Goal: Task Accomplishment & Management: Use online tool/utility

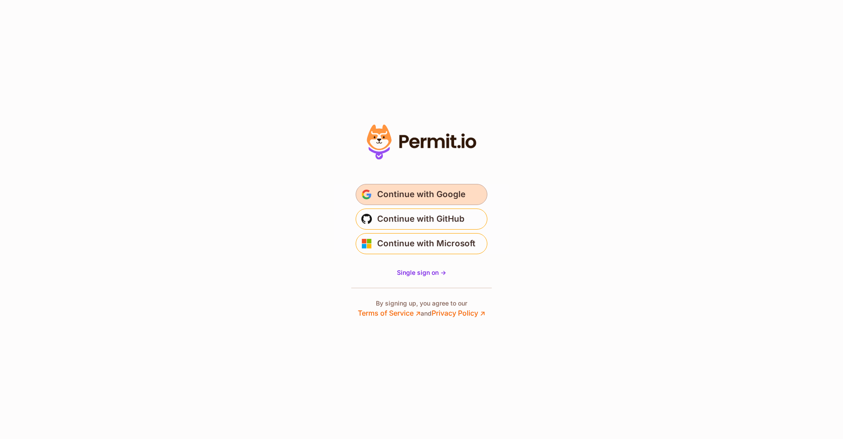
click at [439, 193] on span "Continue with Google" at bounding box center [421, 194] width 88 height 14
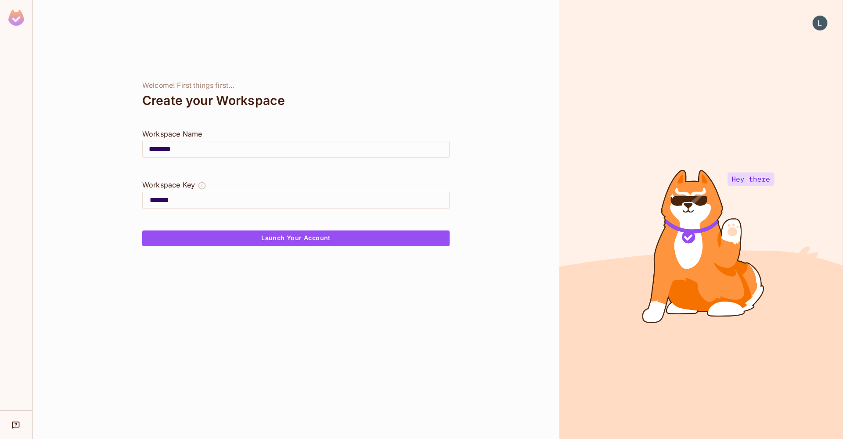
click at [200, 150] on input "********" at bounding box center [296, 149] width 306 height 25
click at [168, 201] on input "*******" at bounding box center [299, 200] width 299 height 14
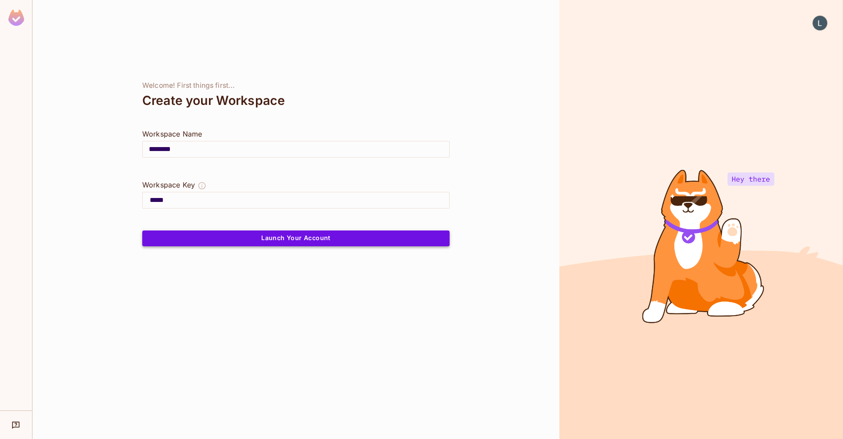
type input "*****"
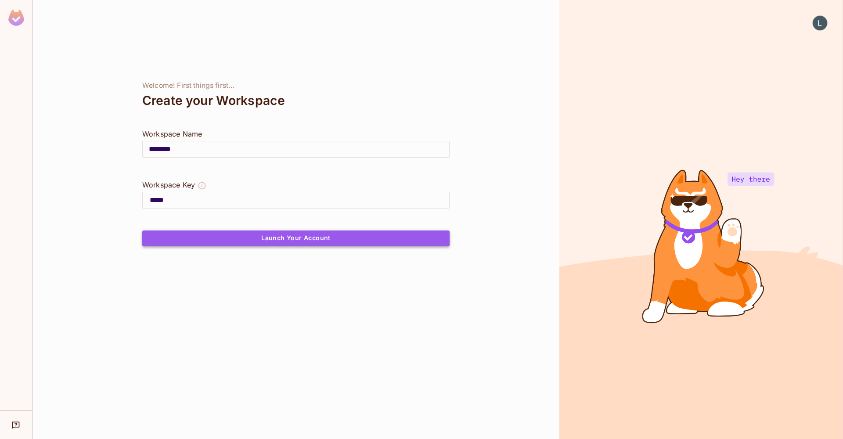
click at [275, 239] on button "Launch Your Account" at bounding box center [295, 238] width 307 height 16
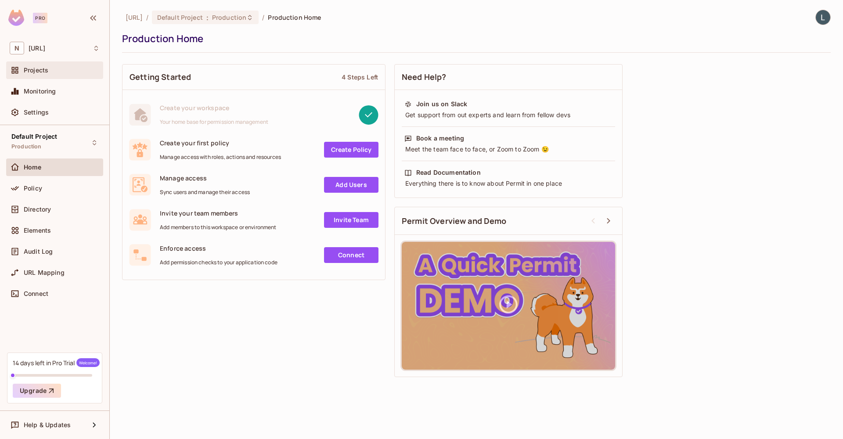
click at [59, 72] on div "Projects" at bounding box center [62, 70] width 76 height 7
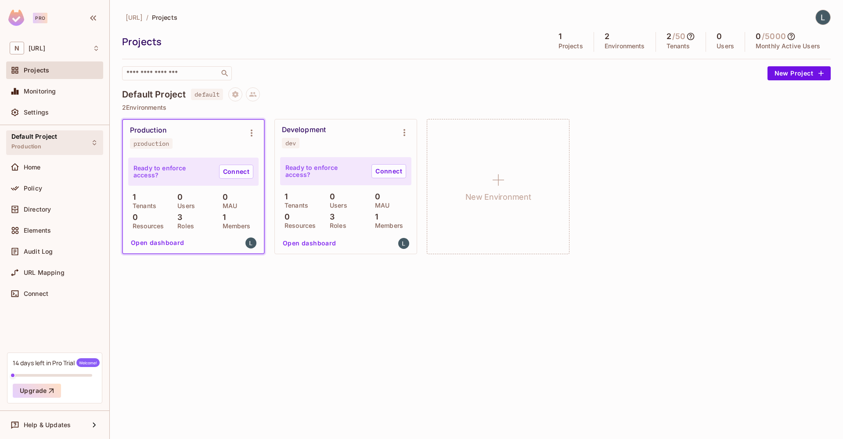
click at [57, 148] on div "Default Project Production" at bounding box center [54, 142] width 97 height 24
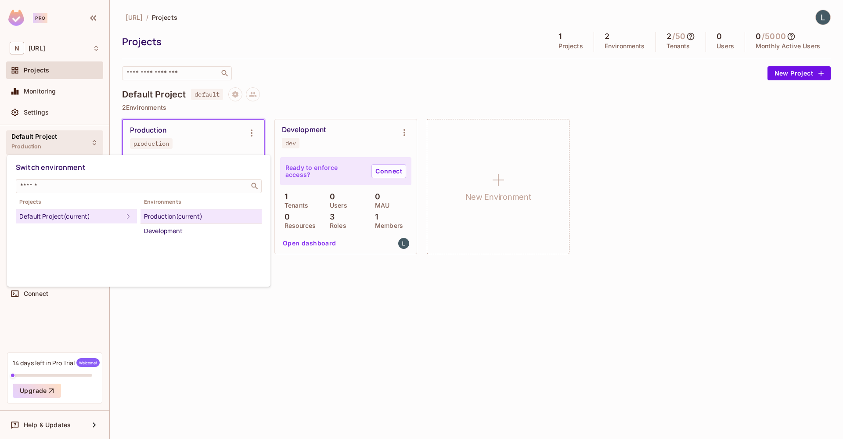
click at [57, 144] on div at bounding box center [421, 219] width 843 height 439
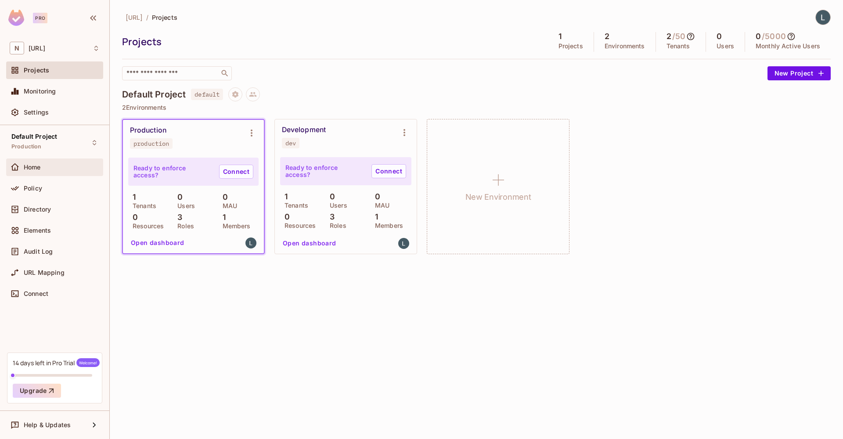
click at [47, 165] on div "Home" at bounding box center [62, 167] width 76 height 7
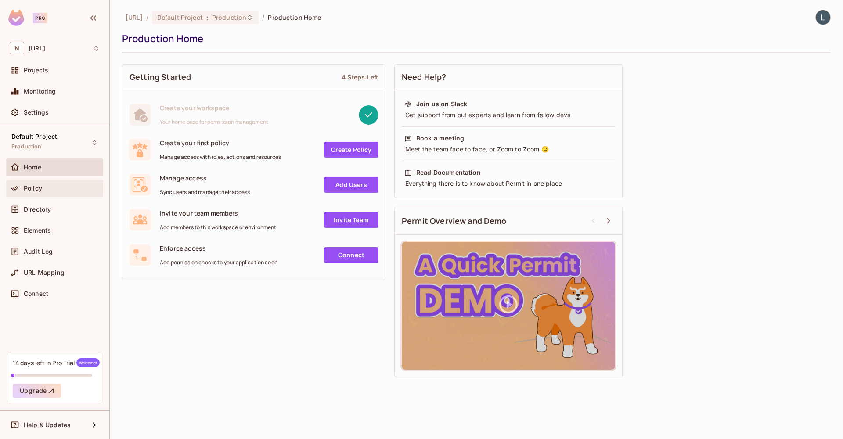
click at [45, 188] on div "Policy" at bounding box center [62, 188] width 76 height 7
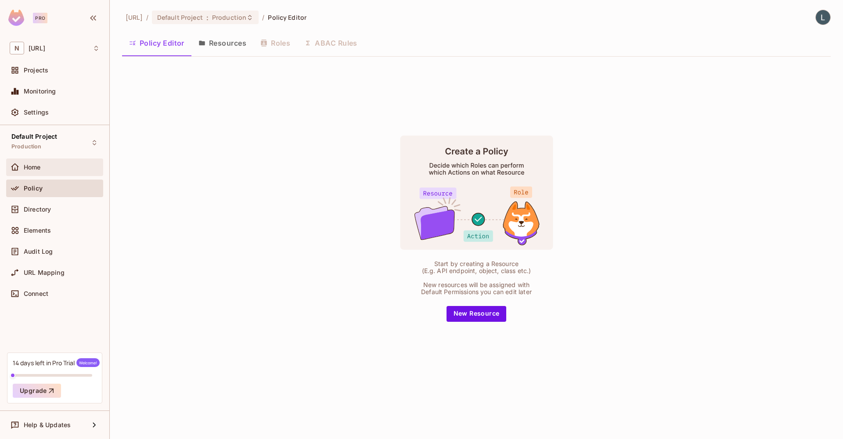
click at [54, 172] on div "Home" at bounding box center [55, 167] width 90 height 11
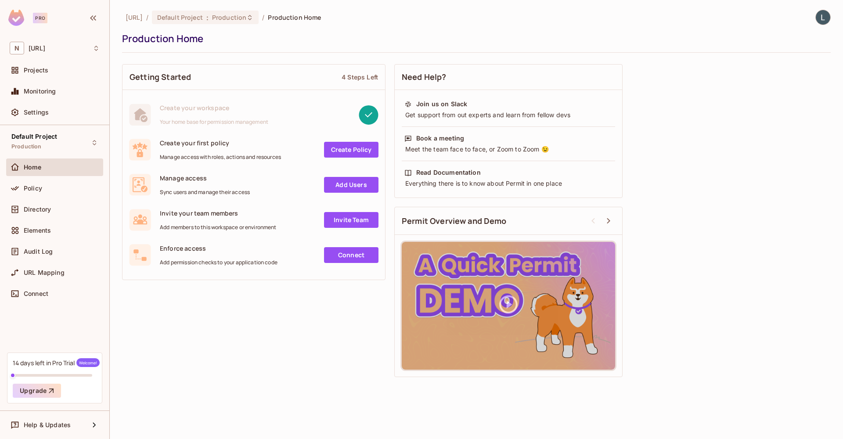
click at [357, 156] on link "Create Policy" at bounding box center [351, 150] width 54 height 16
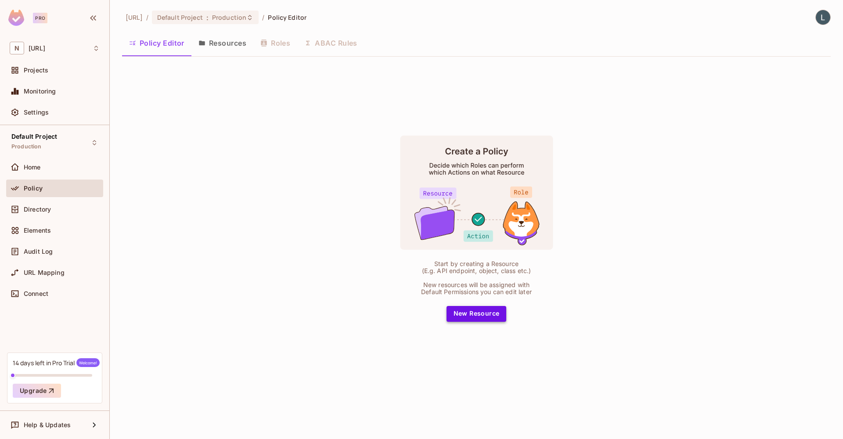
click at [477, 314] on button "New Resource" at bounding box center [476, 314] width 60 height 16
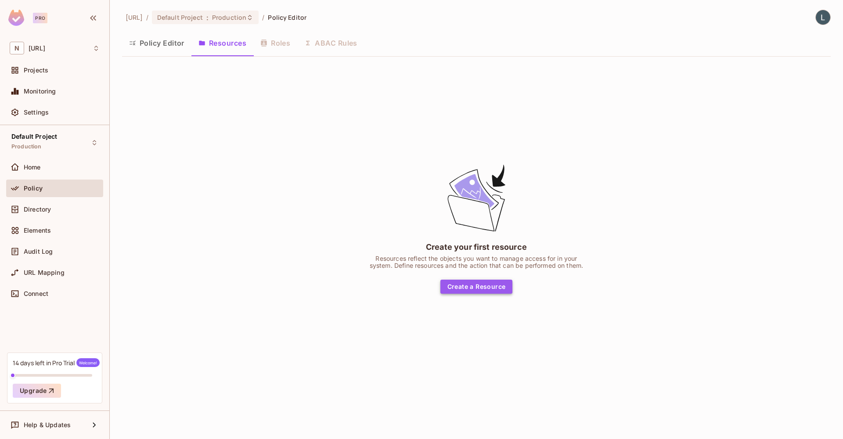
click at [472, 290] on button "Create a Resource" at bounding box center [476, 287] width 72 height 14
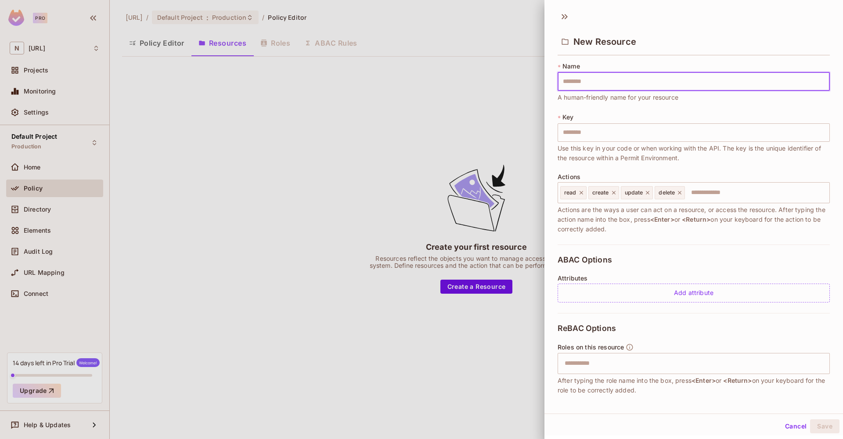
type input "*"
type input "**"
type input "***"
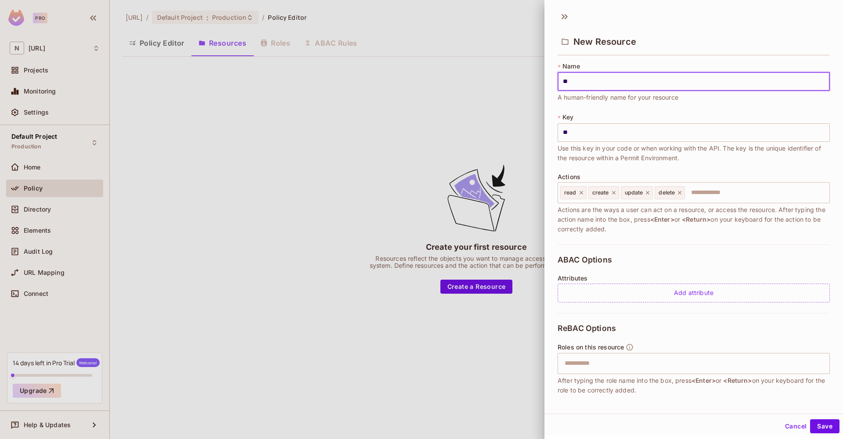
type input "***"
type input "****"
type input "*****"
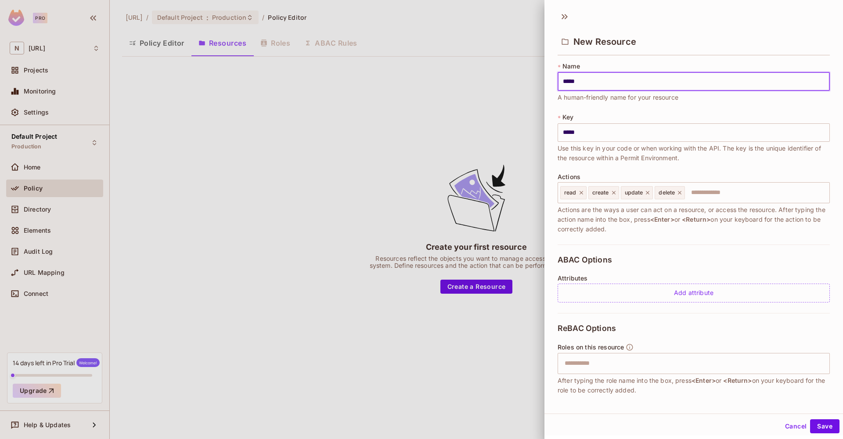
type input "******"
type input "*******"
type input "********"
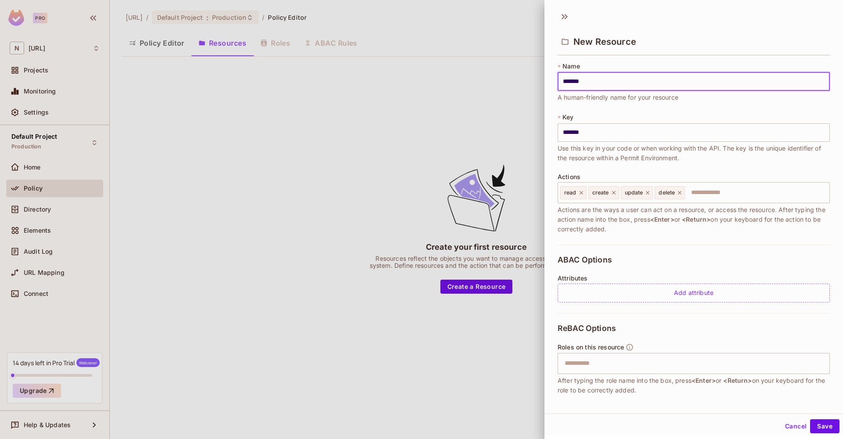
type input "********"
type input "*********"
type input "**********"
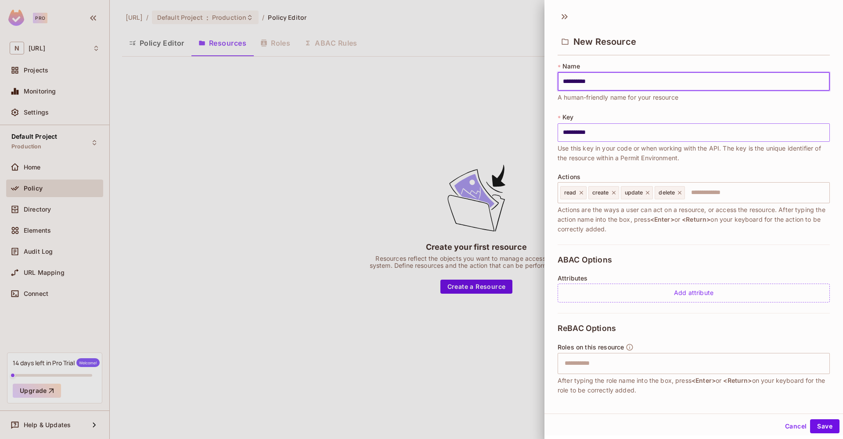
type input "**********"
click at [612, 136] on input "**********" at bounding box center [693, 132] width 272 height 18
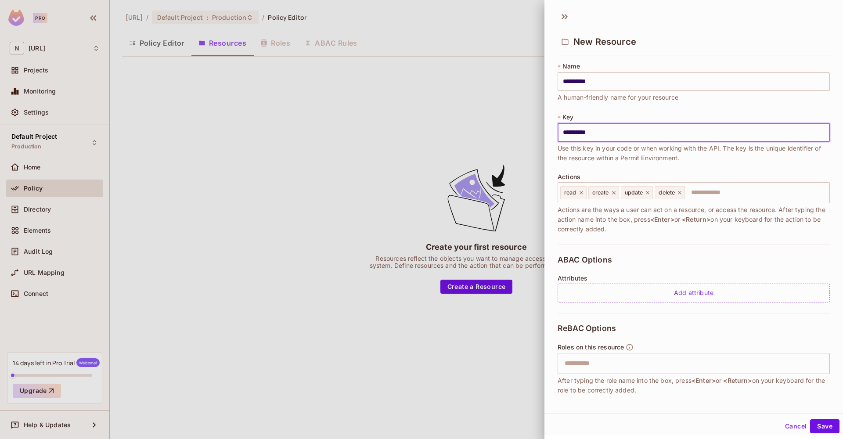
click at [566, 133] on input "**********" at bounding box center [693, 132] width 272 height 18
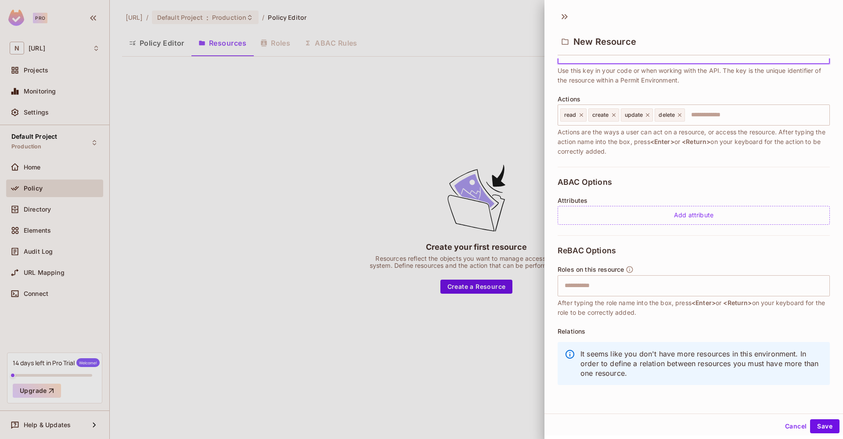
scroll to position [78, 0]
type input "**********"
click at [617, 286] on input "text" at bounding box center [692, 286] width 266 height 18
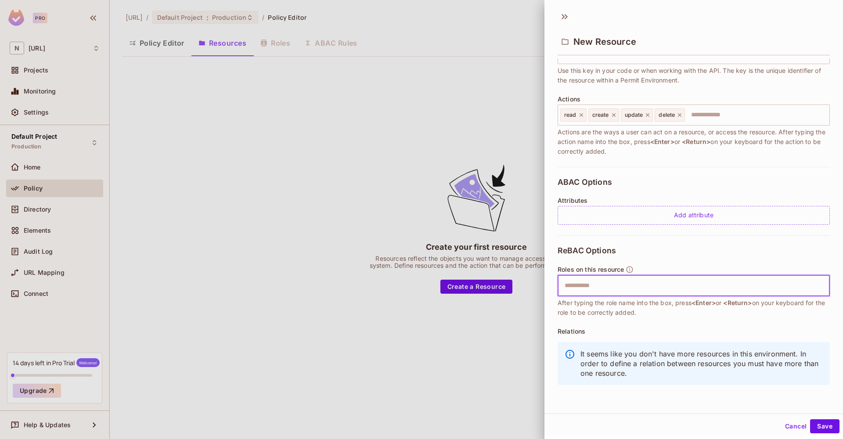
click at [653, 255] on div "ReBAC Options Roles on this resource ​ After typing the role name into the box,…" at bounding box center [693, 317] width 272 height 165
click at [635, 287] on input "text" at bounding box center [692, 286] width 266 height 18
type input "********"
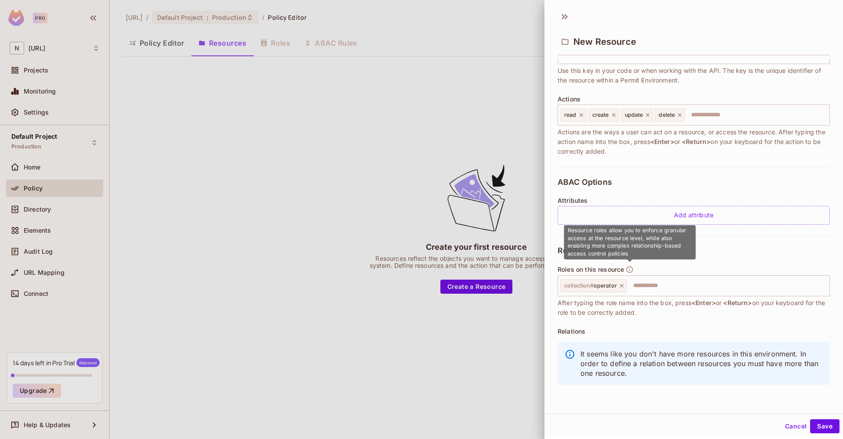
click at [630, 267] on icon "button" at bounding box center [629, 270] width 8 height 8
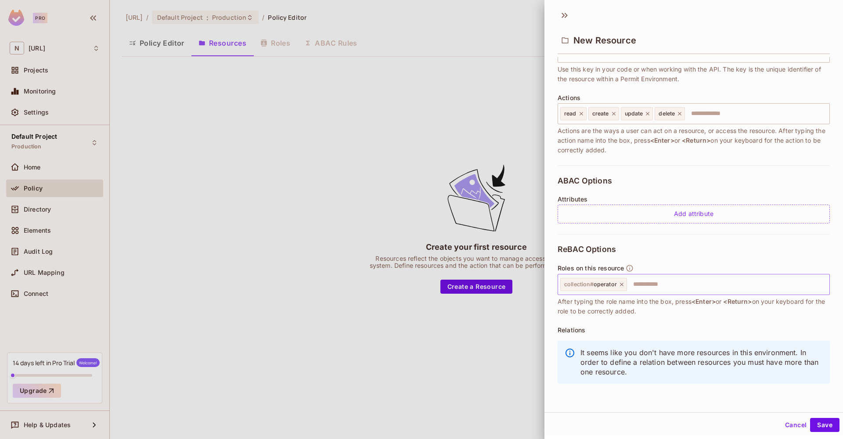
scroll to position [1, 0]
click at [670, 288] on input "text" at bounding box center [727, 285] width 198 height 18
click at [829, 424] on button "Save" at bounding box center [824, 425] width 29 height 14
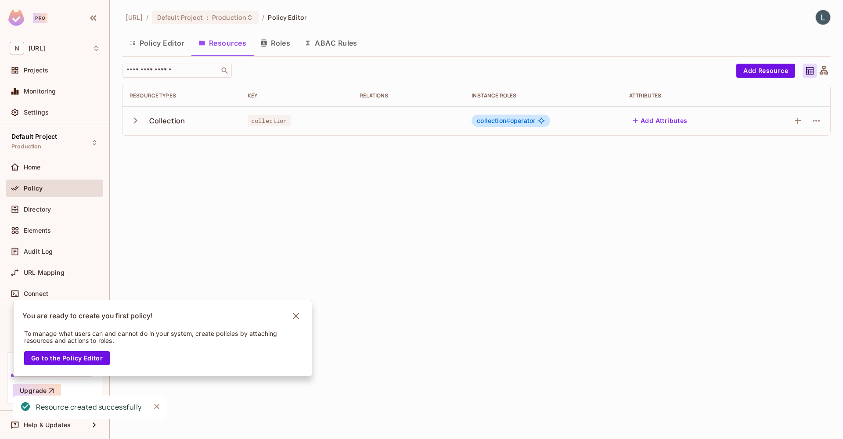
click at [133, 120] on icon "button" at bounding box center [135, 121] width 12 height 12
click at [133, 119] on icon "button" at bounding box center [136, 121] width 6 height 4
click at [768, 69] on button "Add Resource" at bounding box center [765, 71] width 59 height 14
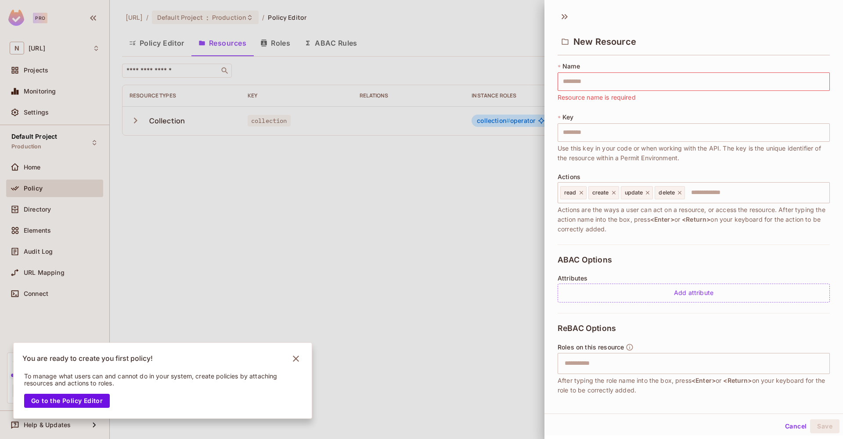
click at [380, 72] on div at bounding box center [421, 219] width 843 height 439
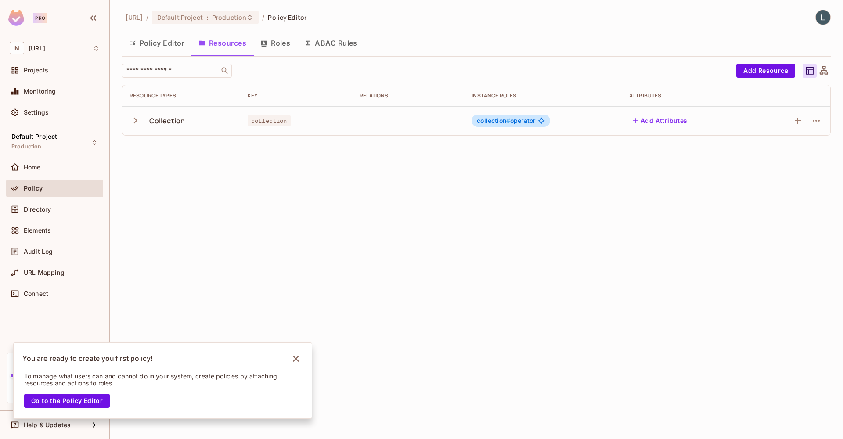
click at [280, 47] on button "Roles" at bounding box center [275, 43] width 44 height 22
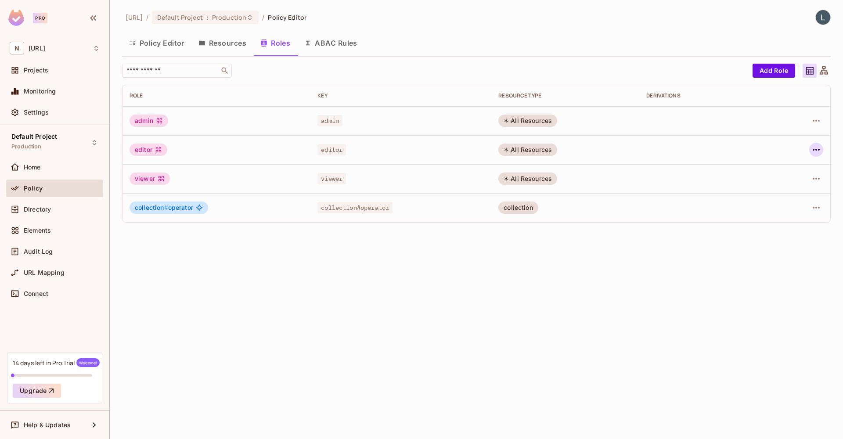
click at [816, 148] on icon "button" at bounding box center [816, 149] width 11 height 11
click at [789, 204] on div "Delete Role" at bounding box center [781, 208] width 34 height 9
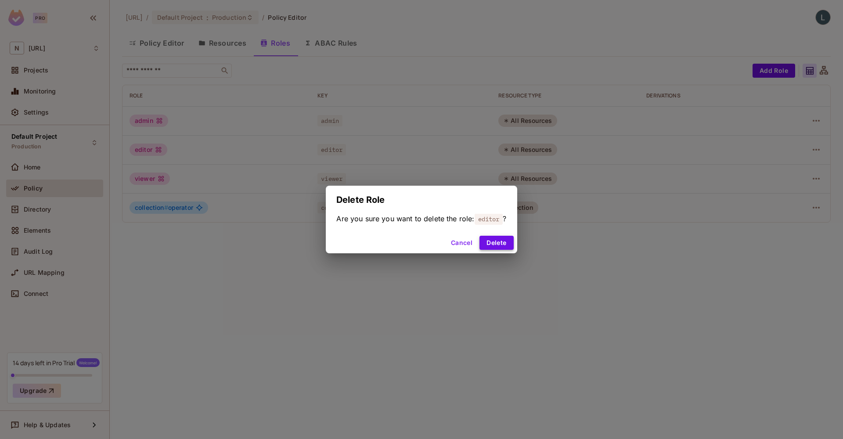
click at [506, 244] on button "Delete" at bounding box center [496, 243] width 34 height 14
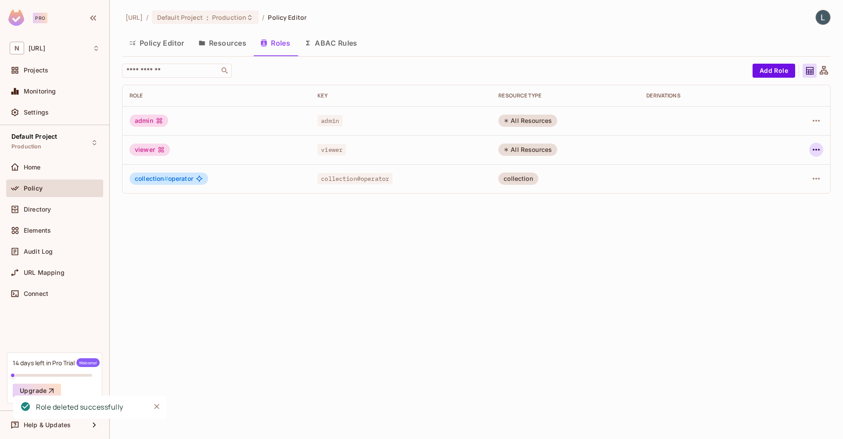
click at [818, 150] on icon "button" at bounding box center [816, 149] width 11 height 11
click at [796, 207] on div "Delete Role" at bounding box center [781, 208] width 34 height 9
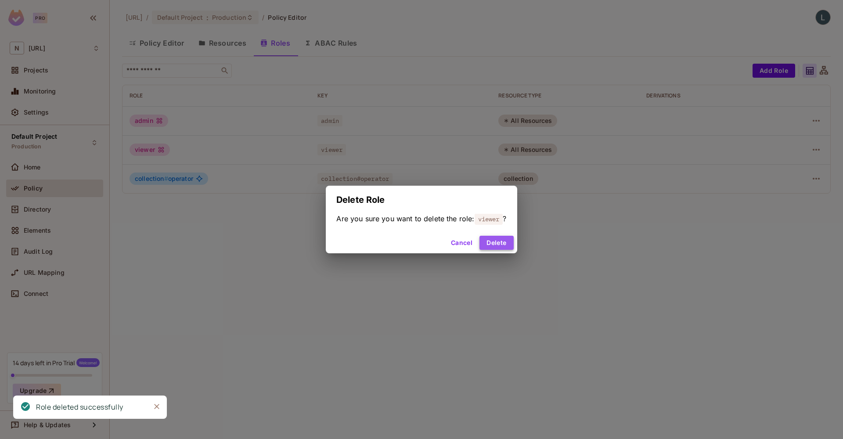
click at [496, 239] on button "Delete" at bounding box center [496, 243] width 34 height 14
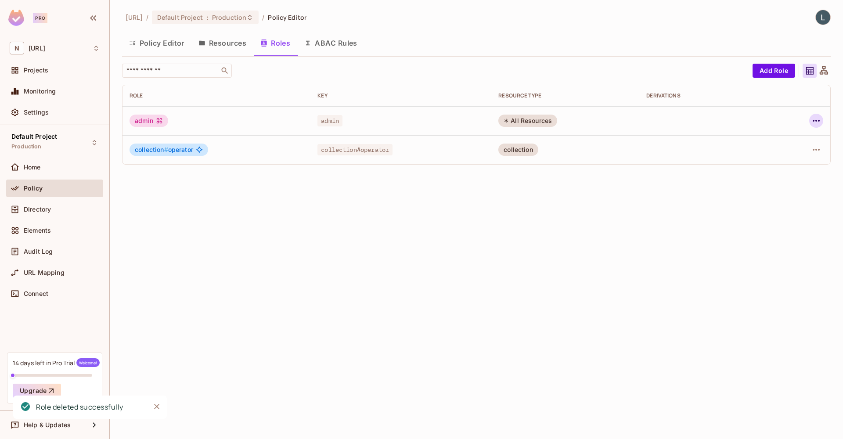
click at [816, 121] on icon "button" at bounding box center [815, 121] width 7 height 2
click at [785, 177] on div "Delete Role" at bounding box center [781, 179] width 34 height 9
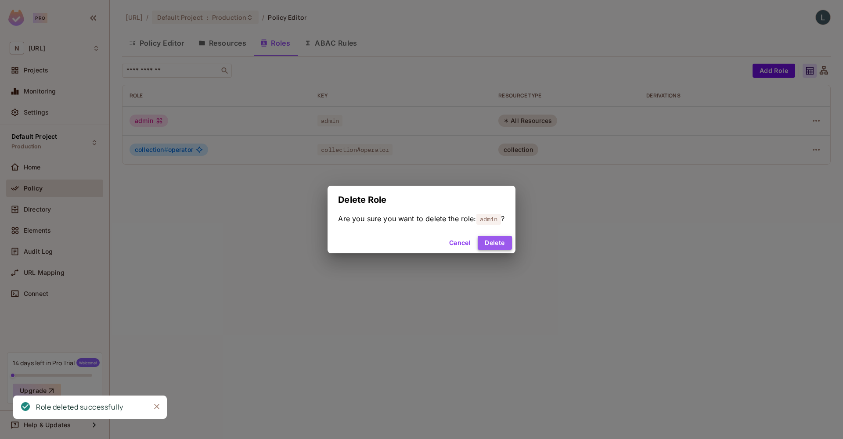
click at [500, 244] on button "Delete" at bounding box center [494, 243] width 34 height 14
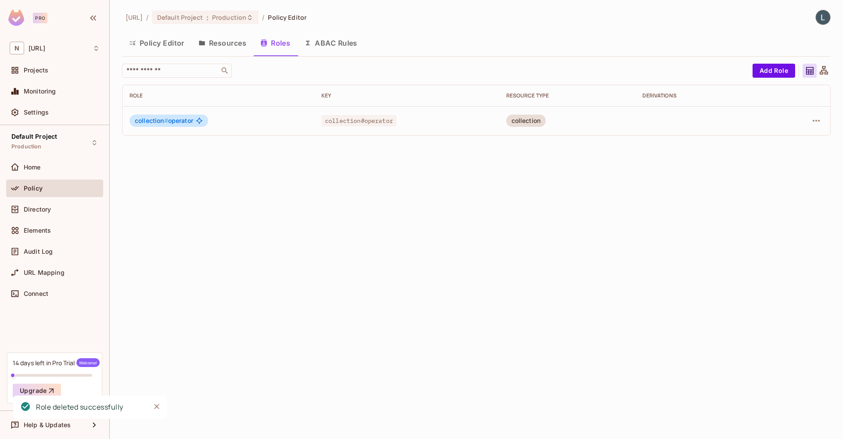
click at [230, 45] on button "Resources" at bounding box center [222, 43] width 62 height 22
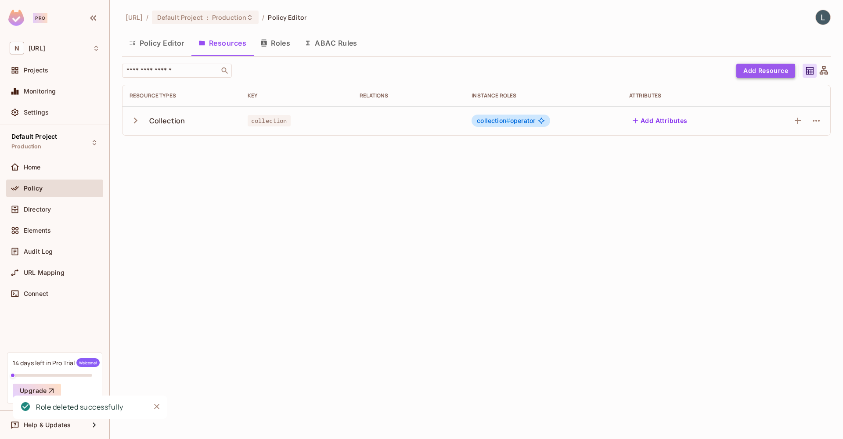
click at [760, 68] on button "Add Resource" at bounding box center [765, 71] width 59 height 14
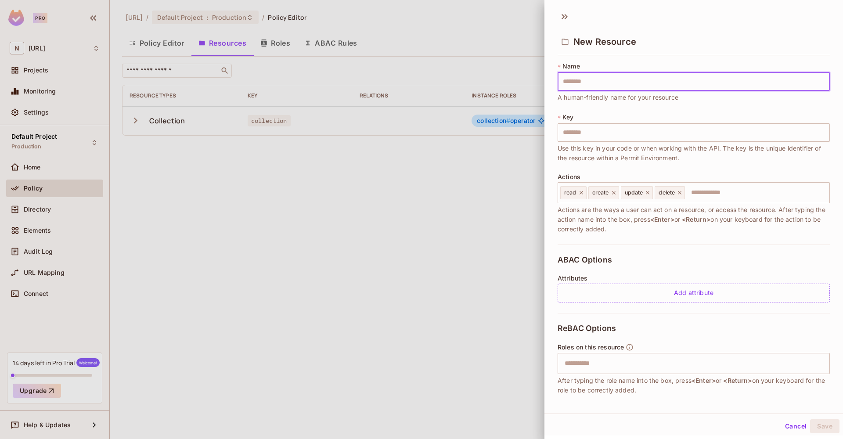
type input "*"
type input "**"
type input "***"
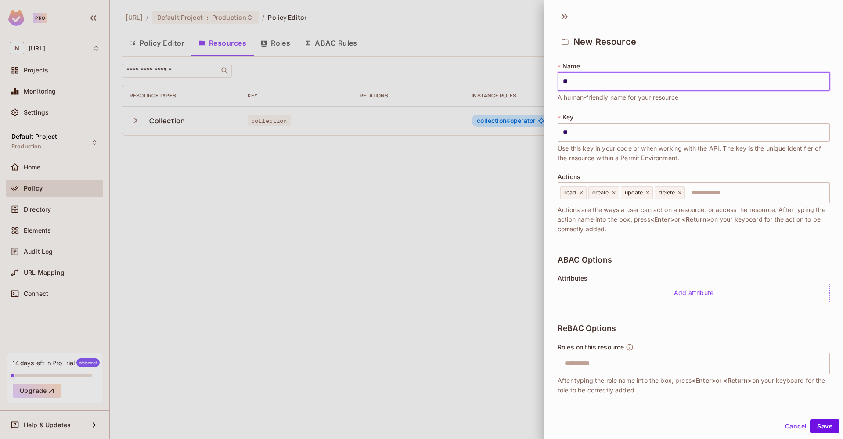
type input "***"
type input "****"
type input "*****"
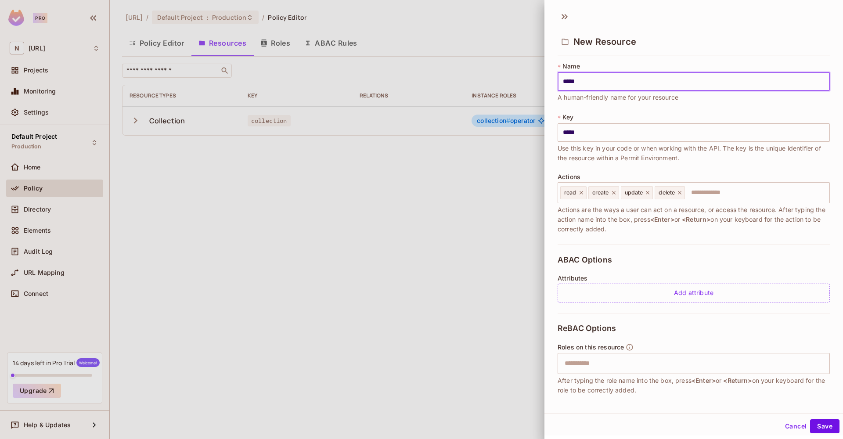
type input "******"
type input "*******"
type input "********"
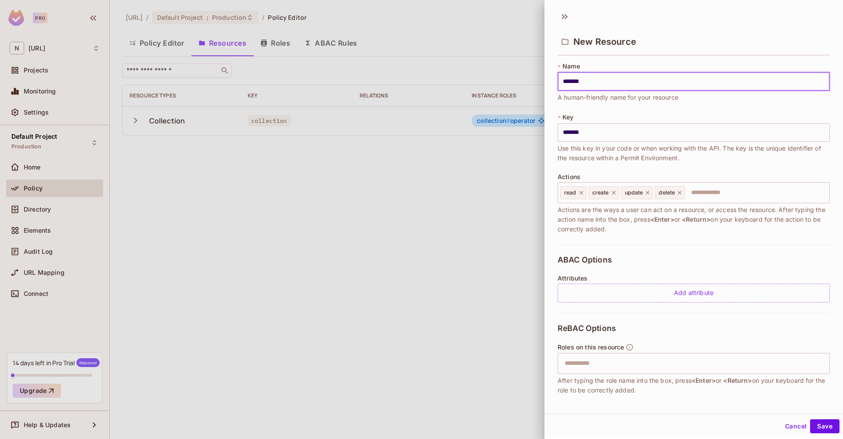
type input "********"
type input "*********"
type input "**********"
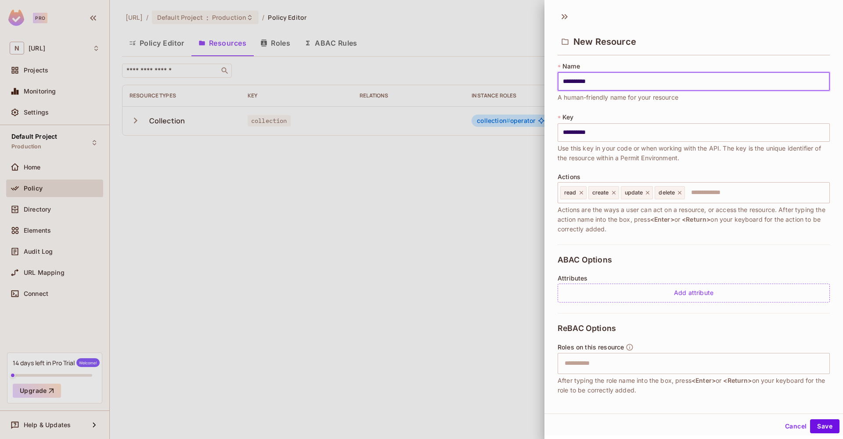
type input "**********"
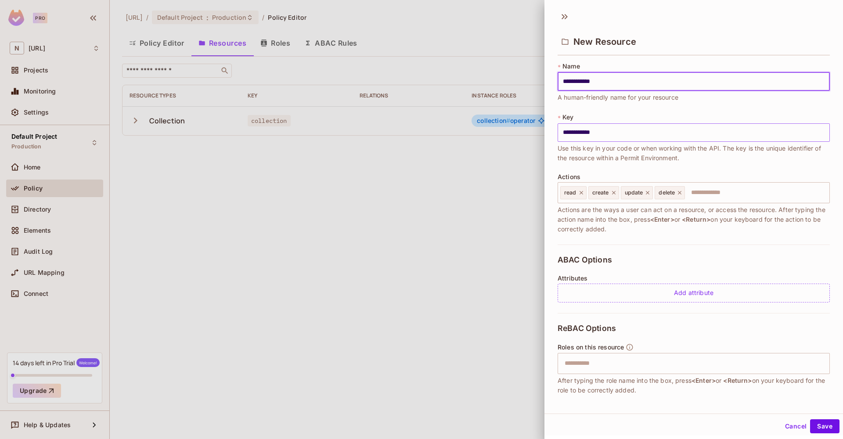
click at [567, 131] on input "**********" at bounding box center [693, 132] width 272 height 18
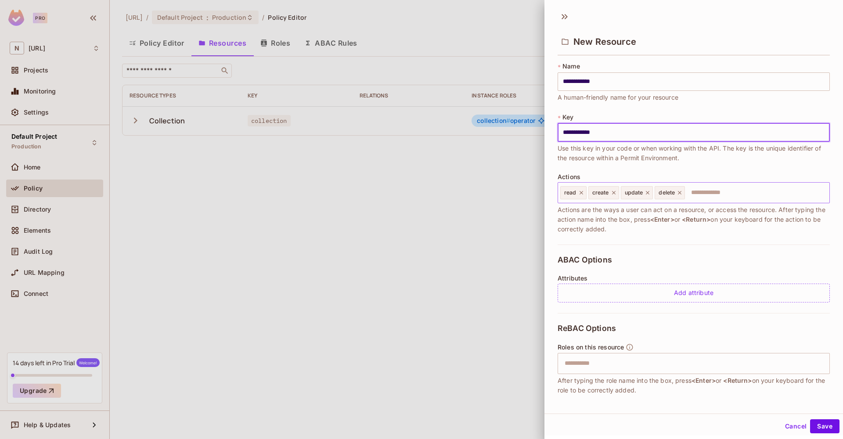
click at [682, 193] on icon at bounding box center [679, 193] width 6 height 6
click at [650, 195] on icon at bounding box center [647, 193] width 6 height 6
click at [612, 194] on icon at bounding box center [613, 193] width 4 height 4
click at [581, 192] on icon at bounding box center [581, 193] width 6 height 6
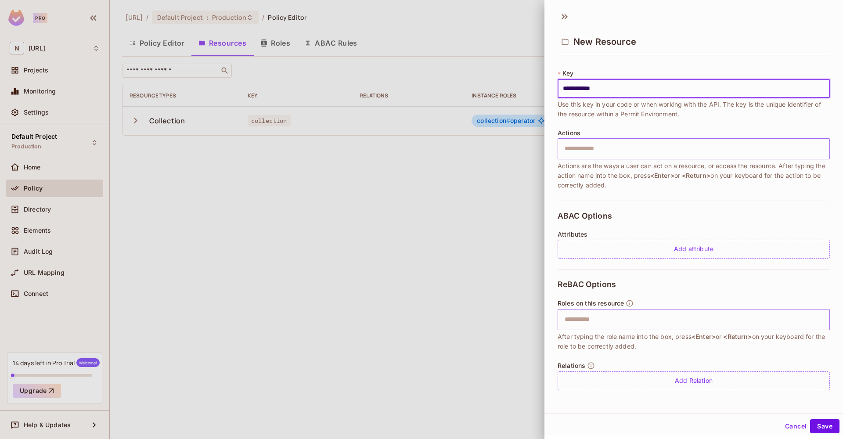
scroll to position [44, 0]
type input "**********"
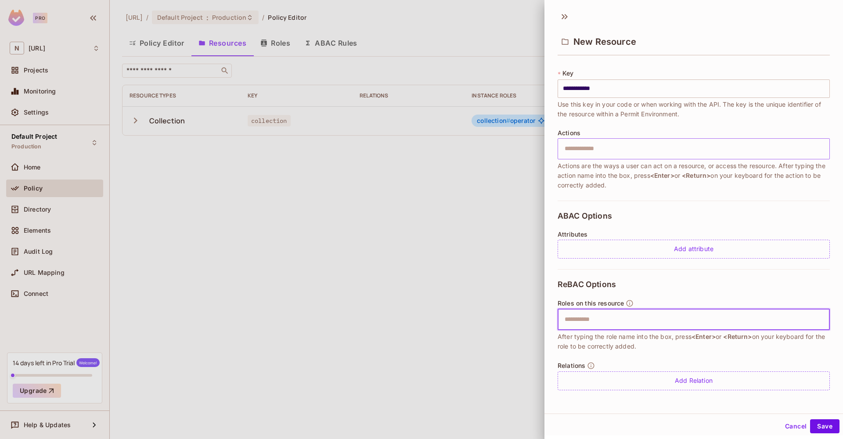
click at [624, 318] on input "text" at bounding box center [692, 320] width 266 height 18
click at [826, 424] on button "Save" at bounding box center [824, 425] width 29 height 14
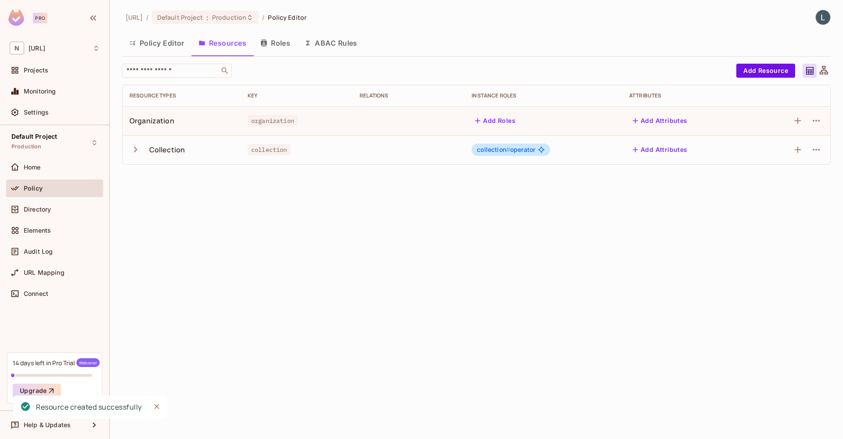
click at [488, 120] on button "Add Roles" at bounding box center [494, 121] width 47 height 14
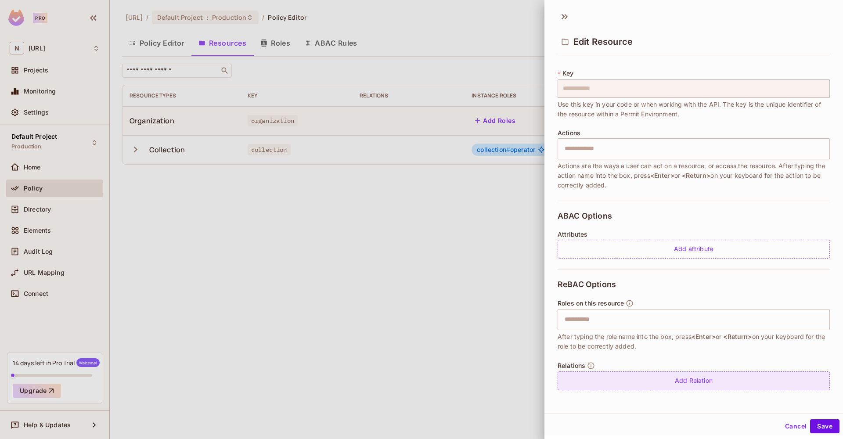
scroll to position [44, 0]
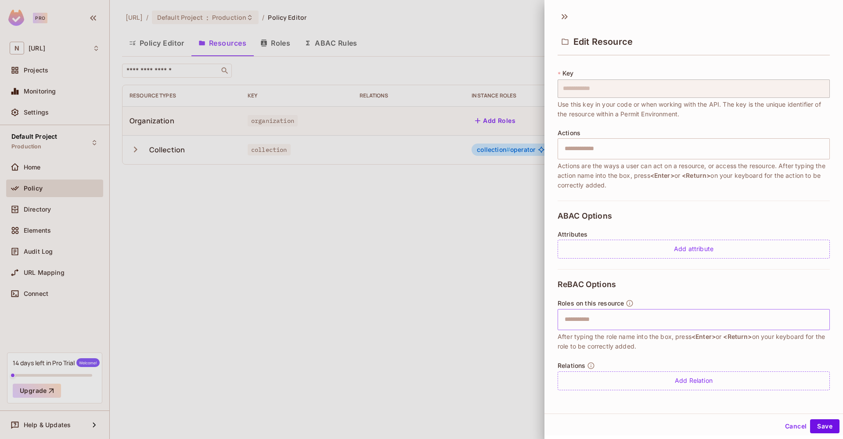
click at [622, 323] on input "text" at bounding box center [692, 320] width 266 height 18
type input "*"
type input "******"
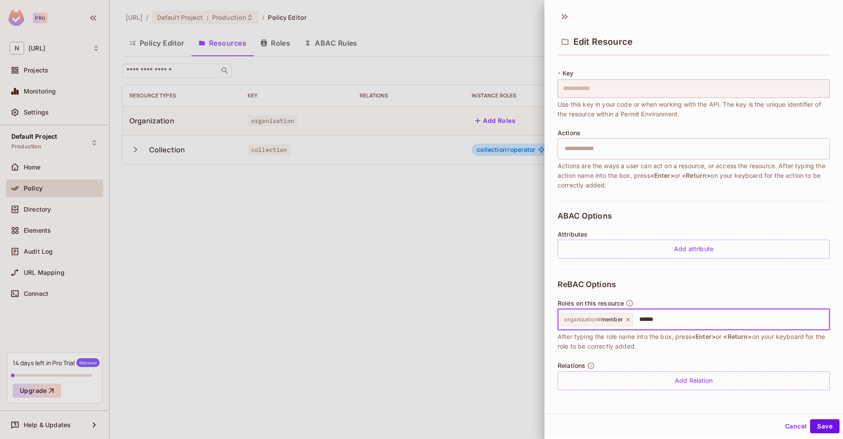
type input "*****"
click at [822, 423] on button "Save" at bounding box center [824, 426] width 29 height 14
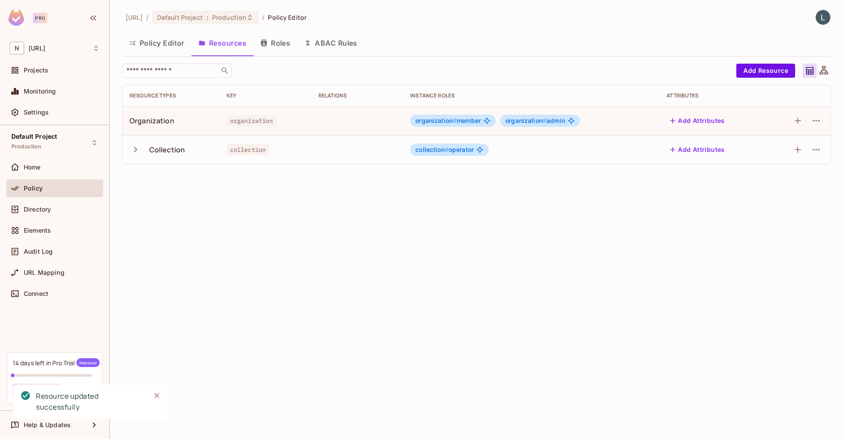
click at [136, 151] on icon "button" at bounding box center [136, 150] width 4 height 6
click at [143, 150] on button "button" at bounding box center [136, 149] width 15 height 19
click at [761, 69] on button "Add Resource" at bounding box center [765, 71] width 59 height 14
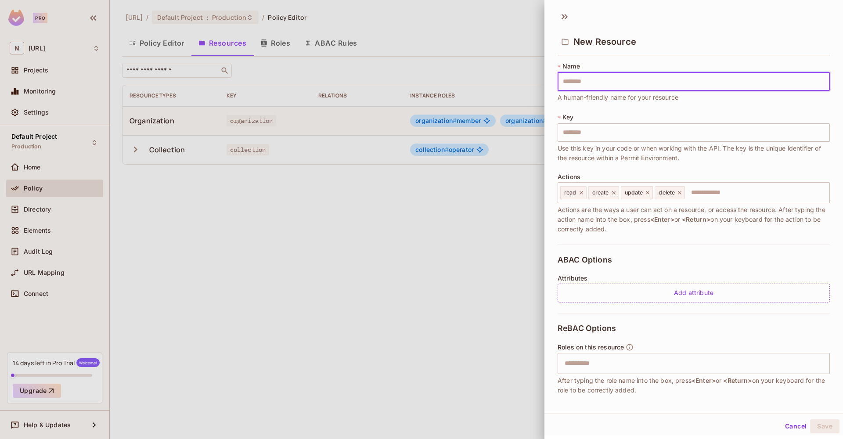
type input "*"
type input "**"
type input "***"
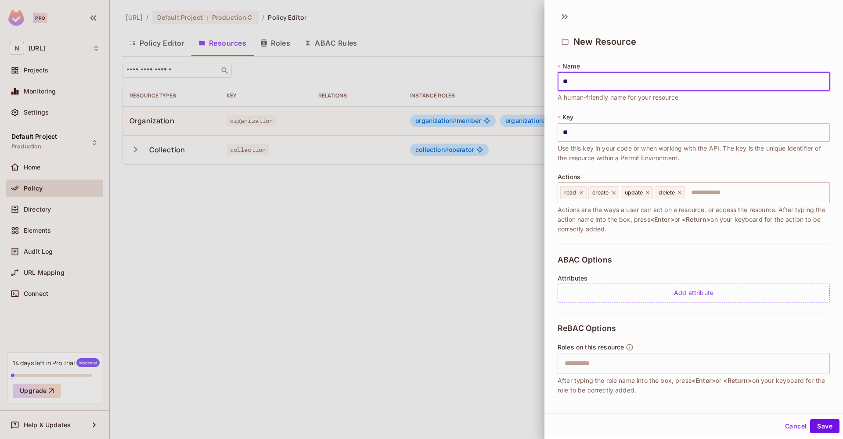
type input "***"
type input "****"
click at [595, 134] on input "****" at bounding box center [693, 132] width 272 height 18
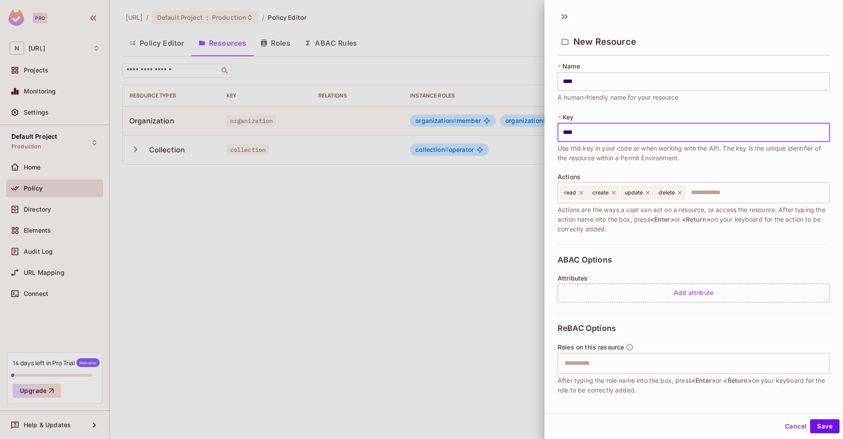
click at [569, 132] on input "****" at bounding box center [693, 132] width 272 height 18
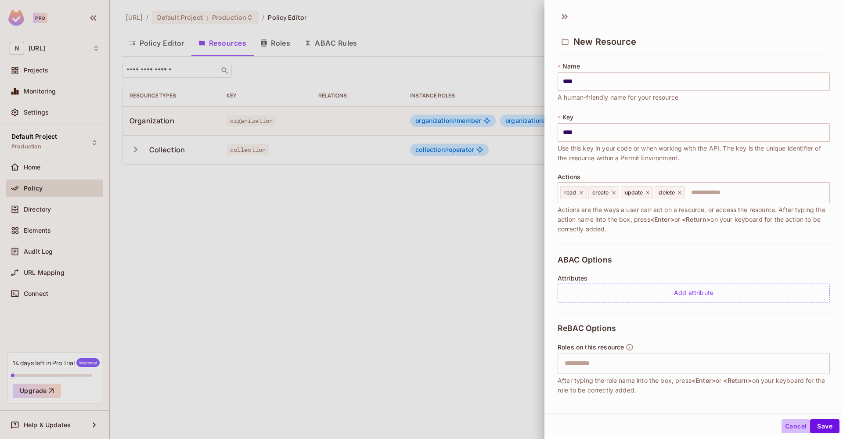
click at [791, 427] on button "Cancel" at bounding box center [795, 426] width 29 height 14
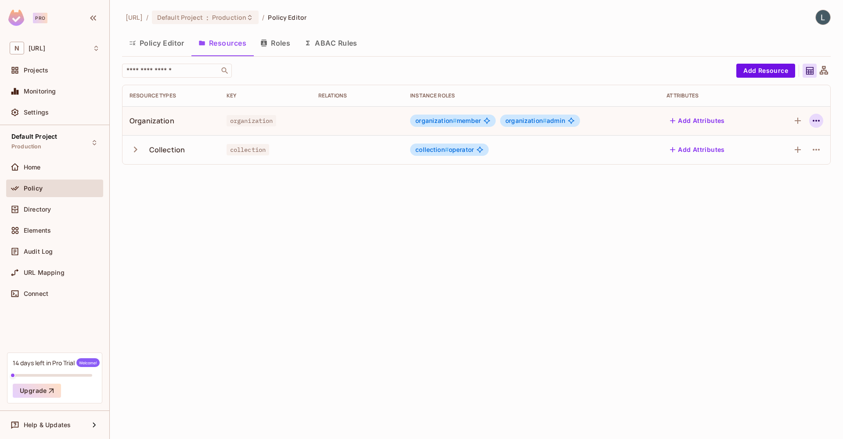
click at [815, 121] on icon "button" at bounding box center [815, 121] width 7 height 2
click at [767, 153] on div "Edit Resource" at bounding box center [777, 155] width 41 height 9
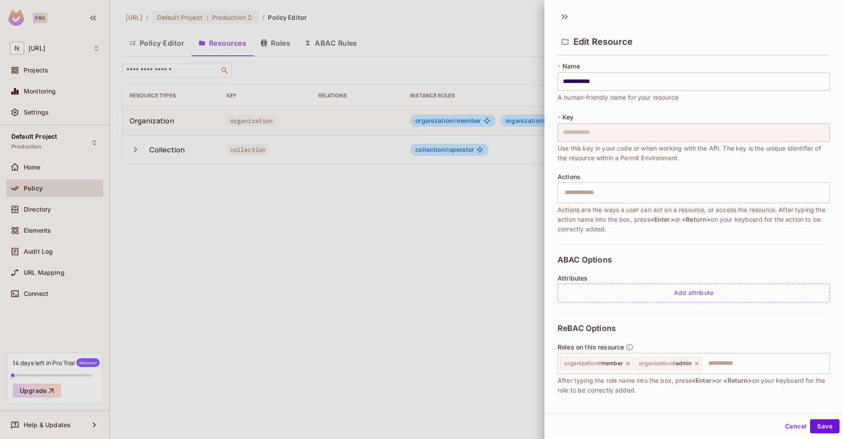
click at [262, 144] on div at bounding box center [421, 219] width 843 height 439
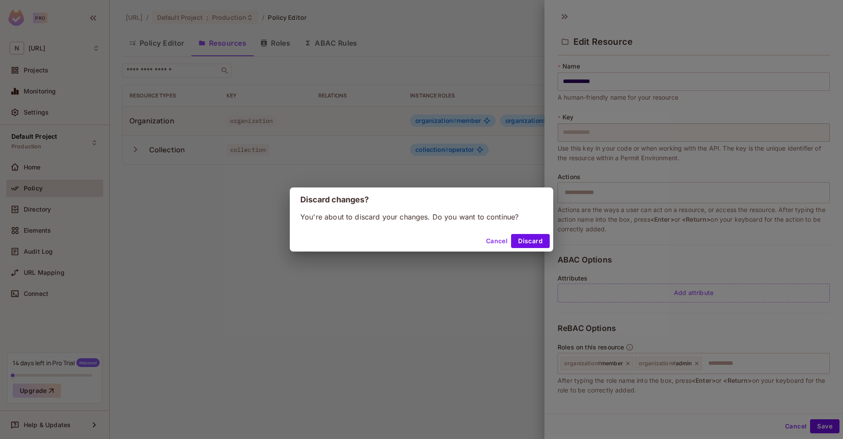
drag, startPoint x: 158, startPoint y: 149, endPoint x: 185, endPoint y: 149, distance: 27.2
click at [159, 149] on div "Discard changes? You're about to discard your changes. Do you want to continue?…" at bounding box center [421, 219] width 843 height 439
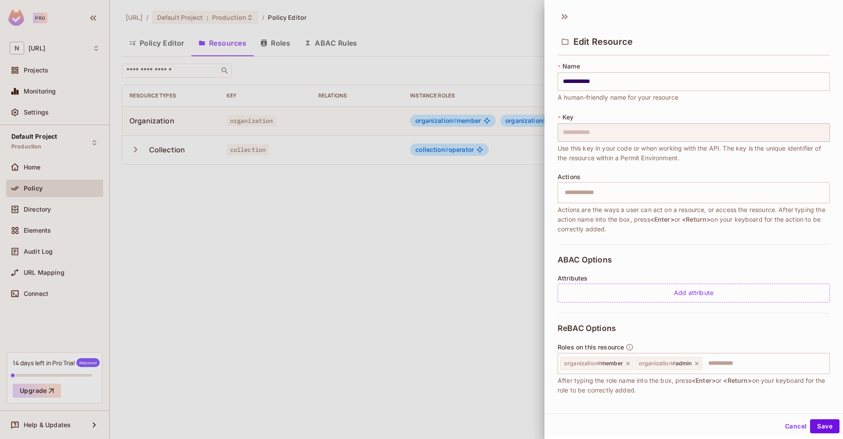
click at [323, 175] on div at bounding box center [421, 219] width 843 height 439
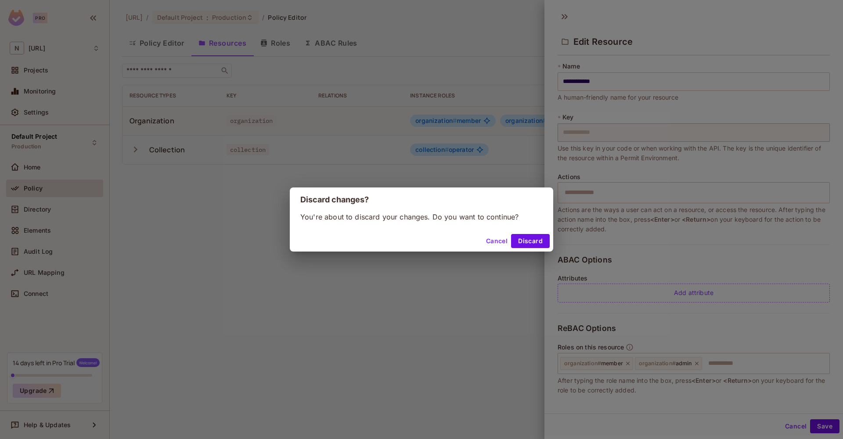
click at [507, 111] on div "Discard changes? You're about to discard your changes. Do you want to continue?…" at bounding box center [421, 219] width 843 height 439
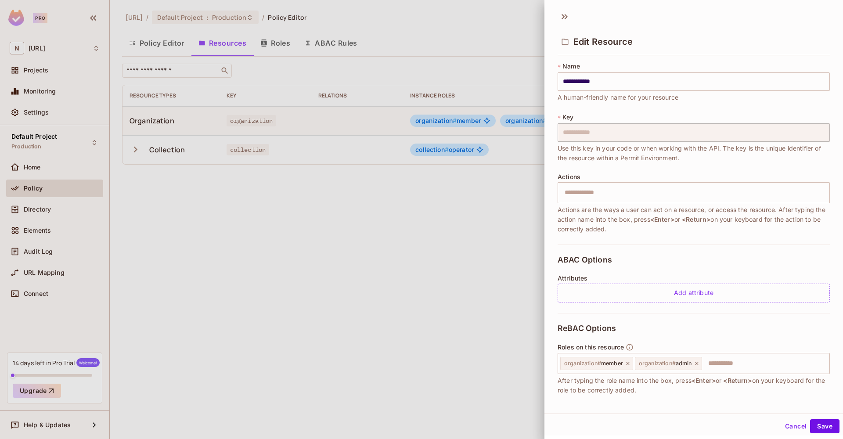
click at [486, 158] on div at bounding box center [421, 219] width 843 height 439
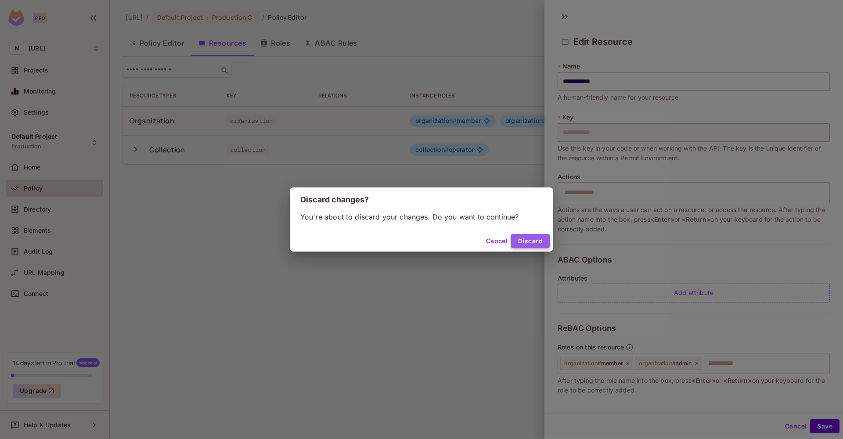
click at [525, 237] on button "Discard" at bounding box center [530, 241] width 39 height 14
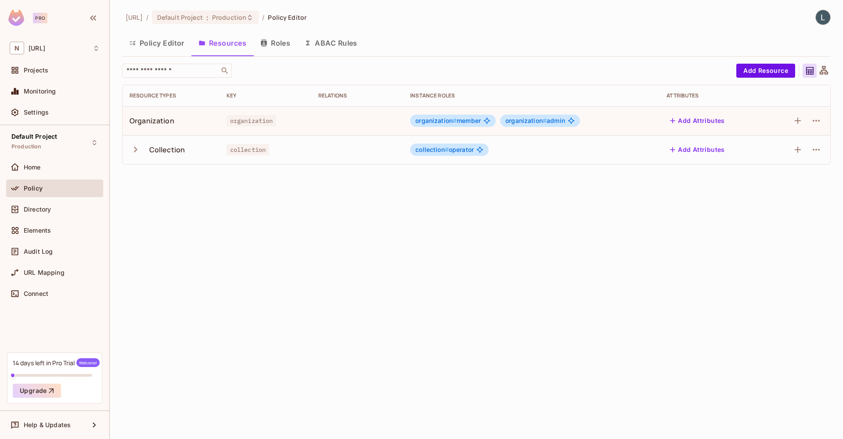
click at [136, 154] on icon "button" at bounding box center [135, 150] width 12 height 12
click at [817, 150] on icon "button" at bounding box center [816, 149] width 11 height 11
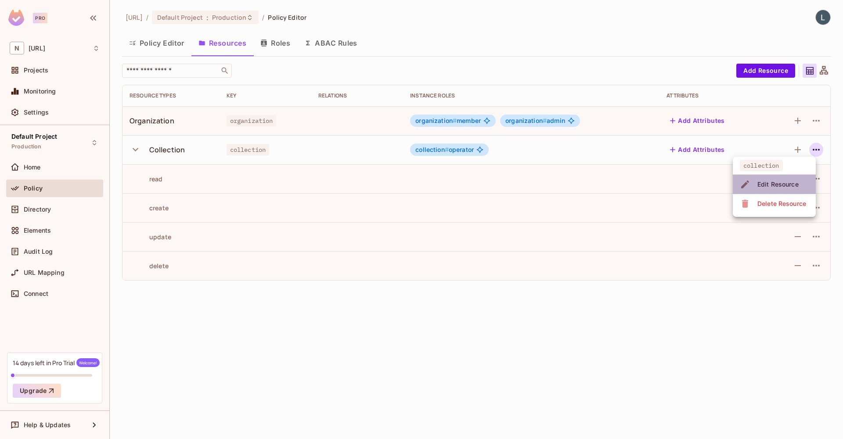
click at [768, 181] on div "Edit Resource" at bounding box center [777, 184] width 41 height 9
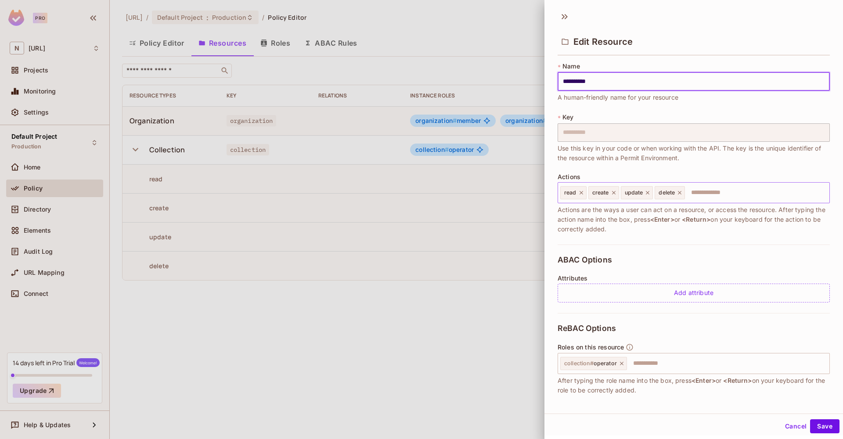
click at [679, 193] on icon at bounding box center [679, 193] width 6 height 6
click at [647, 192] on icon at bounding box center [648, 193] width 4 height 4
click at [613, 192] on icon at bounding box center [613, 193] width 6 height 6
click at [614, 194] on input "text" at bounding box center [706, 193] width 238 height 18
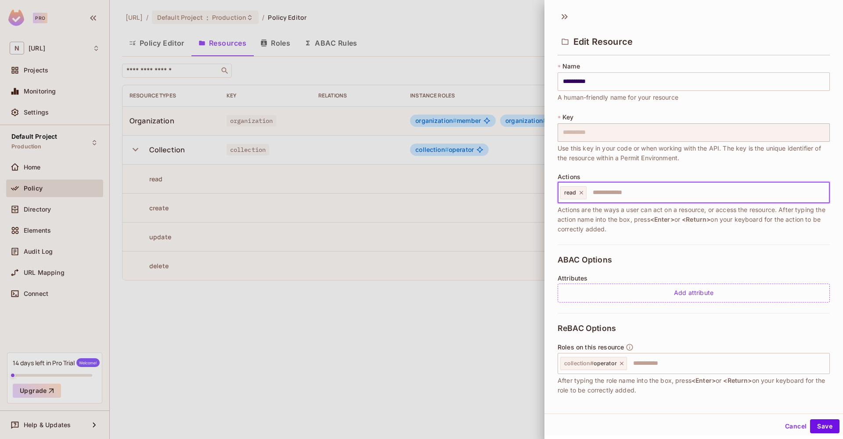
click at [581, 193] on icon at bounding box center [581, 193] width 6 height 6
click at [581, 192] on input "text" at bounding box center [692, 193] width 266 height 18
type input "****"
type input "*"
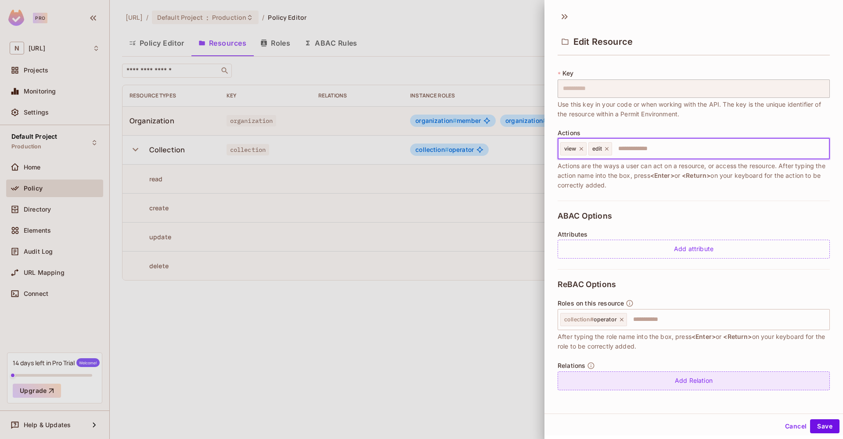
click at [651, 375] on div "Add Relation" at bounding box center [693, 380] width 272 height 19
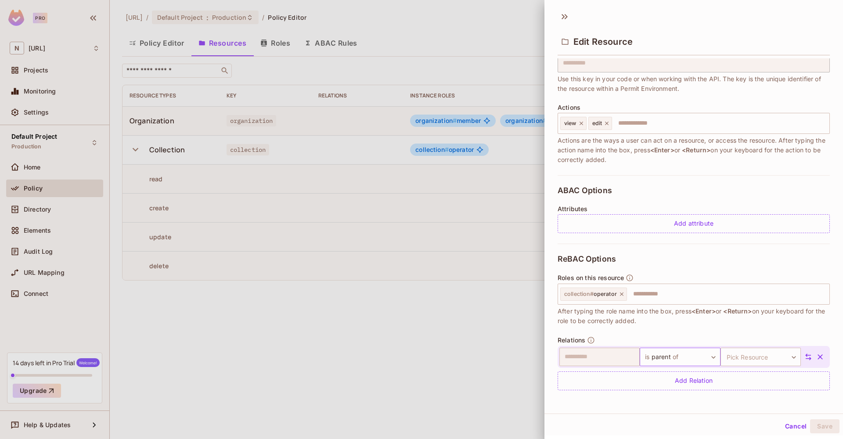
scroll to position [69, 0]
click at [678, 355] on body "**********" at bounding box center [421, 219] width 843 height 439
click at [692, 337] on div at bounding box center [421, 219] width 843 height 439
click at [744, 357] on body "**********" at bounding box center [421, 219] width 843 height 439
click at [750, 398] on li "organization" at bounding box center [756, 399] width 81 height 16
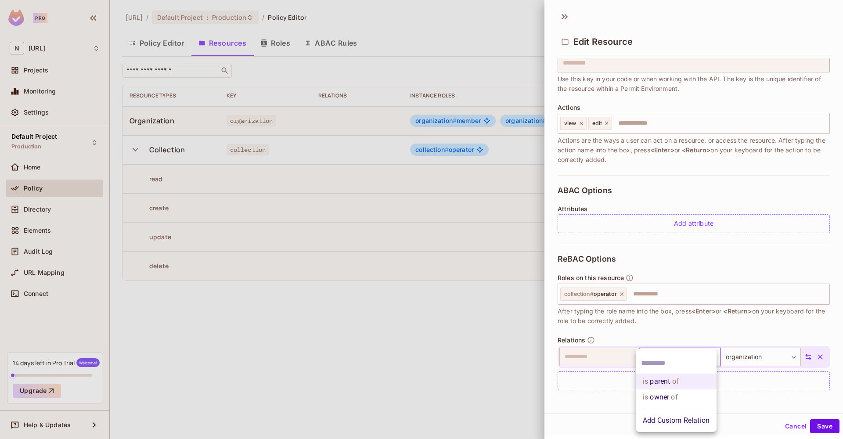
click at [672, 354] on body "**********" at bounding box center [421, 219] width 843 height 439
click at [685, 326] on div at bounding box center [421, 219] width 843 height 439
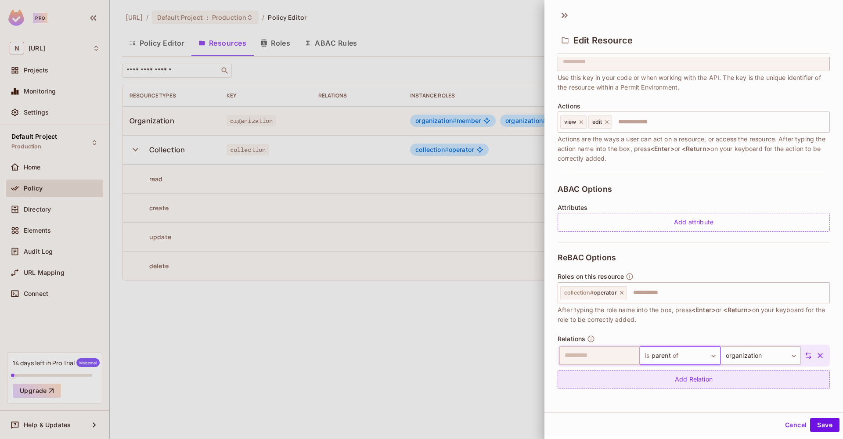
scroll to position [1, 0]
click at [714, 327] on div "**********" at bounding box center [693, 320] width 272 height 157
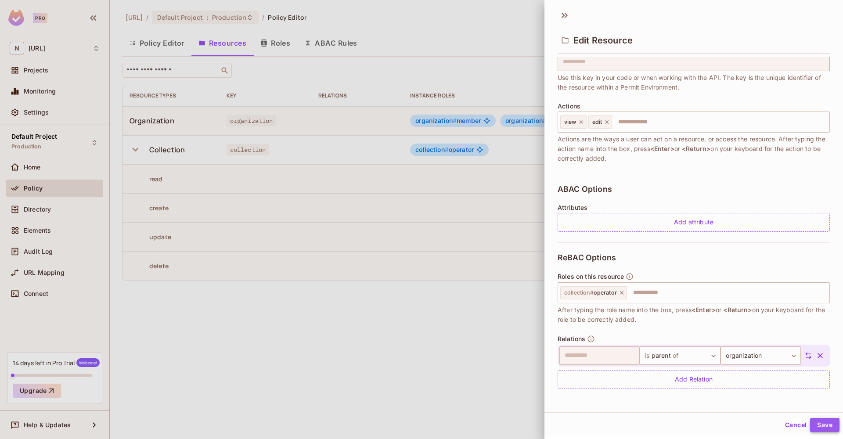
click at [827, 423] on button "Save" at bounding box center [824, 425] width 29 height 14
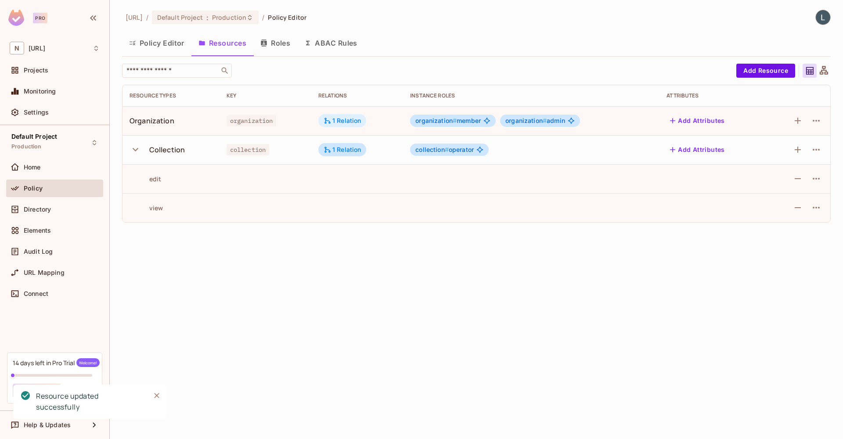
click at [341, 121] on div "1 Relation" at bounding box center [342, 121] width 38 height 8
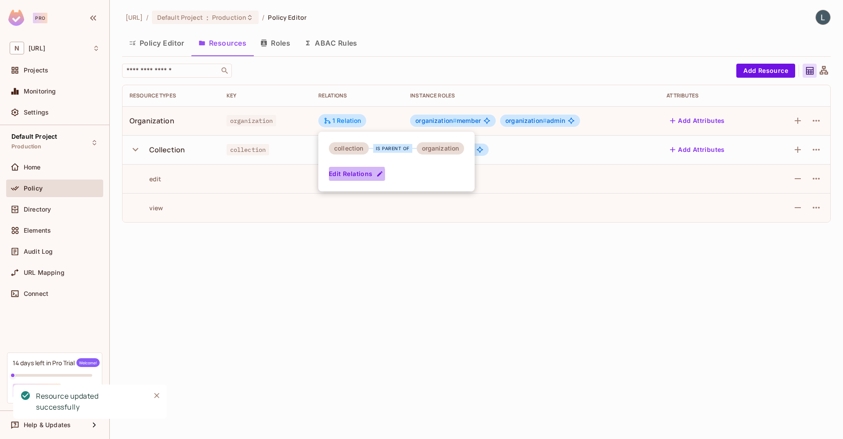
click at [353, 175] on button "Edit Relations" at bounding box center [357, 174] width 56 height 14
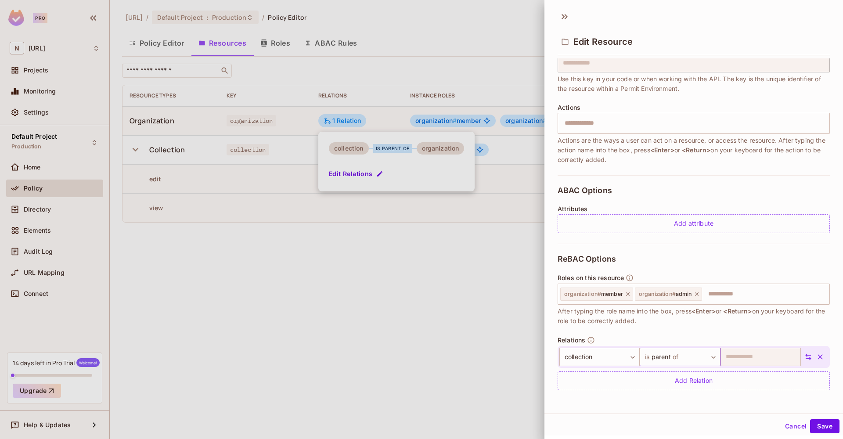
scroll to position [69, 0]
click at [666, 359] on body "**********" at bounding box center [421, 219] width 843 height 439
click at [790, 332] on div at bounding box center [421, 219] width 843 height 439
click at [821, 356] on icon "button" at bounding box center [819, 356] width 9 height 9
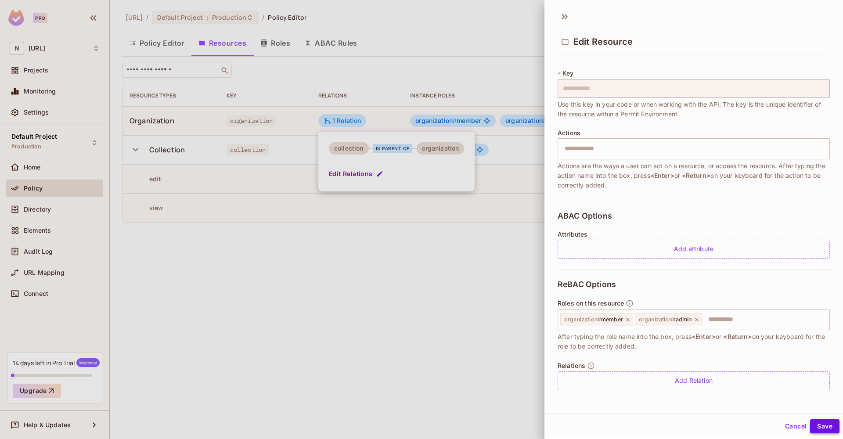
click at [830, 422] on button "Save" at bounding box center [824, 426] width 29 height 14
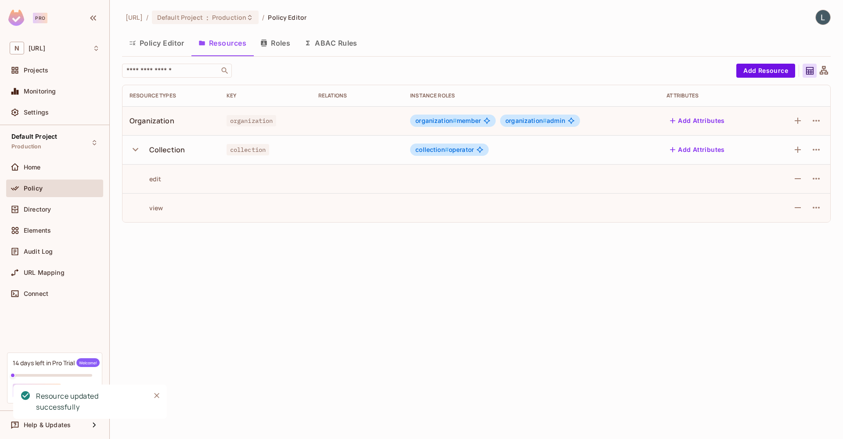
click at [368, 124] on td at bounding box center [357, 120] width 92 height 29
click at [815, 123] on icon "button" at bounding box center [816, 120] width 11 height 11
click at [786, 151] on span "Edit Resource" at bounding box center [777, 155] width 47 height 14
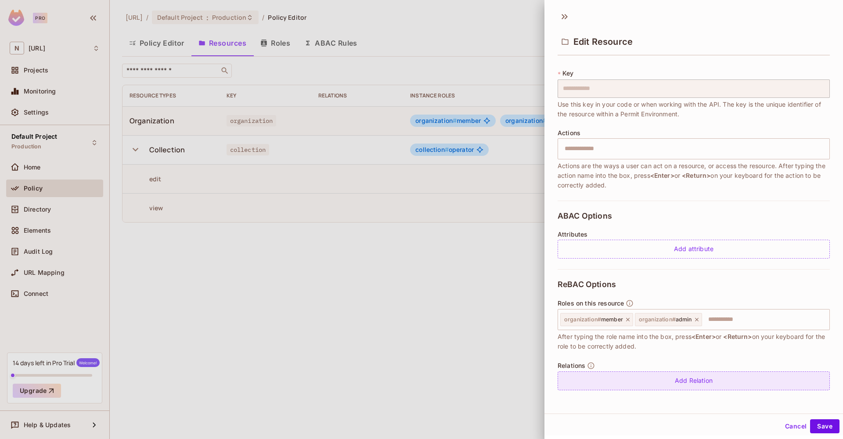
click at [675, 377] on div "Add Relation" at bounding box center [693, 380] width 272 height 19
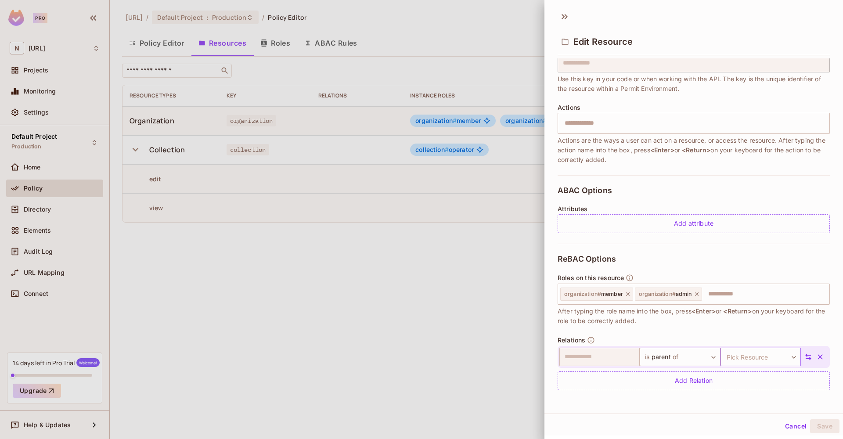
scroll to position [69, 0]
click at [764, 355] on body "**********" at bounding box center [421, 219] width 843 height 439
click at [753, 395] on li "collection" at bounding box center [756, 399] width 81 height 16
click at [832, 426] on button "Save" at bounding box center [824, 426] width 29 height 14
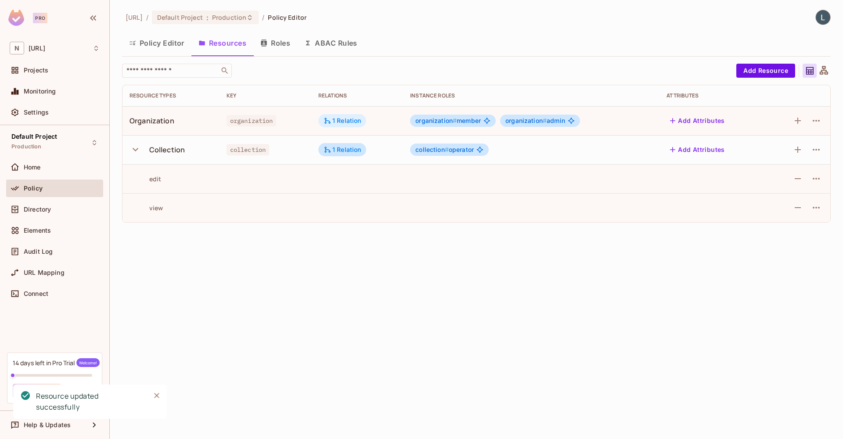
click at [343, 122] on div "1 Relation" at bounding box center [342, 121] width 38 height 8
click at [366, 116] on div at bounding box center [421, 219] width 843 height 439
click at [338, 147] on div "1 Relation" at bounding box center [342, 150] width 38 height 8
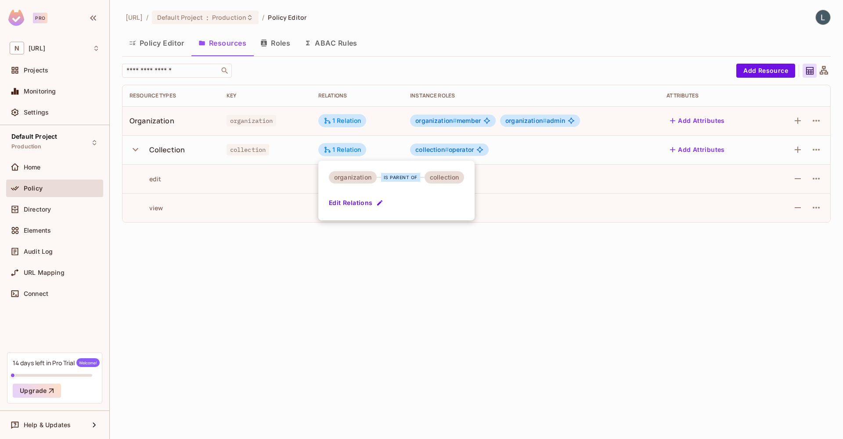
click at [344, 251] on div at bounding box center [421, 219] width 843 height 439
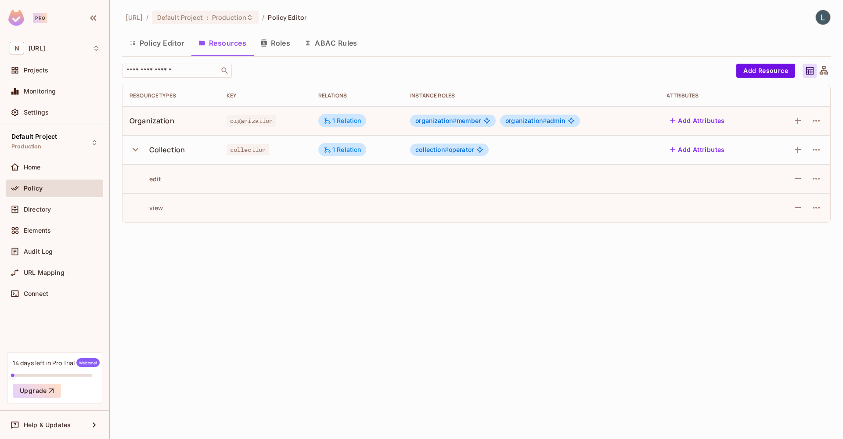
click at [270, 41] on button "Roles" at bounding box center [275, 43] width 44 height 22
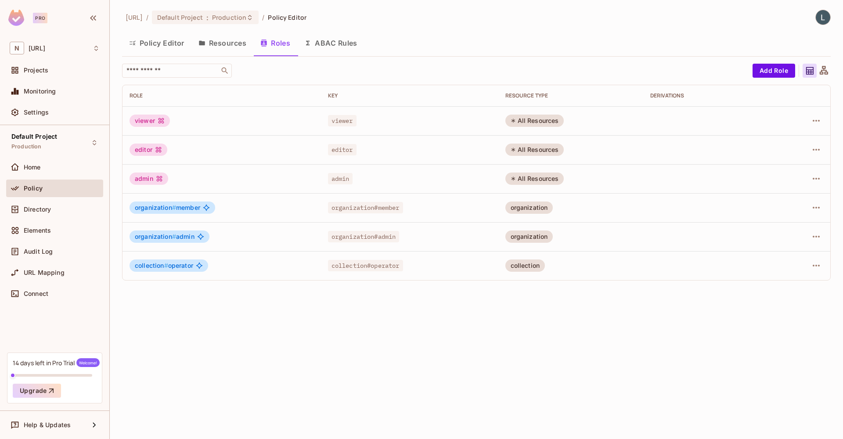
click at [228, 44] on button "Resources" at bounding box center [222, 43] width 62 height 22
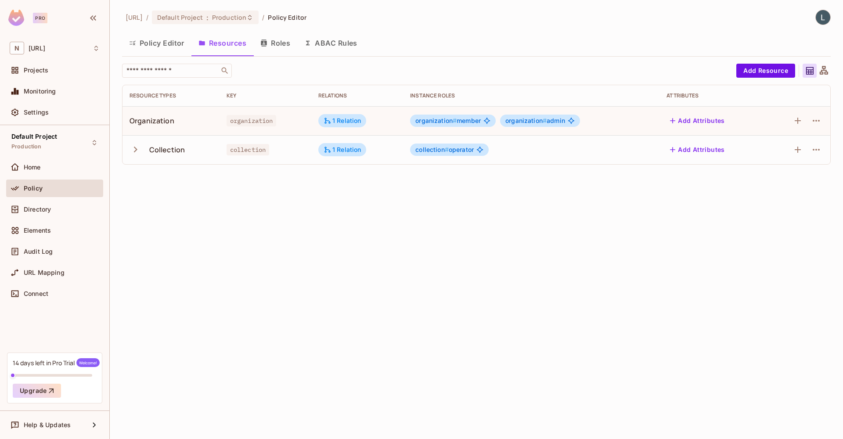
click at [139, 147] on icon "button" at bounding box center [135, 150] width 12 height 12
click at [817, 147] on icon "button" at bounding box center [816, 149] width 11 height 11
click at [565, 264] on div at bounding box center [421, 219] width 843 height 439
click at [340, 39] on button "ABAC Rules" at bounding box center [330, 43] width 67 height 22
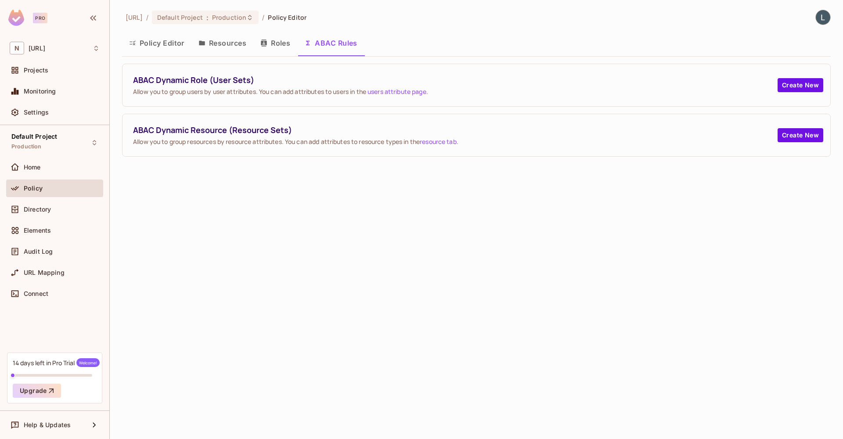
click at [266, 45] on icon "button" at bounding box center [264, 42] width 6 height 7
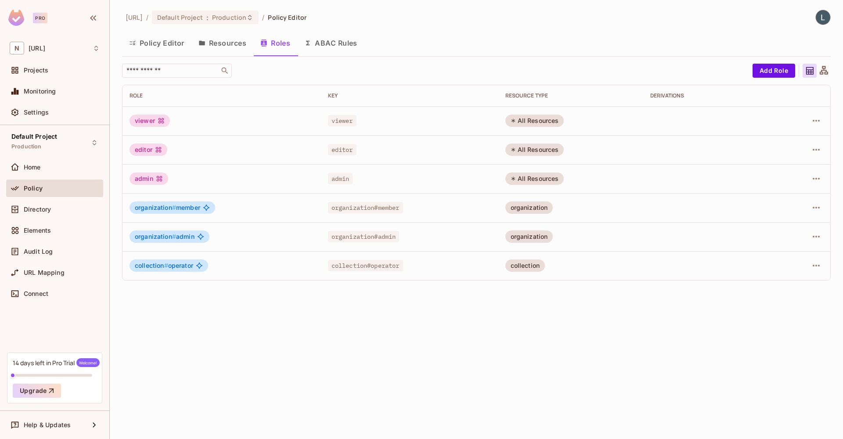
click at [142, 45] on button "Policy Editor" at bounding box center [156, 43] width 69 height 22
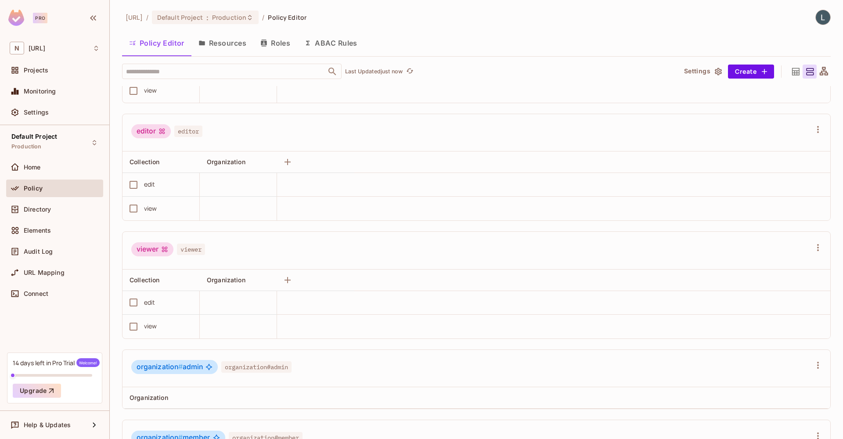
scroll to position [108, 0]
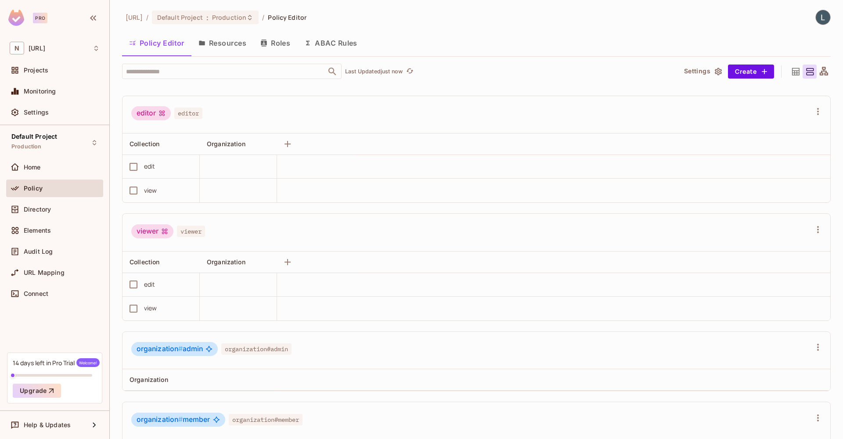
click at [167, 231] on icon at bounding box center [164, 231] width 7 height 7
click at [276, 44] on button "Roles" at bounding box center [275, 43] width 44 height 22
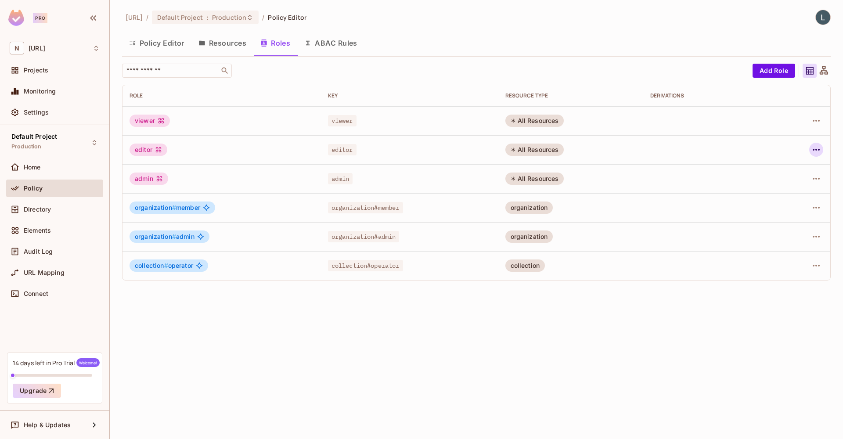
click at [816, 152] on icon "button" at bounding box center [816, 149] width 11 height 11
click at [779, 212] on div "Delete Role" at bounding box center [781, 208] width 34 height 9
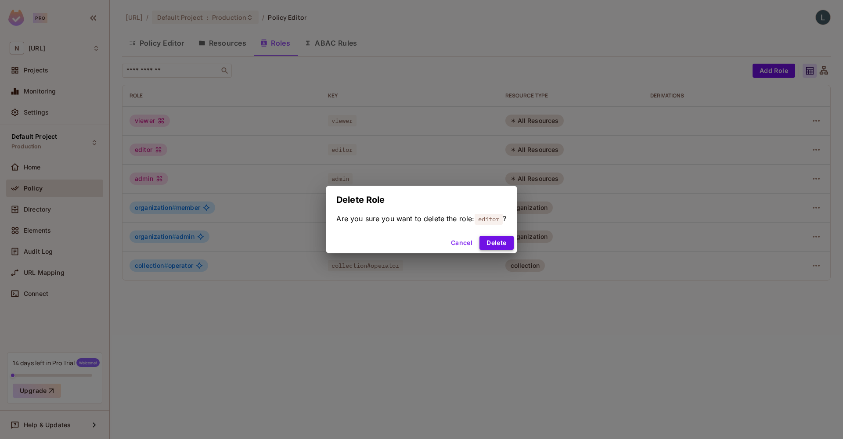
click at [499, 247] on div "Cancel Delete" at bounding box center [421, 242] width 191 height 21
click at [495, 242] on button "Delete" at bounding box center [496, 243] width 34 height 14
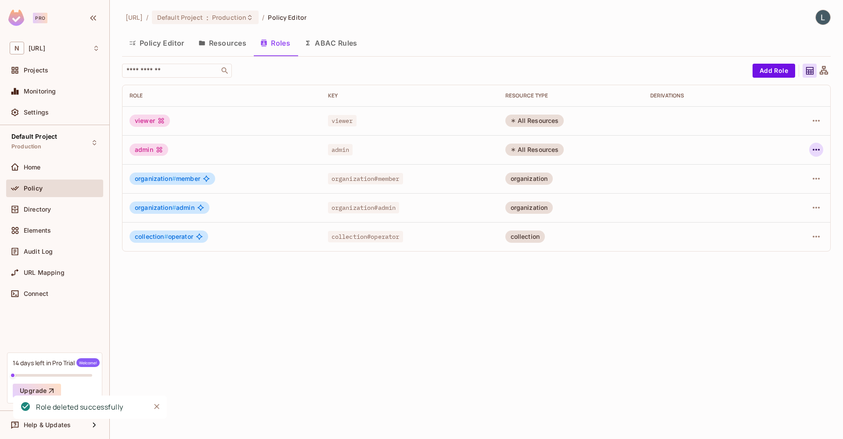
click at [817, 147] on icon "button" at bounding box center [816, 149] width 11 height 11
click at [786, 211] on div "Delete Role" at bounding box center [781, 208] width 34 height 9
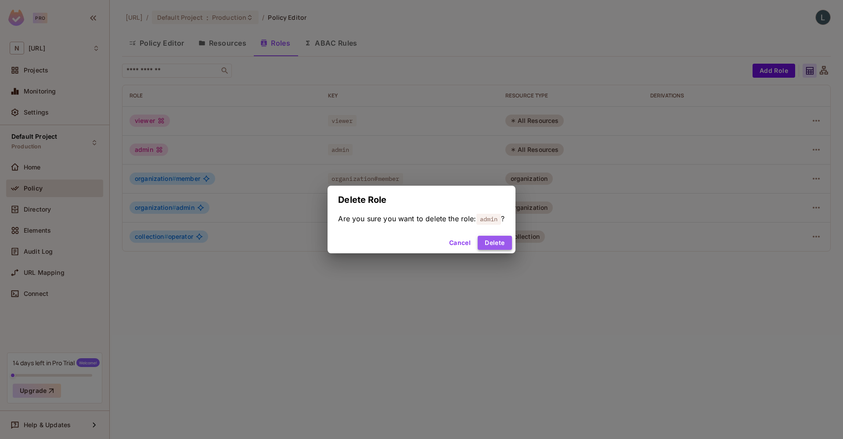
click at [506, 241] on button "Delete" at bounding box center [494, 243] width 34 height 14
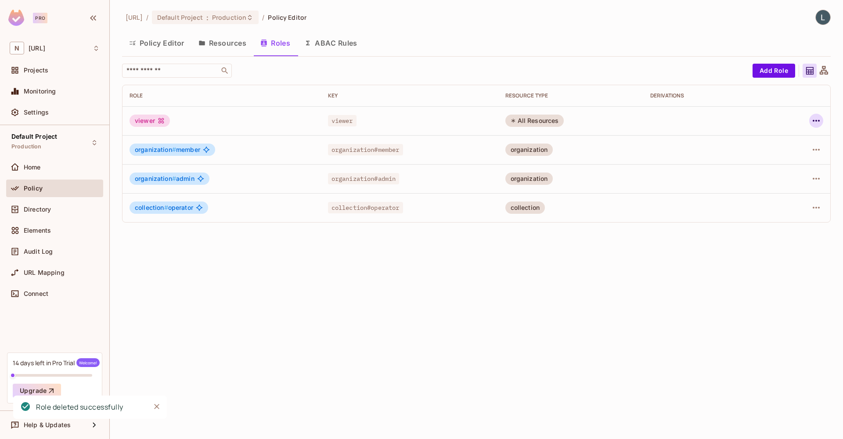
click at [816, 122] on icon "button" at bounding box center [816, 120] width 11 height 11
click at [785, 178] on div "Delete Role" at bounding box center [781, 179] width 34 height 9
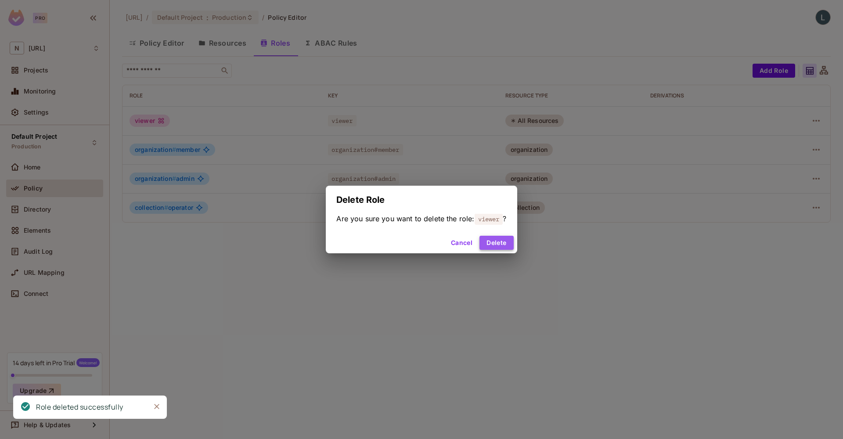
click at [498, 243] on button "Delete" at bounding box center [496, 243] width 34 height 14
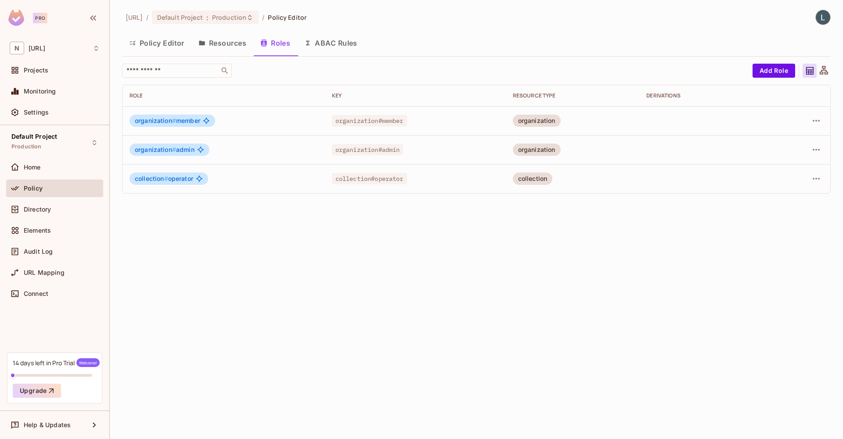
click at [219, 41] on button "Resources" at bounding box center [222, 43] width 62 height 22
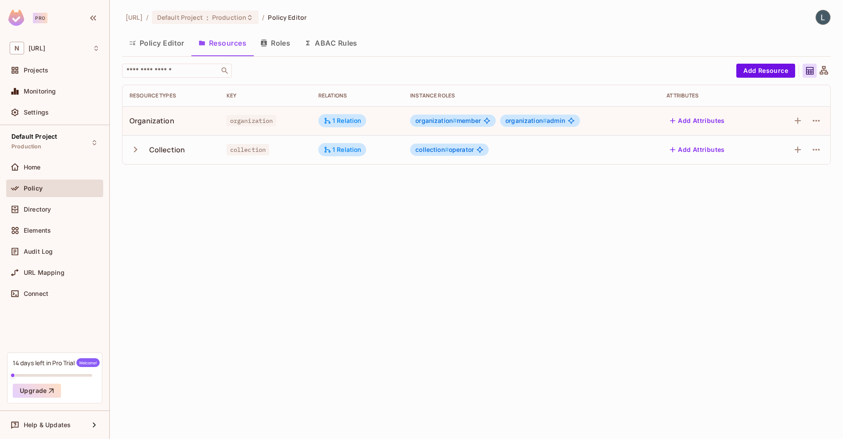
click at [169, 47] on button "Policy Editor" at bounding box center [156, 43] width 69 height 22
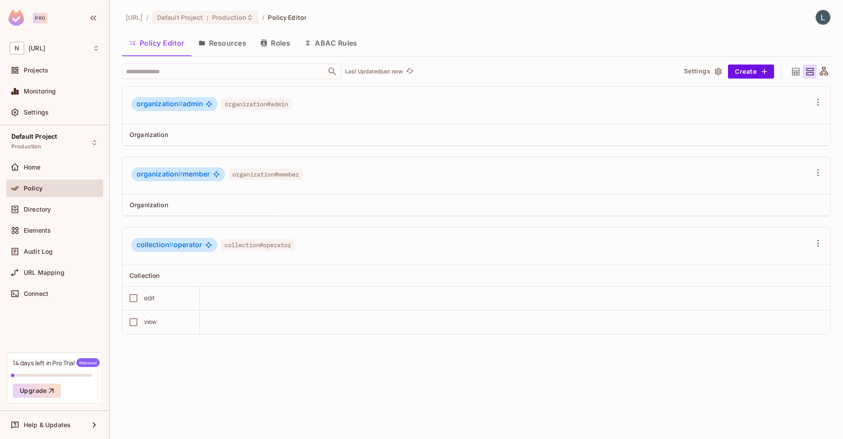
click at [230, 45] on button "Resources" at bounding box center [222, 43] width 62 height 22
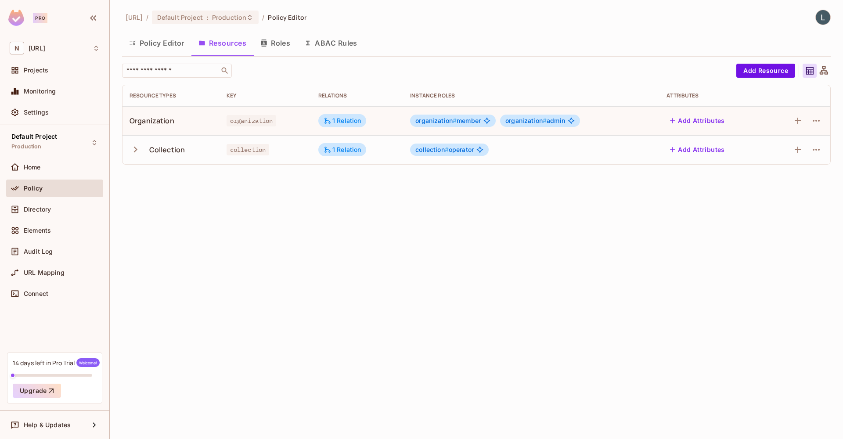
click at [274, 42] on button "Roles" at bounding box center [275, 43] width 44 height 22
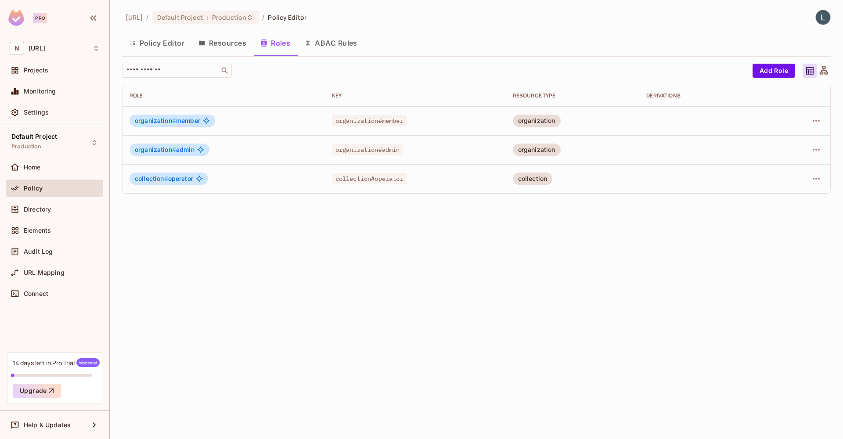
click at [223, 41] on button "Resources" at bounding box center [222, 43] width 62 height 22
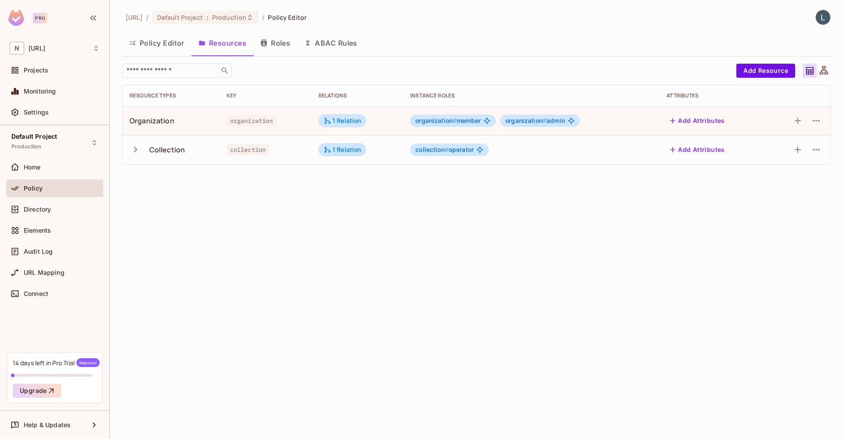
click at [136, 150] on icon "button" at bounding box center [136, 150] width 4 height 6
click at [161, 45] on button "Policy Editor" at bounding box center [156, 43] width 69 height 22
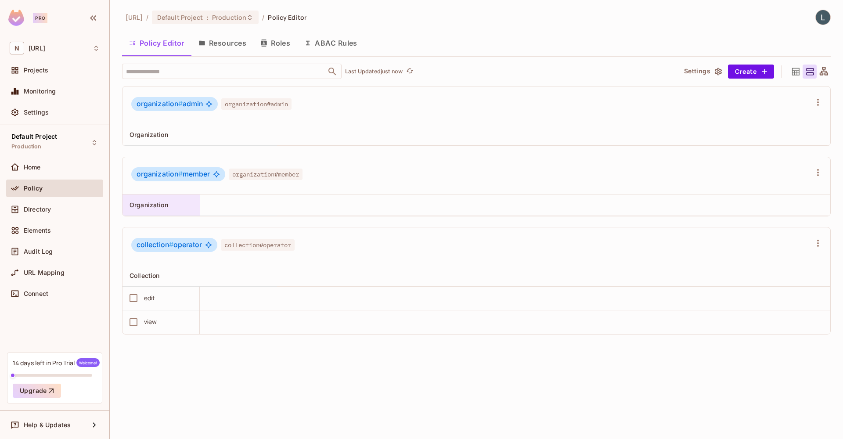
click at [164, 208] on span "Organization" at bounding box center [148, 204] width 39 height 7
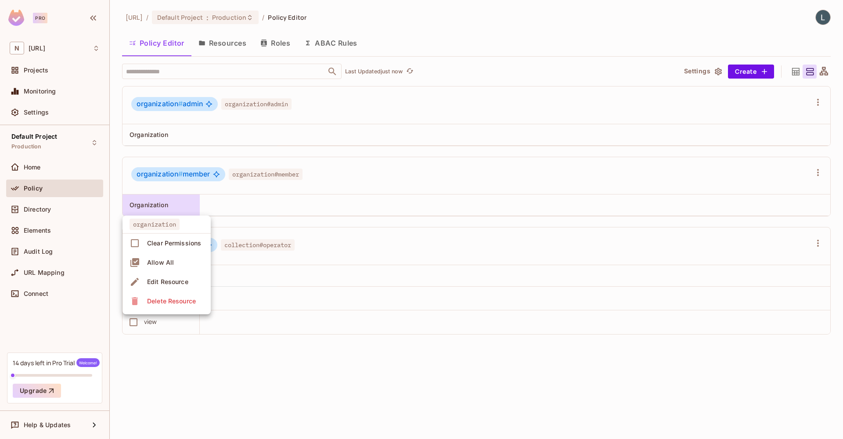
click at [204, 207] on div at bounding box center [421, 219] width 843 height 439
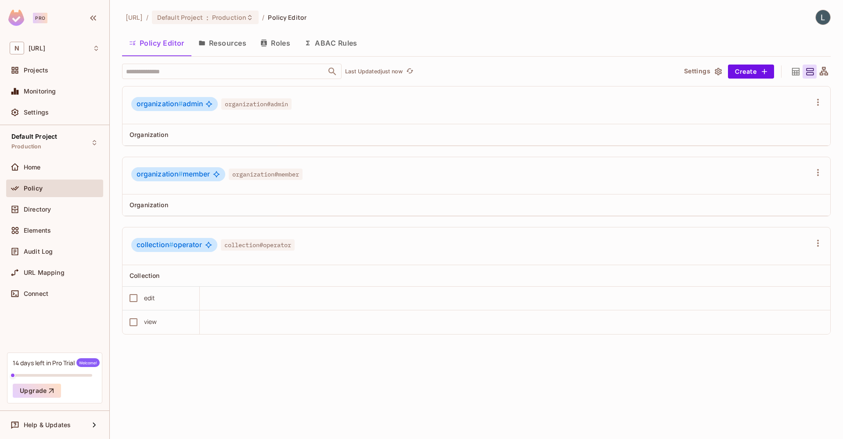
click at [232, 133] on th at bounding box center [238, 135] width 77 height 22
click at [245, 131] on th at bounding box center [238, 135] width 77 height 22
click at [171, 135] on div "Organization" at bounding box center [158, 134] width 58 height 9
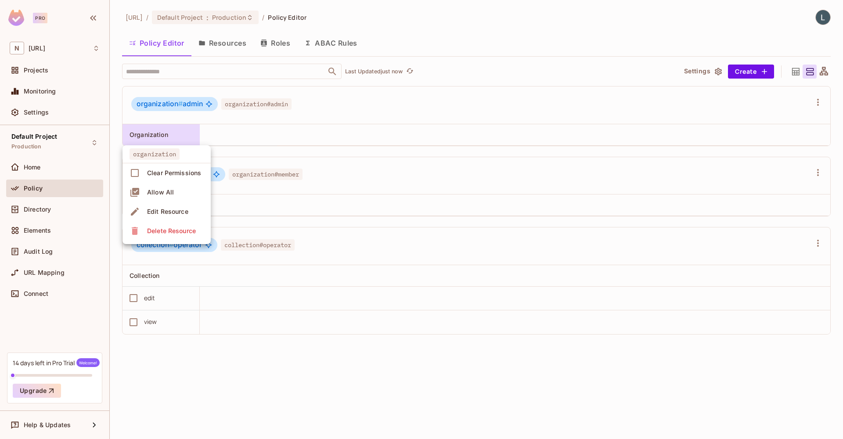
click at [174, 118] on div at bounding box center [421, 219] width 843 height 439
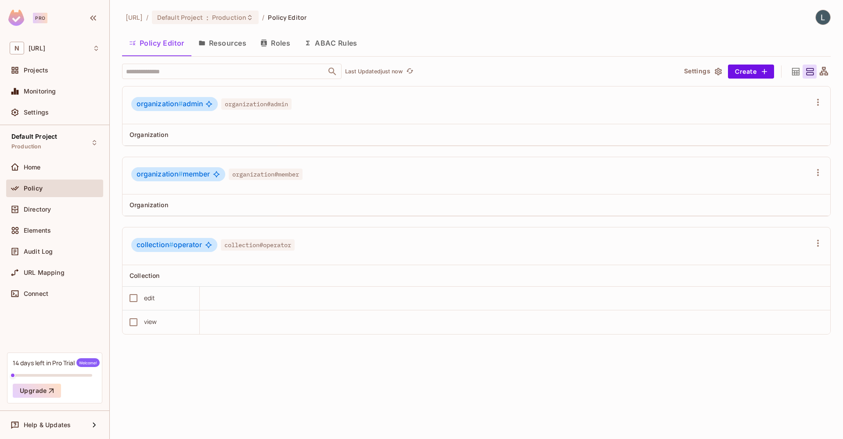
click at [232, 126] on th at bounding box center [238, 135] width 77 height 22
click at [744, 73] on button "Create" at bounding box center [751, 72] width 46 height 14
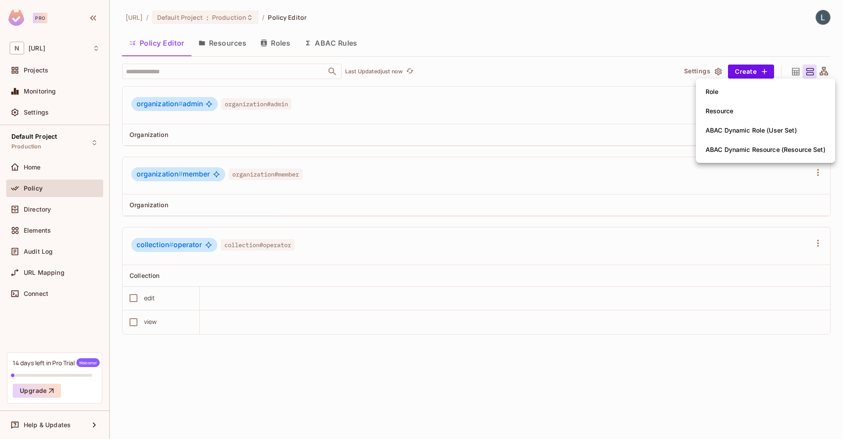
click at [527, 110] on div at bounding box center [421, 219] width 843 height 439
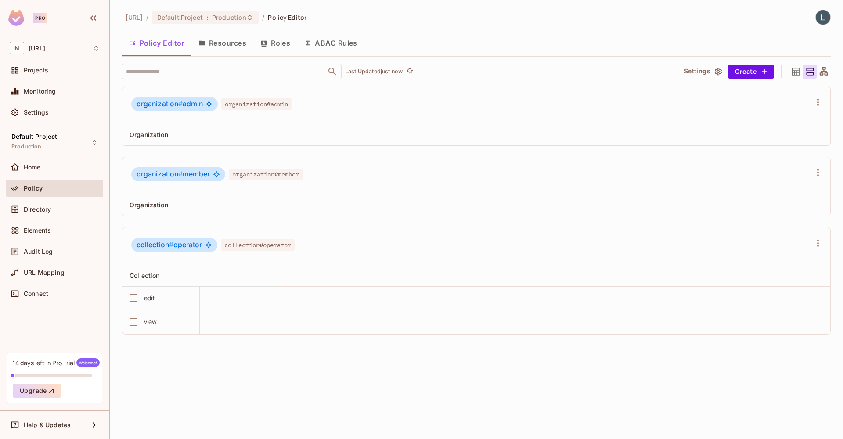
click at [826, 72] on icon at bounding box center [823, 71] width 8 height 8
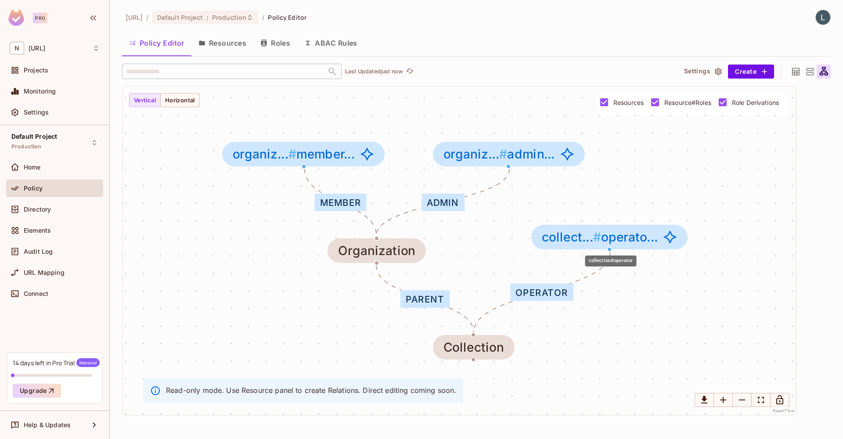
drag, startPoint x: 639, startPoint y: 256, endPoint x: 630, endPoint y: 244, distance: 15.1
click at [632, 243] on span "collect... # operato..." at bounding box center [600, 237] width 116 height 14
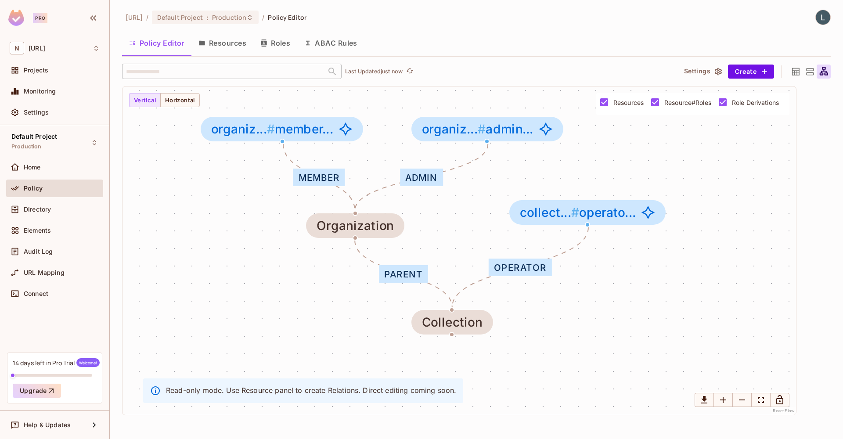
drag, startPoint x: 664, startPoint y: 303, endPoint x: 645, endPoint y: 278, distance: 31.7
click at [645, 277] on div "member admin parent operator Organization organiz... # member... organiz... # a…" at bounding box center [458, 250] width 673 height 328
click at [215, 48] on button "Resources" at bounding box center [222, 43] width 62 height 22
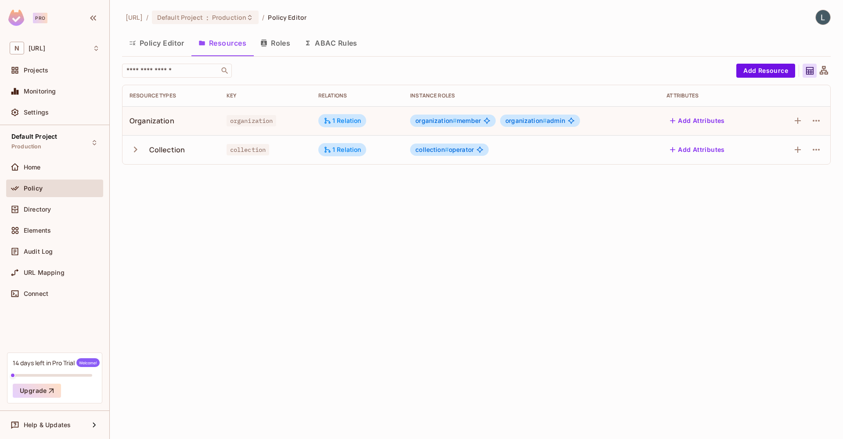
click at [146, 43] on button "Policy Editor" at bounding box center [156, 43] width 69 height 22
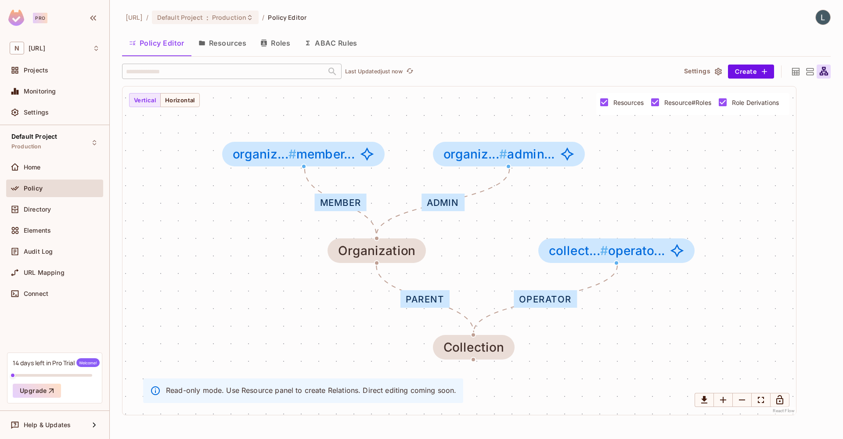
click at [806, 73] on icon at bounding box center [809, 71] width 7 height 7
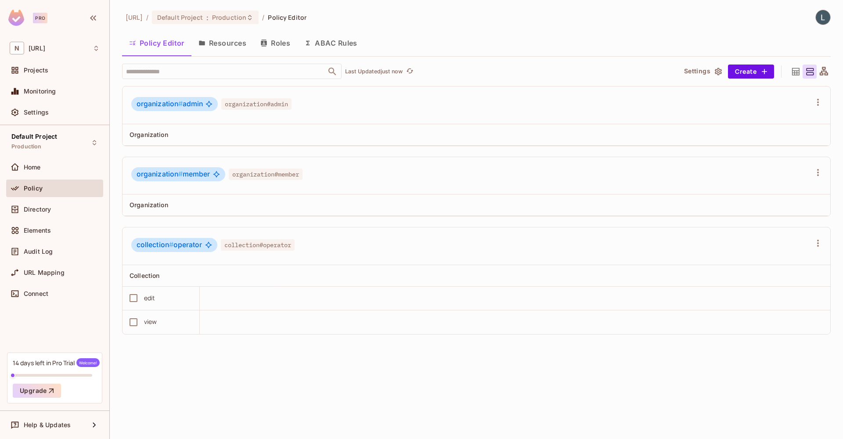
click at [794, 72] on icon at bounding box center [795, 71] width 11 height 11
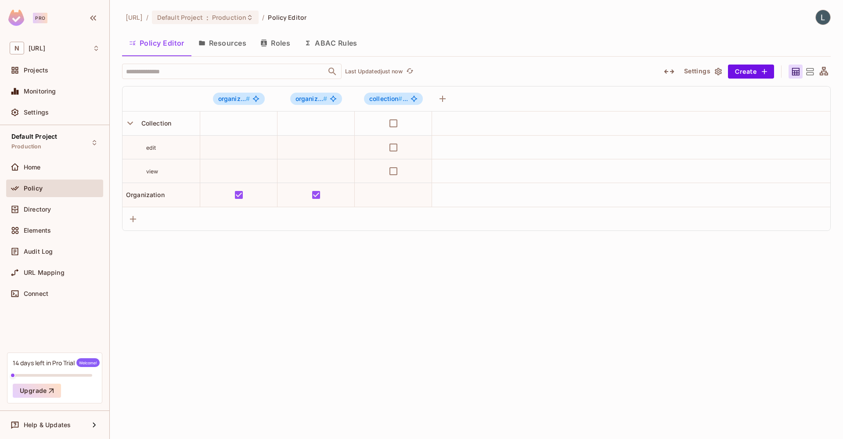
click at [230, 41] on button "Resources" at bounding box center [222, 43] width 62 height 22
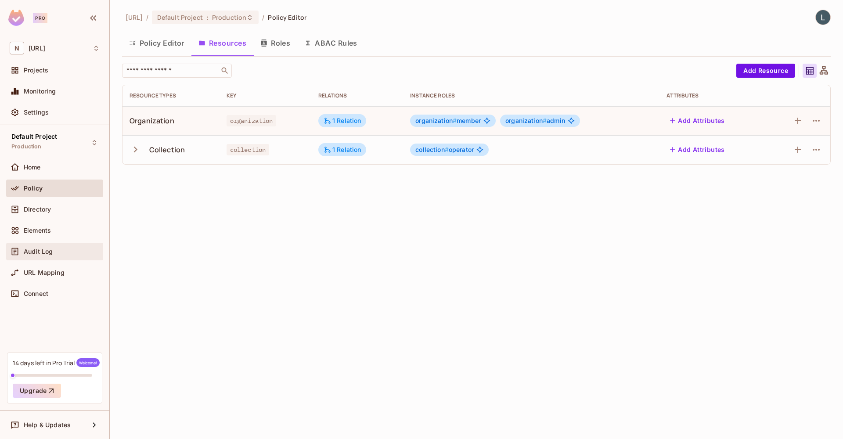
click at [64, 250] on div "Audit Log" at bounding box center [62, 251] width 76 height 7
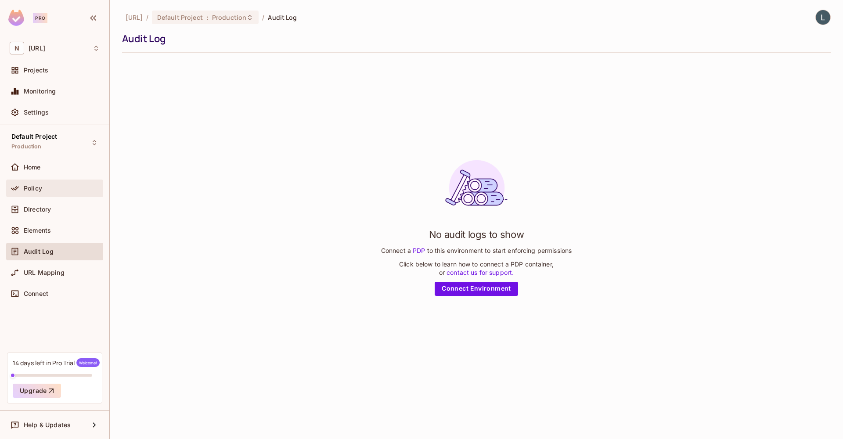
click at [48, 193] on div "Policy" at bounding box center [55, 188] width 90 height 11
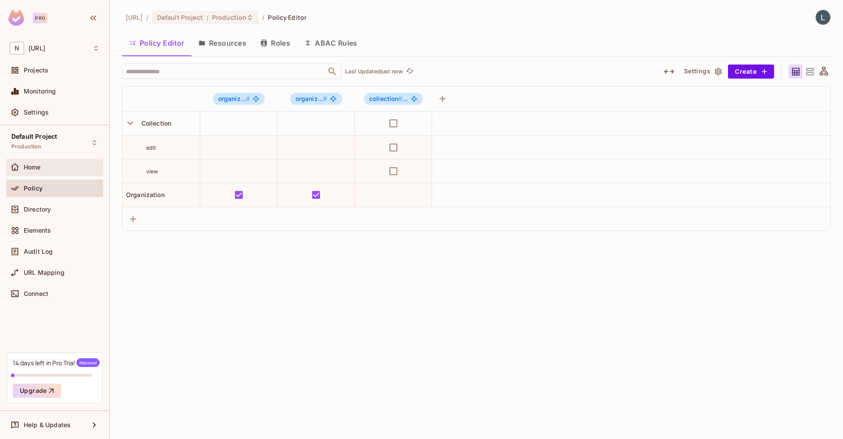
click at [53, 172] on div "Home" at bounding box center [55, 167] width 90 height 11
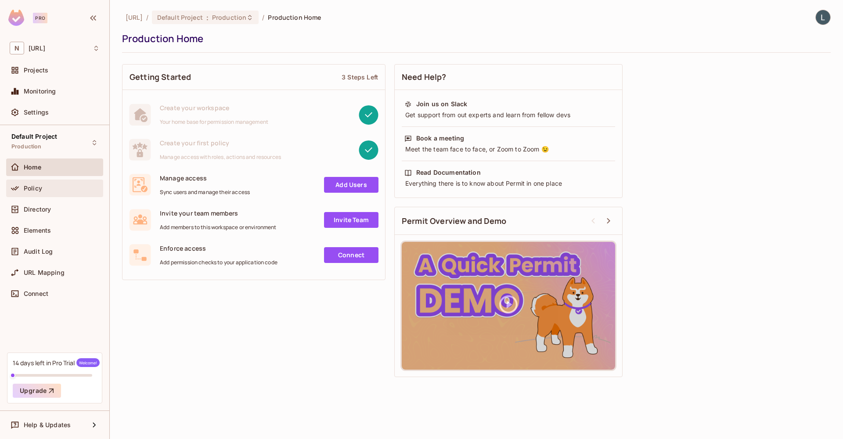
click at [52, 185] on div "Policy" at bounding box center [62, 188] width 76 height 7
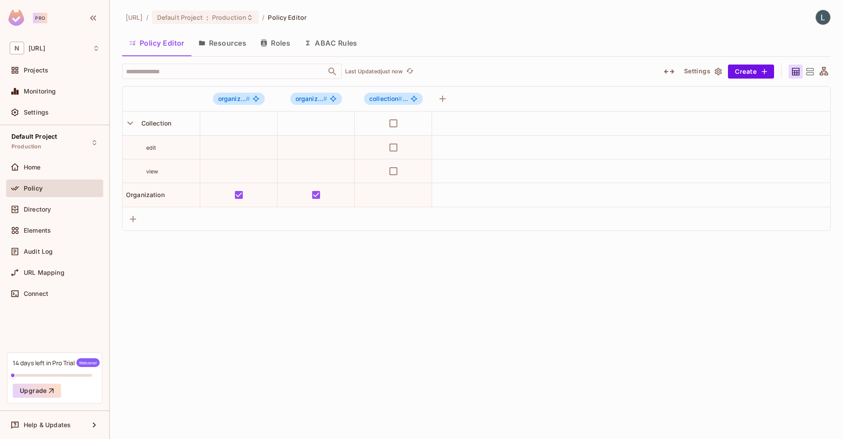
click at [225, 45] on button "Resources" at bounding box center [222, 43] width 62 height 22
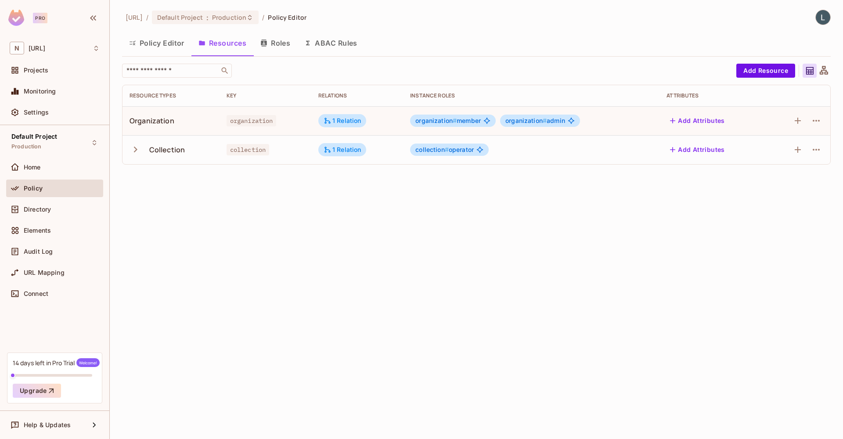
click at [283, 47] on button "Roles" at bounding box center [275, 43] width 44 height 22
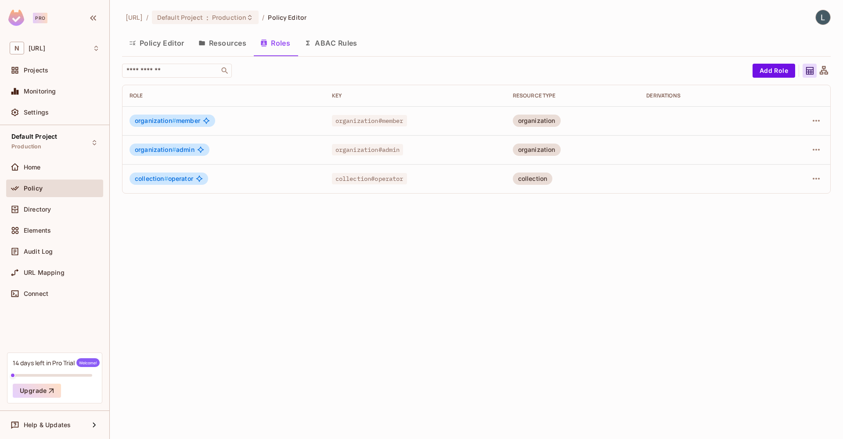
click at [170, 49] on button "Policy Editor" at bounding box center [156, 43] width 69 height 22
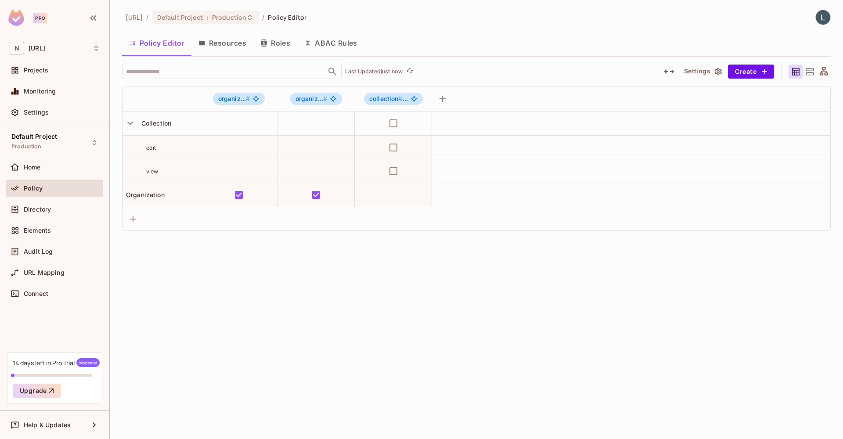
click at [815, 72] on div at bounding box center [809, 72] width 14 height 14
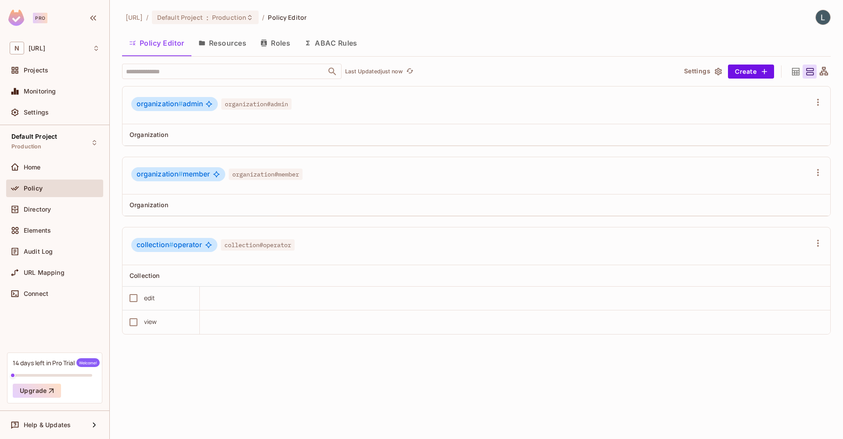
click at [822, 71] on icon at bounding box center [823, 71] width 8 height 8
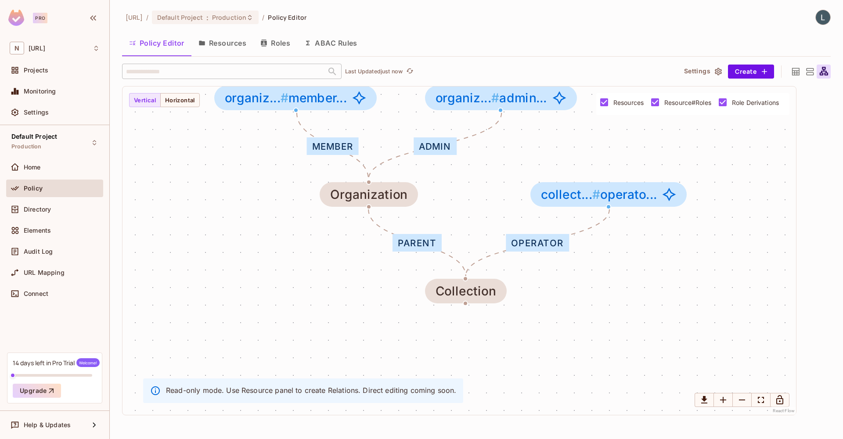
drag, startPoint x: 558, startPoint y: 362, endPoint x: 551, endPoint y: 334, distance: 28.5
click at [551, 334] on div "member admin parent operator Organization organiz... # member... organiz... # a…" at bounding box center [458, 250] width 673 height 328
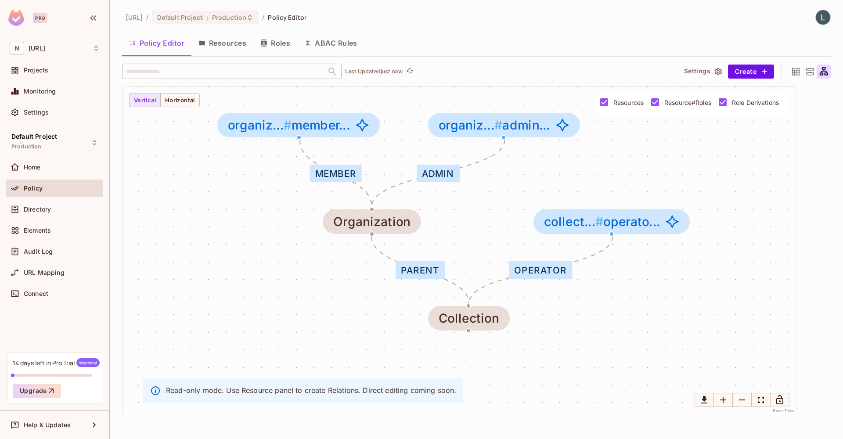
click at [223, 47] on button "Resources" at bounding box center [222, 43] width 62 height 22
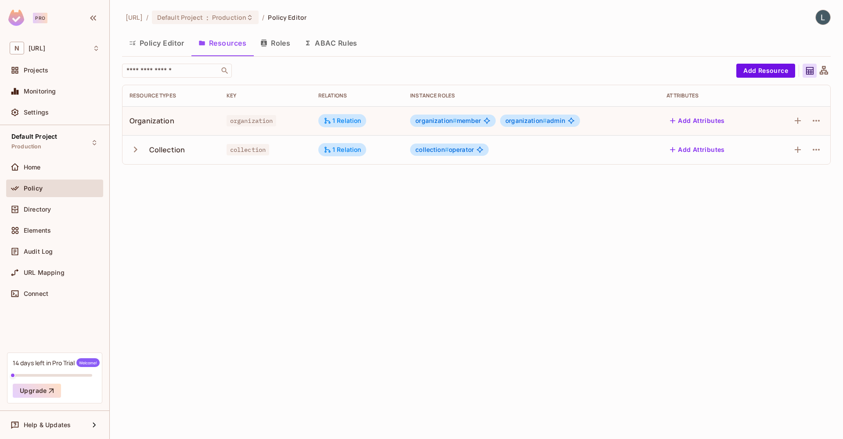
click at [170, 149] on div "Collection" at bounding box center [167, 150] width 36 height 10
click at [136, 150] on icon "button" at bounding box center [136, 150] width 4 height 6
click at [204, 179] on div "edit" at bounding box center [170, 179] width 83 height 8
click at [820, 180] on icon "button" at bounding box center [816, 178] width 11 height 11
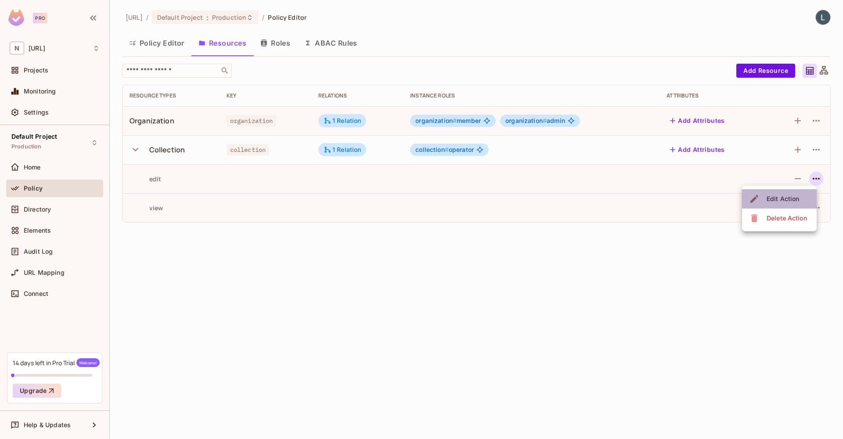
click at [795, 193] on span "Edit Action" at bounding box center [783, 199] width 38 height 14
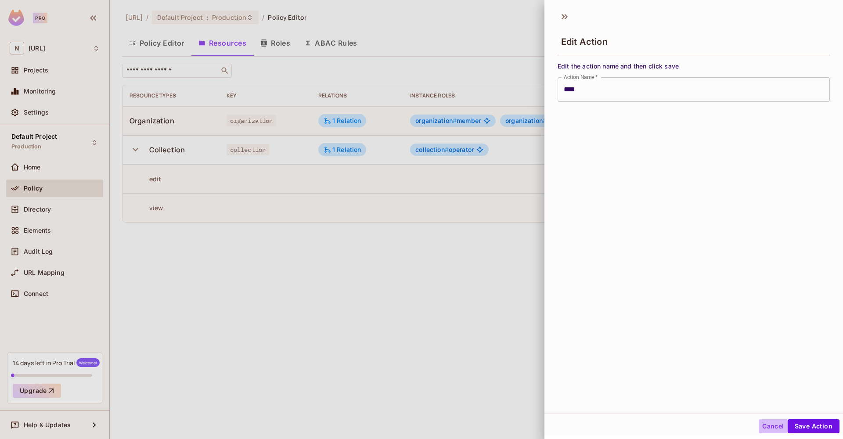
click at [774, 423] on button "Cancel" at bounding box center [772, 426] width 29 height 14
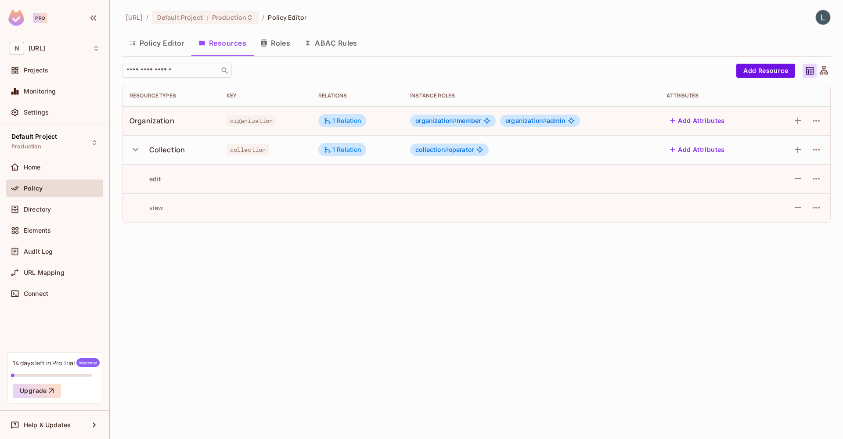
click at [543, 150] on div "collection # operator" at bounding box center [531, 150] width 242 height 12
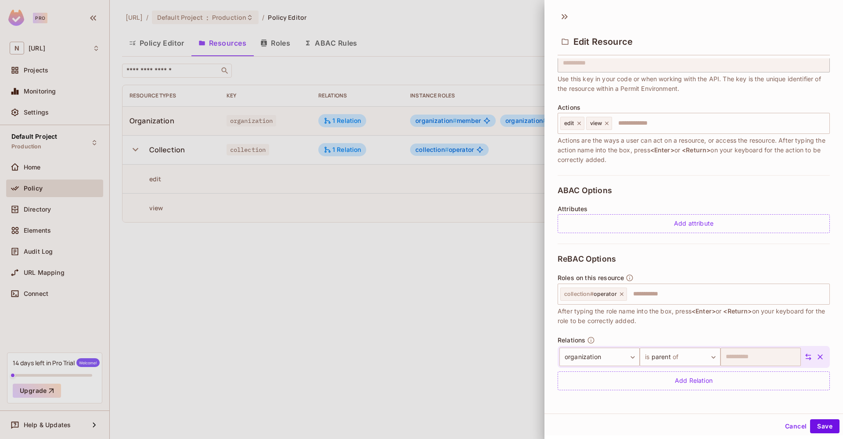
scroll to position [69, 0]
click at [652, 297] on input "text" at bounding box center [727, 294] width 198 height 18
type input "******"
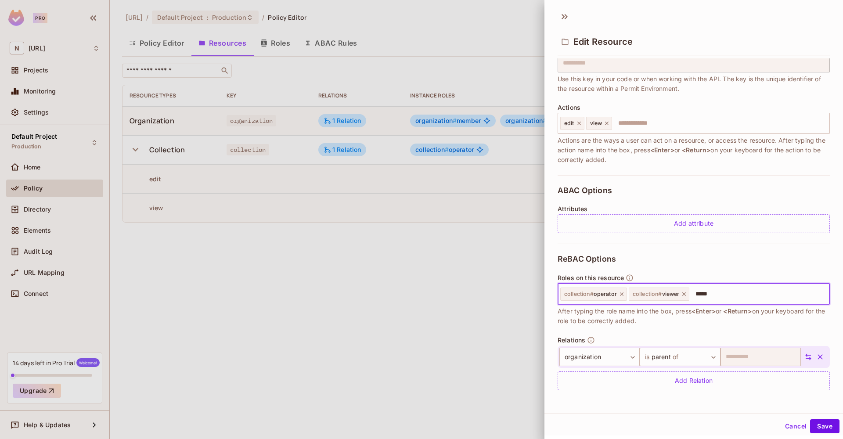
type input "******"
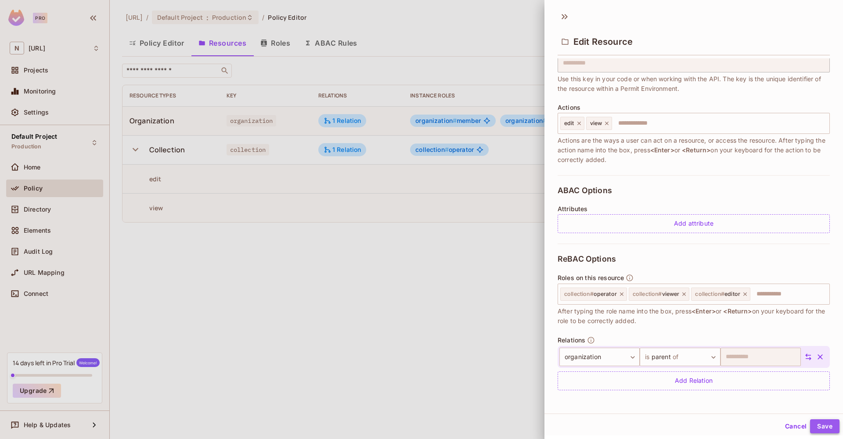
click at [820, 426] on button "Save" at bounding box center [824, 426] width 29 height 14
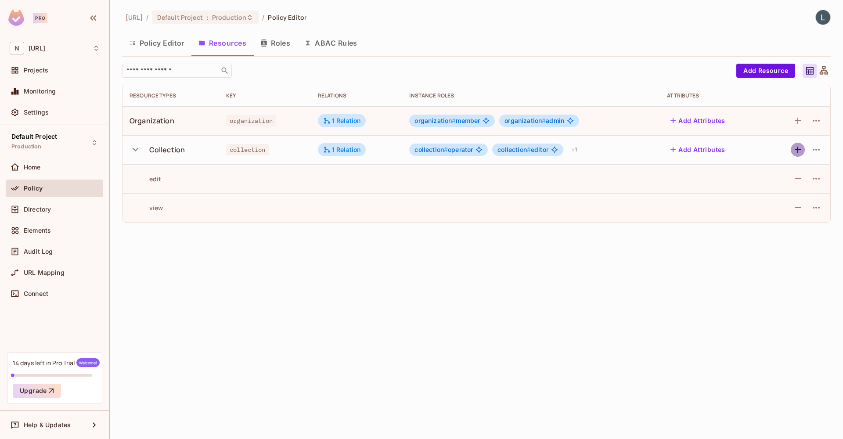
click at [797, 151] on icon "button" at bounding box center [797, 149] width 11 height 11
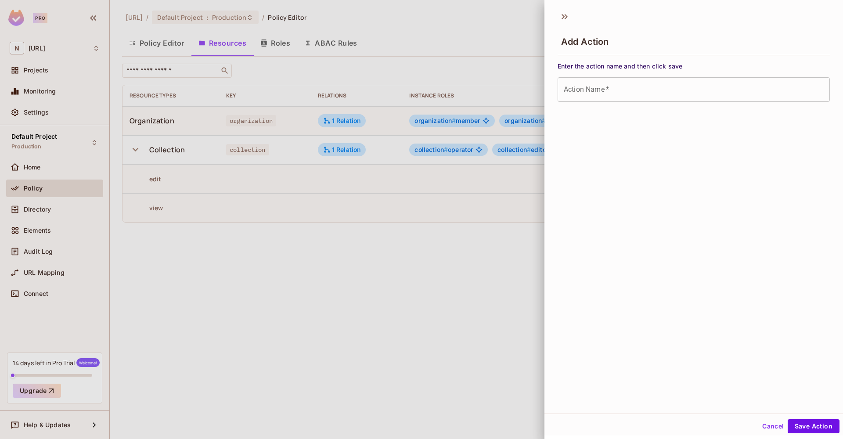
click at [513, 250] on div at bounding box center [421, 219] width 843 height 439
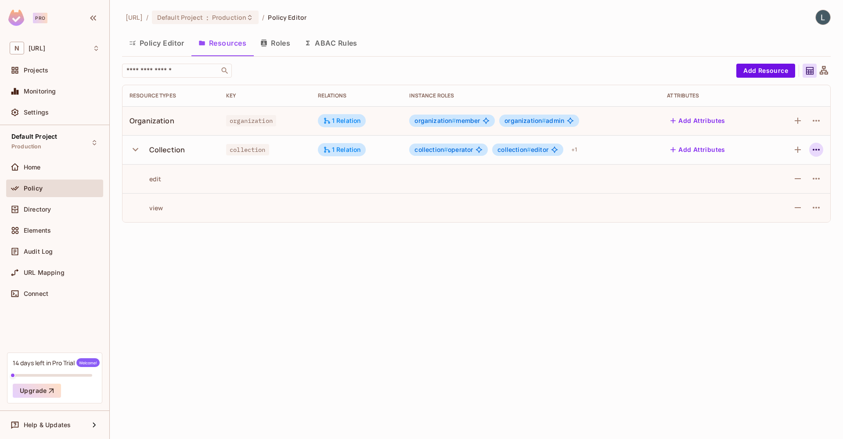
click at [817, 153] on icon "button" at bounding box center [816, 149] width 11 height 11
click at [766, 186] on div "Edit Resource" at bounding box center [777, 184] width 41 height 9
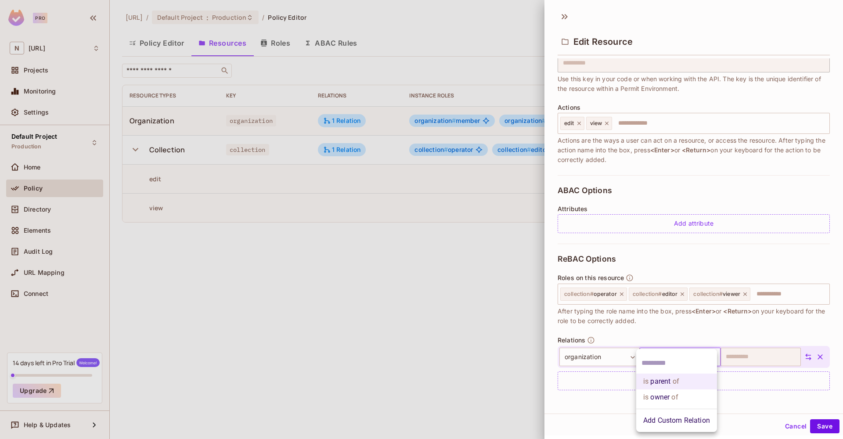
click at [696, 356] on body "**********" at bounding box center [421, 219] width 843 height 439
click at [705, 334] on div at bounding box center [421, 219] width 843 height 439
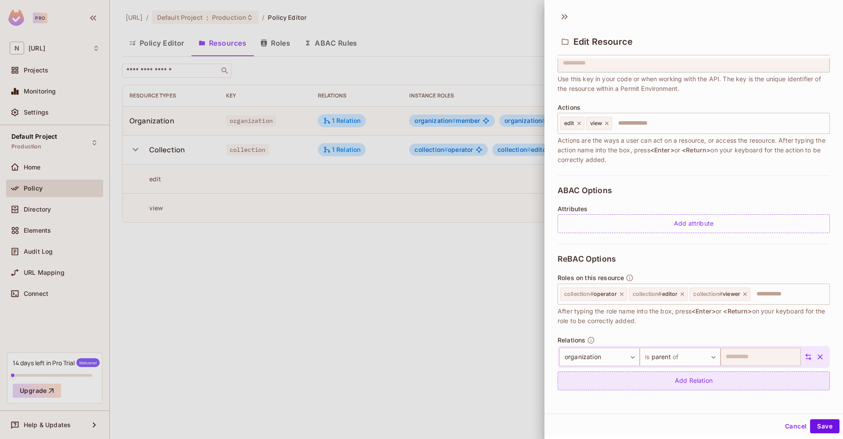
click at [698, 382] on div "Add Relation" at bounding box center [693, 380] width 272 height 19
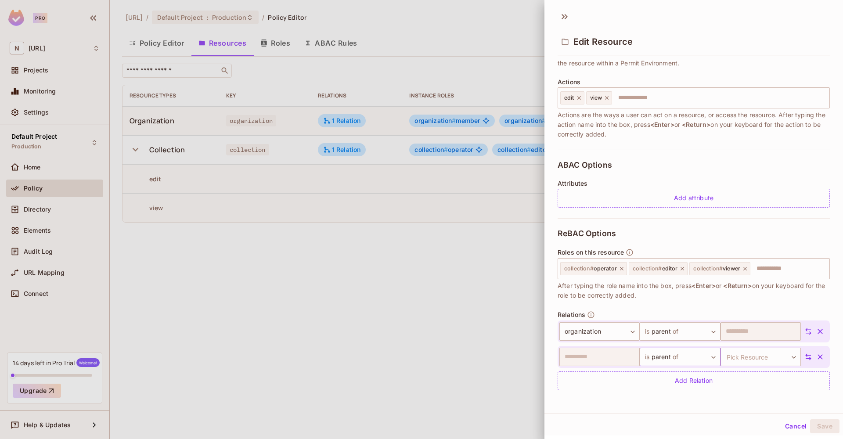
scroll to position [95, 0]
click at [679, 360] on body "**********" at bounding box center [421, 219] width 843 height 439
click at [821, 355] on div at bounding box center [421, 219] width 843 height 439
click at [818, 357] on icon "button" at bounding box center [819, 356] width 9 height 9
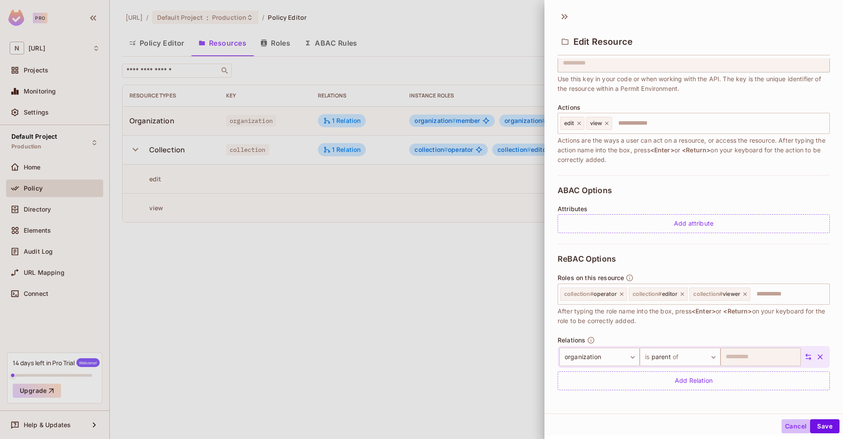
click at [794, 426] on button "Cancel" at bounding box center [795, 426] width 29 height 14
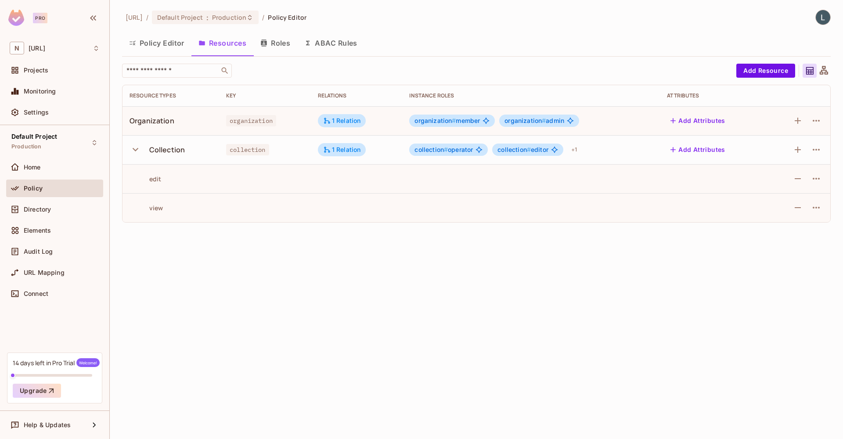
click at [168, 41] on button "Policy Editor" at bounding box center [156, 43] width 69 height 22
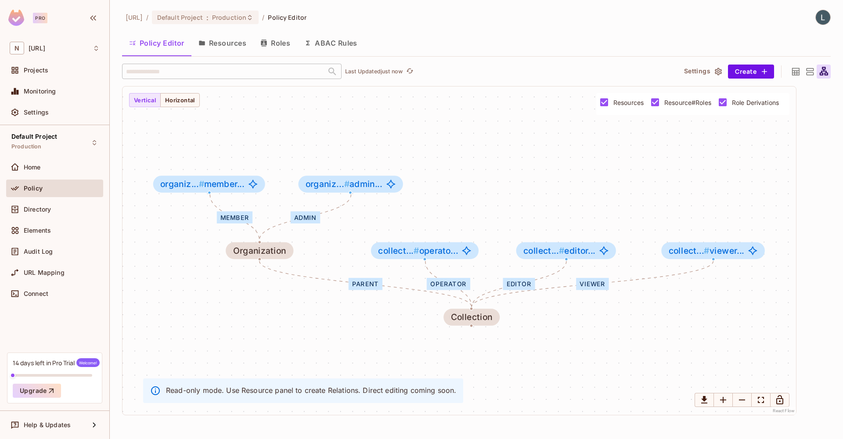
click at [144, 47] on button "Policy Editor" at bounding box center [156, 43] width 69 height 22
click at [798, 72] on icon at bounding box center [795, 71] width 11 height 11
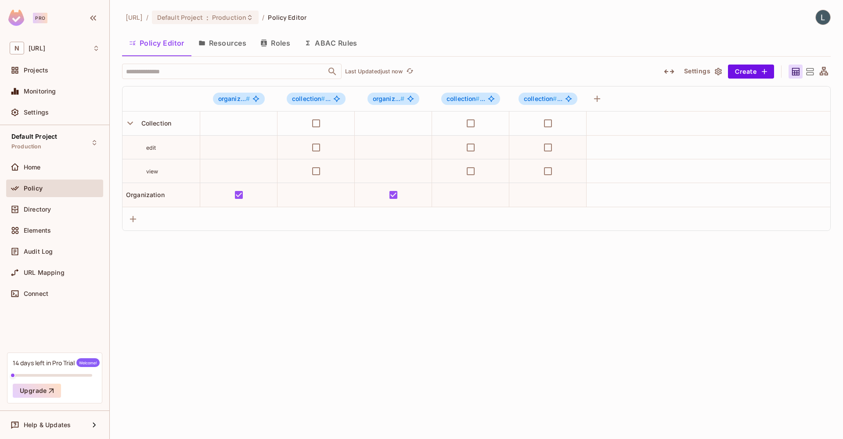
click at [811, 72] on icon at bounding box center [809, 71] width 7 height 7
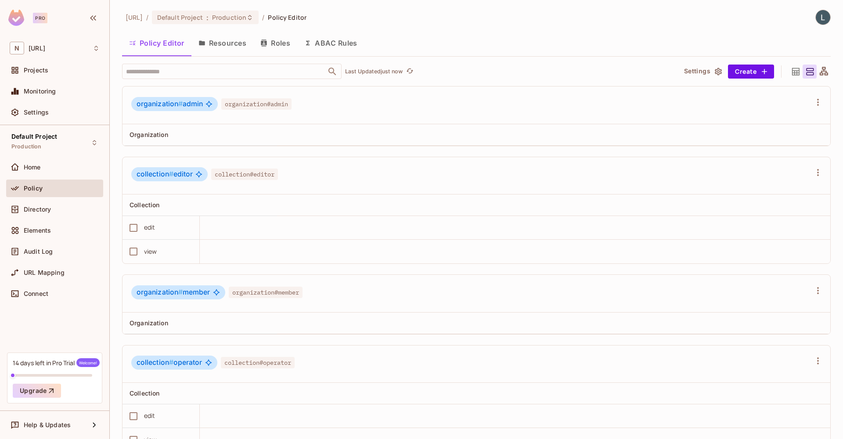
click at [797, 72] on icon at bounding box center [795, 71] width 11 height 11
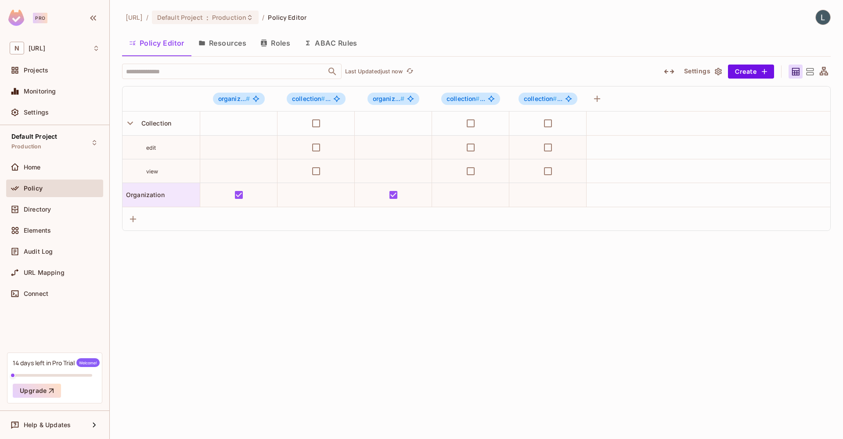
click at [153, 195] on span "Organization" at bounding box center [143, 194] width 42 height 7
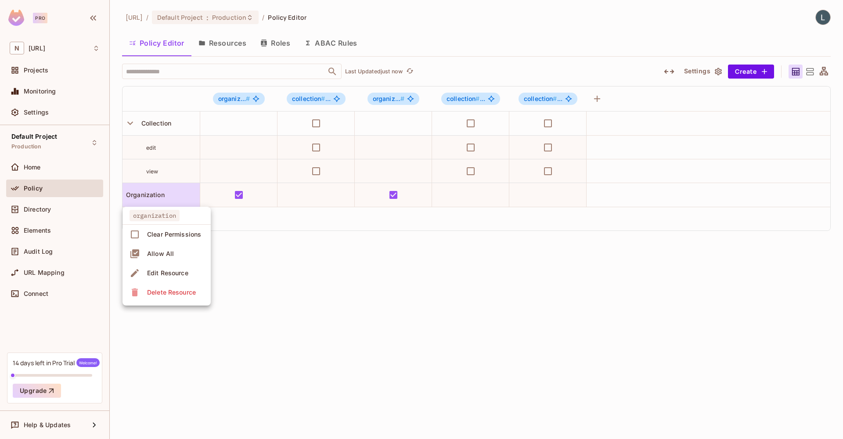
click at [157, 195] on div at bounding box center [421, 219] width 843 height 439
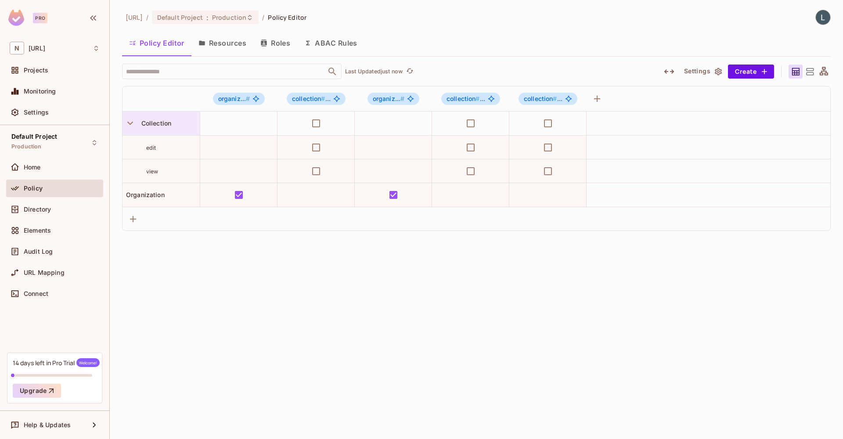
click at [160, 126] on span "Collection" at bounding box center [155, 122] width 34 height 7
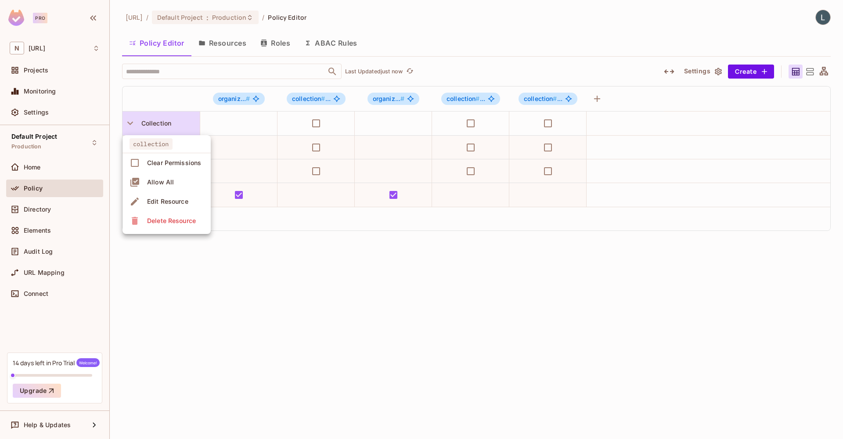
click at [160, 126] on div at bounding box center [421, 219] width 843 height 439
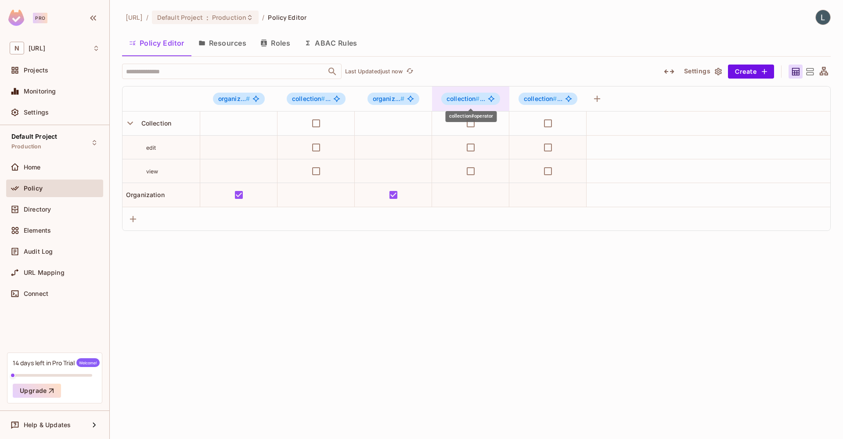
click at [462, 99] on span "collection #" at bounding box center [462, 98] width 33 height 7
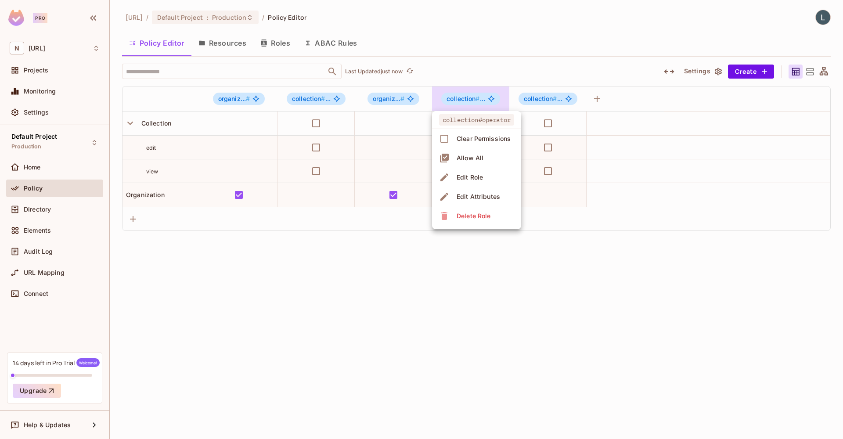
drag, startPoint x: 478, startPoint y: 176, endPoint x: 588, endPoint y: 227, distance: 120.5
click at [588, 229] on div "collection#operator Clear Permissions Allow All Edit Role Edit Attributes Delet…" at bounding box center [421, 219] width 843 height 439
click at [543, 98] on div at bounding box center [421, 219] width 843 height 439
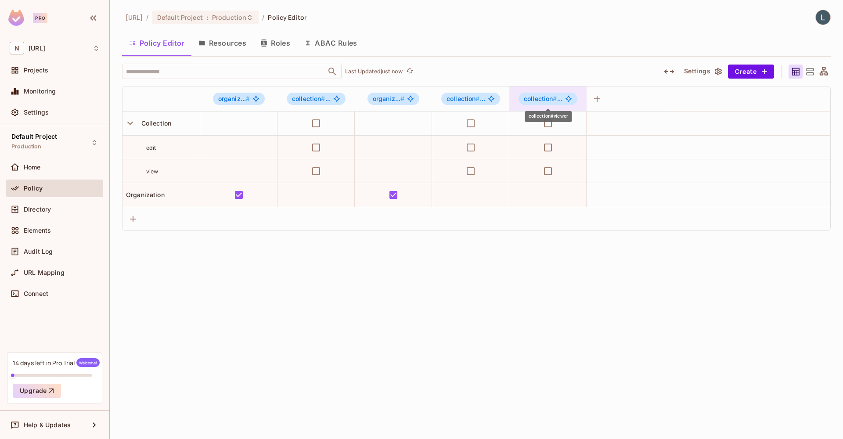
click at [544, 97] on span "collection #" at bounding box center [540, 98] width 33 height 7
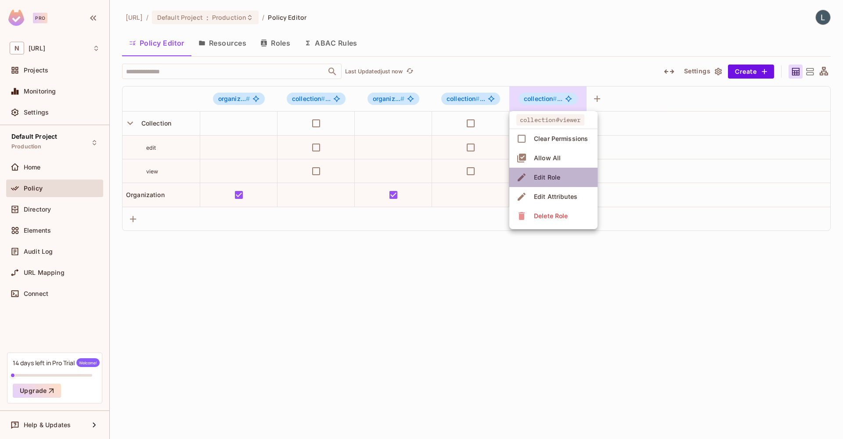
click at [551, 181] on div "Edit Role" at bounding box center [547, 177] width 26 height 9
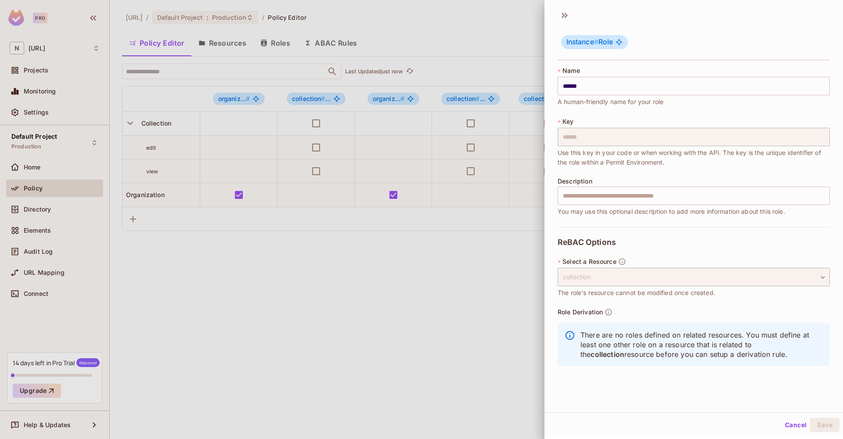
scroll to position [1, 0]
click at [499, 198] on div at bounding box center [421, 219] width 843 height 439
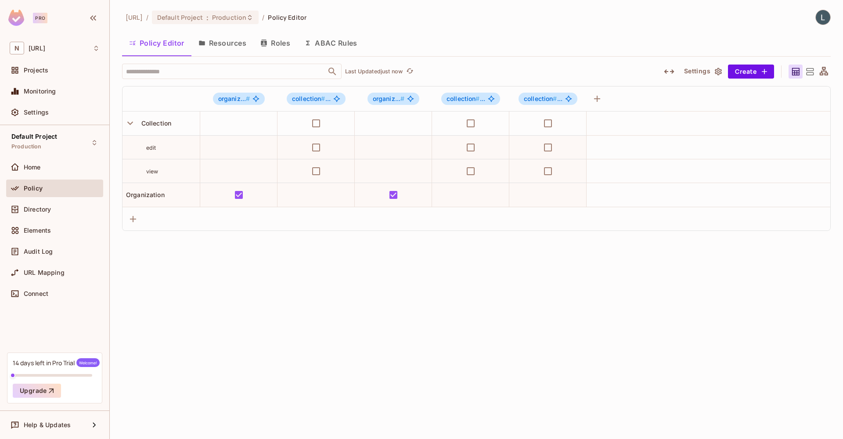
click at [226, 43] on button "Resources" at bounding box center [222, 43] width 62 height 22
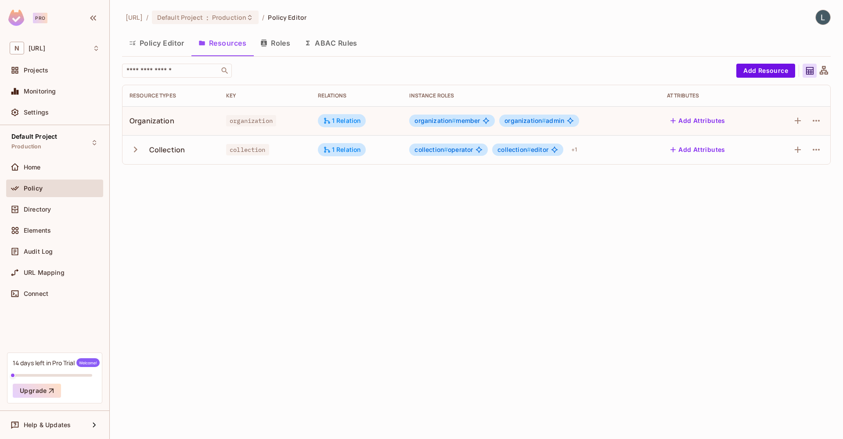
click at [595, 144] on div "collection # operator collection # editor + 1" at bounding box center [531, 150] width 244 height 14
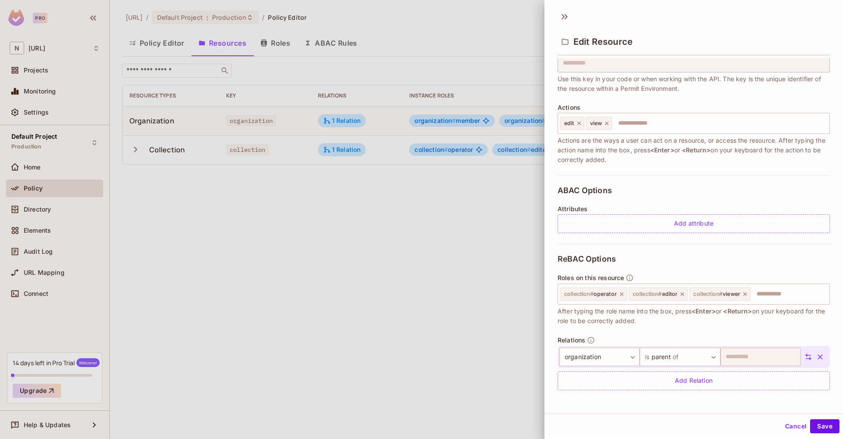
scroll to position [69, 0]
click at [402, 272] on div at bounding box center [421, 219] width 843 height 439
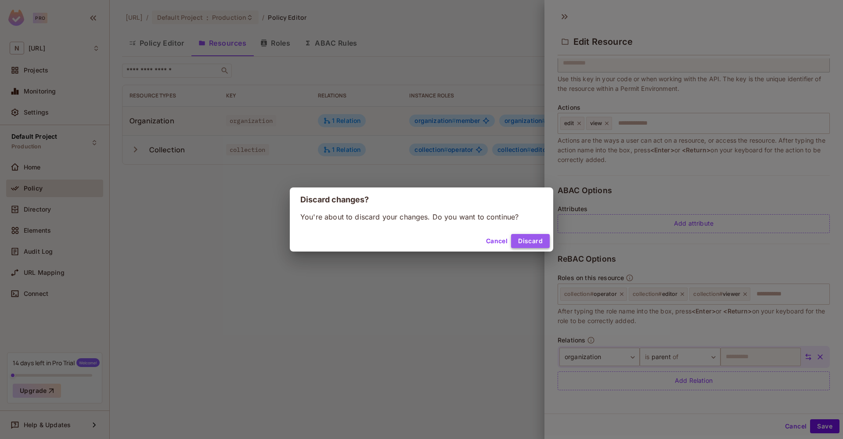
click at [530, 237] on button "Discard" at bounding box center [530, 241] width 39 height 14
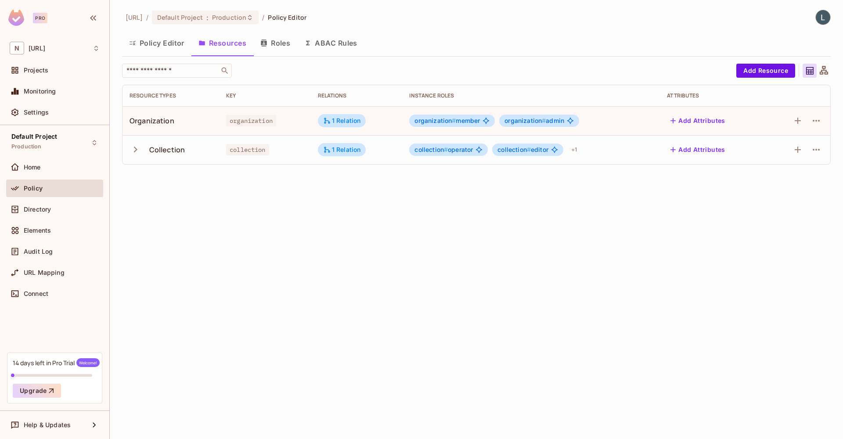
click at [161, 47] on button "Policy Editor" at bounding box center [156, 43] width 69 height 22
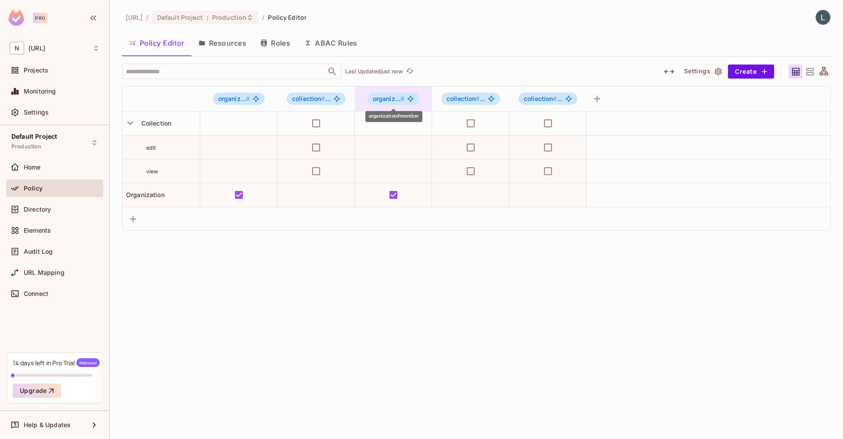
click at [389, 102] on span "organiz... #" at bounding box center [389, 98] width 32 height 7
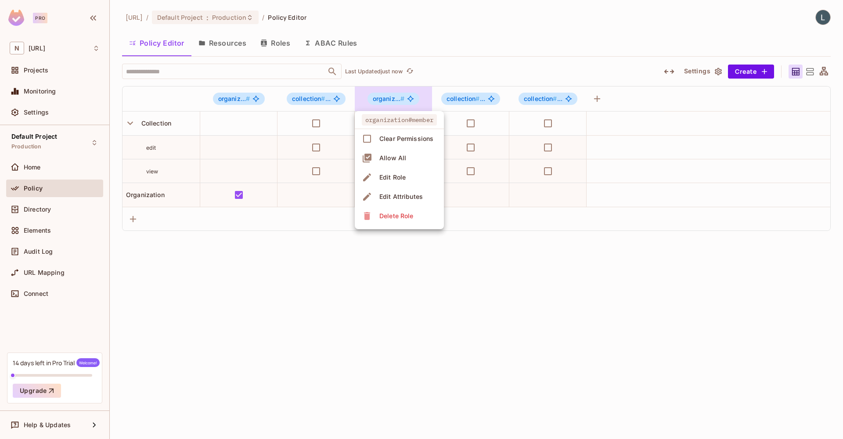
click at [478, 97] on div at bounding box center [421, 219] width 843 height 439
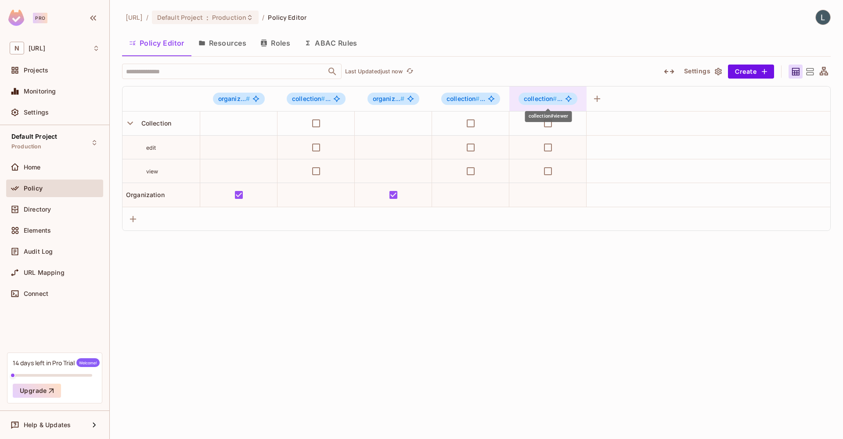
click at [529, 97] on span "collection #" at bounding box center [540, 98] width 33 height 7
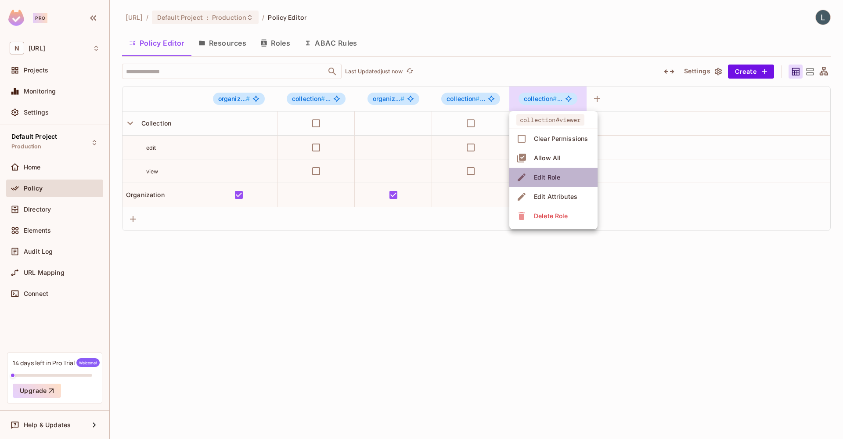
click at [554, 176] on div "Edit Role" at bounding box center [547, 177] width 26 height 9
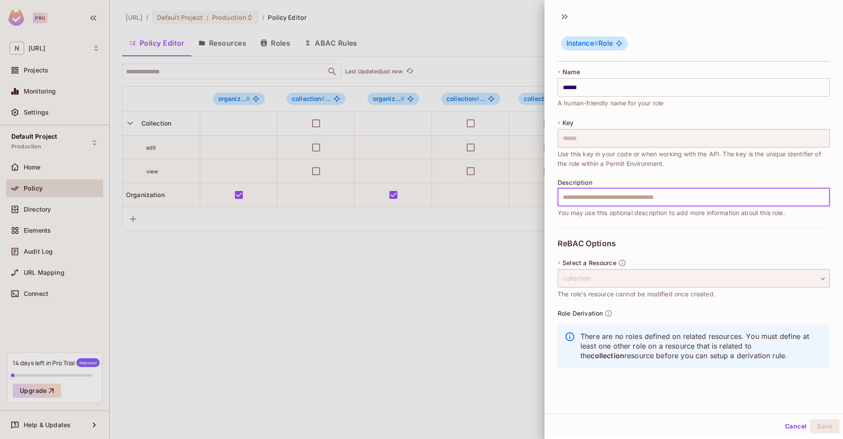
click at [612, 202] on input "text" at bounding box center [693, 197] width 272 height 18
click at [488, 234] on div at bounding box center [421, 219] width 843 height 439
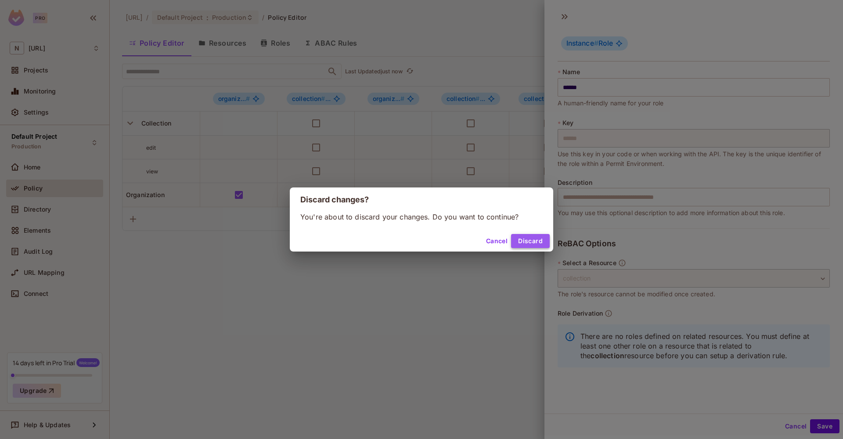
click at [518, 240] on button "Discard" at bounding box center [530, 241] width 39 height 14
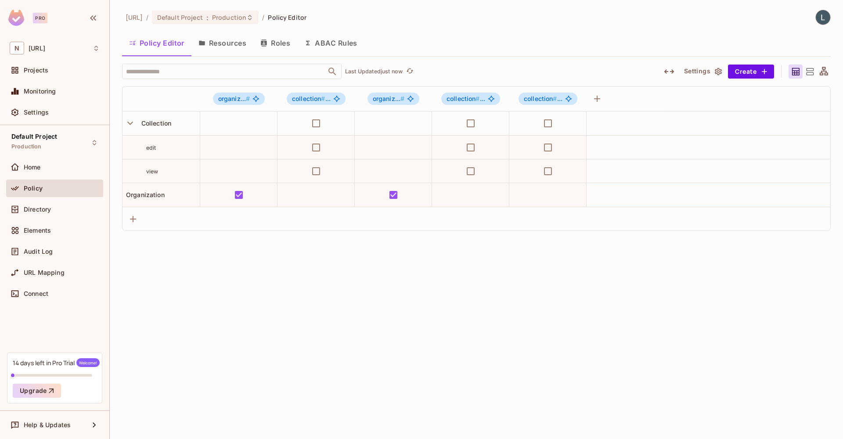
click at [291, 49] on button "Roles" at bounding box center [275, 43] width 44 height 22
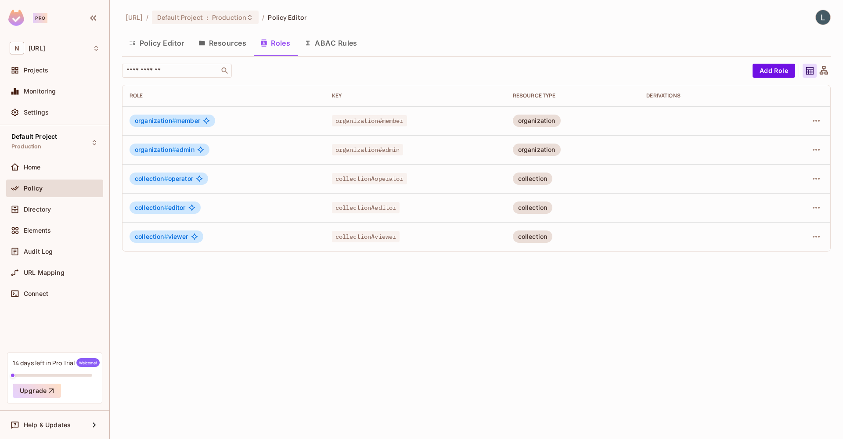
click at [228, 52] on button "Resources" at bounding box center [222, 43] width 62 height 22
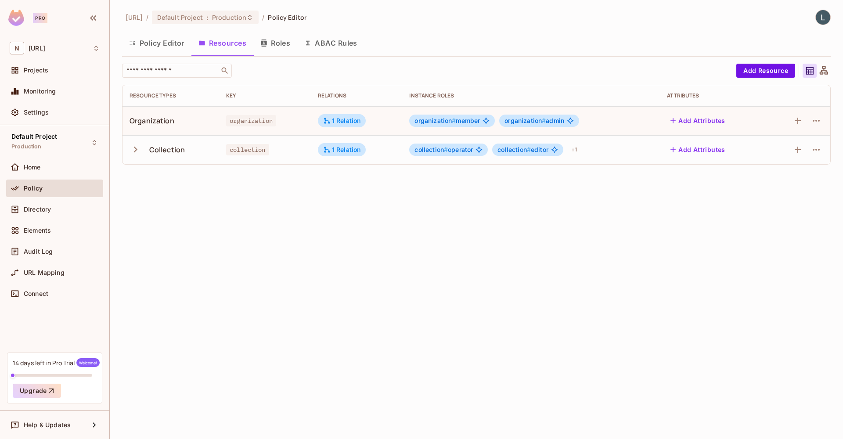
click at [398, 145] on td "1 Relation" at bounding box center [357, 149] width 92 height 29
click at [129, 150] on icon "button" at bounding box center [135, 150] width 12 height 12
click at [139, 123] on div "Organization" at bounding box center [151, 121] width 45 height 10
click at [346, 126] on div "1 Relation" at bounding box center [342, 120] width 48 height 13
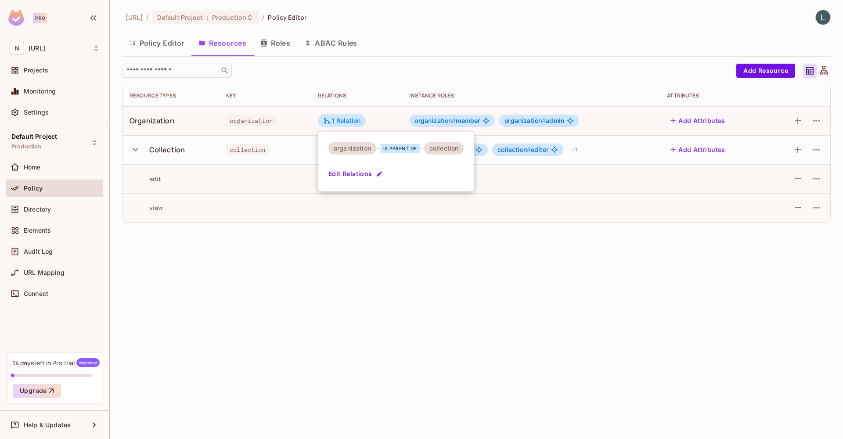
click at [351, 122] on div at bounding box center [421, 219] width 843 height 439
click at [348, 152] on div "1 Relation" at bounding box center [342, 150] width 38 height 8
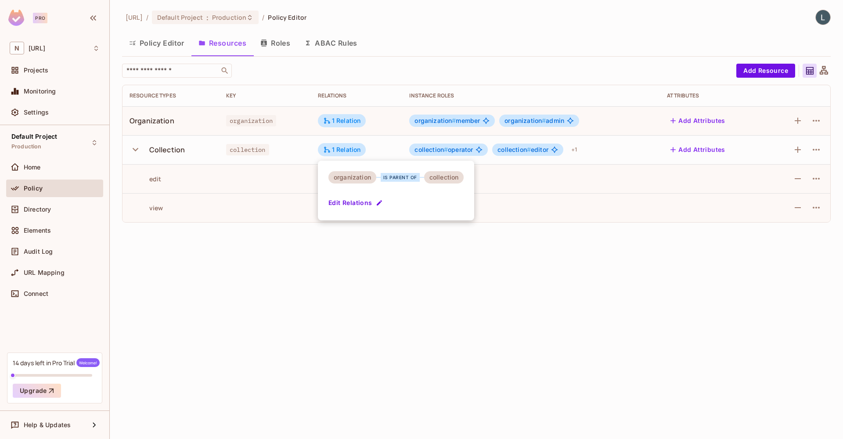
click at [350, 120] on div at bounding box center [421, 219] width 843 height 439
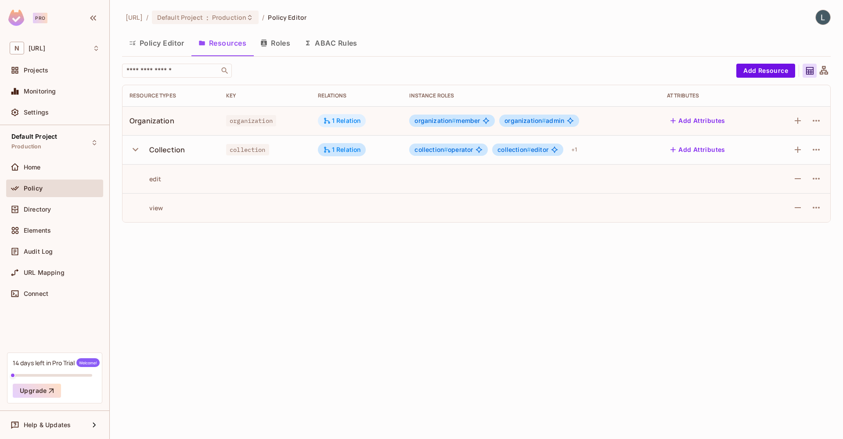
click at [345, 122] on div "1 Relation" at bounding box center [342, 121] width 38 height 8
click at [377, 118] on div at bounding box center [421, 219] width 843 height 439
click at [348, 153] on div "1 Relation" at bounding box center [342, 150] width 38 height 8
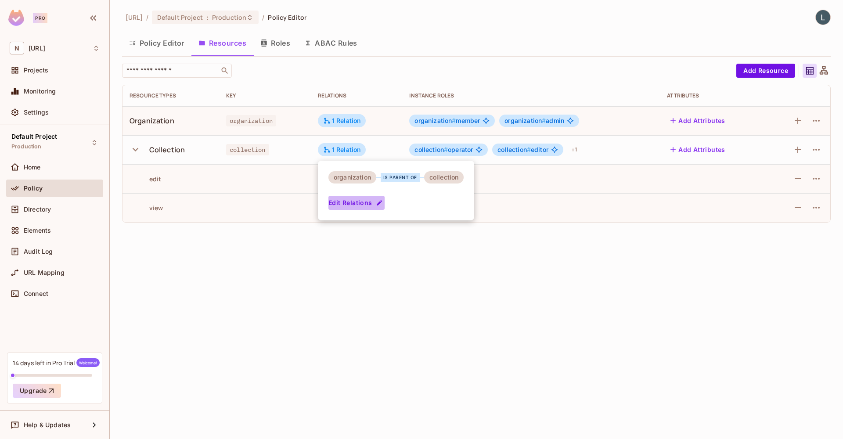
click at [367, 197] on button "Edit Relations" at bounding box center [356, 203] width 56 height 14
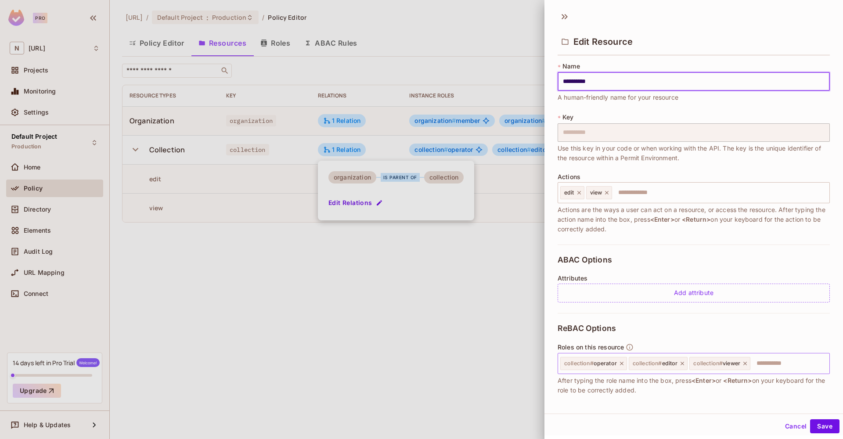
click at [797, 370] on input "text" at bounding box center [788, 364] width 75 height 18
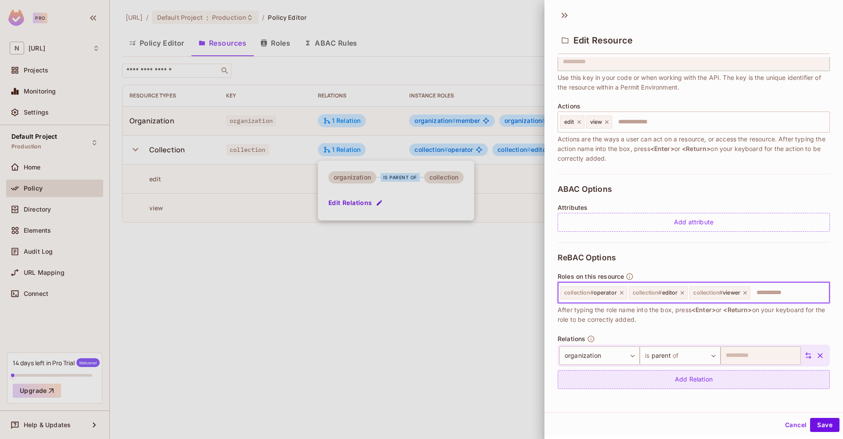
scroll to position [1, 0]
click at [699, 384] on div "Add Relation" at bounding box center [693, 379] width 272 height 19
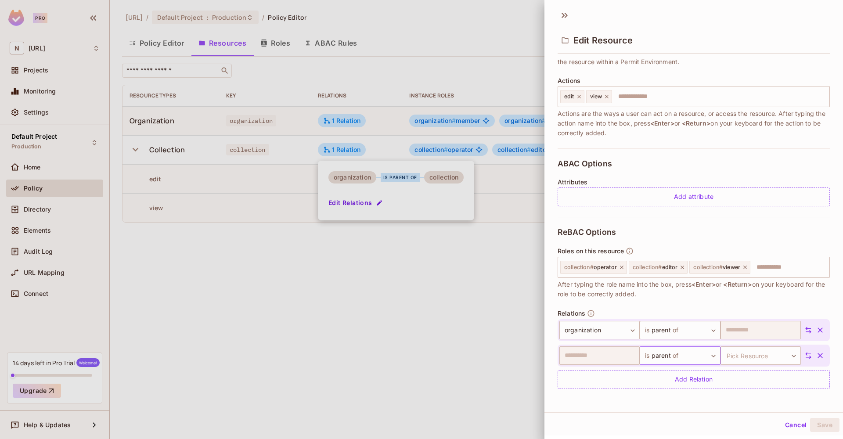
scroll to position [95, 0]
click at [675, 361] on body "**********" at bounding box center [421, 219] width 843 height 439
click at [690, 420] on li "Add Custom Relation" at bounding box center [675, 421] width 81 height 16
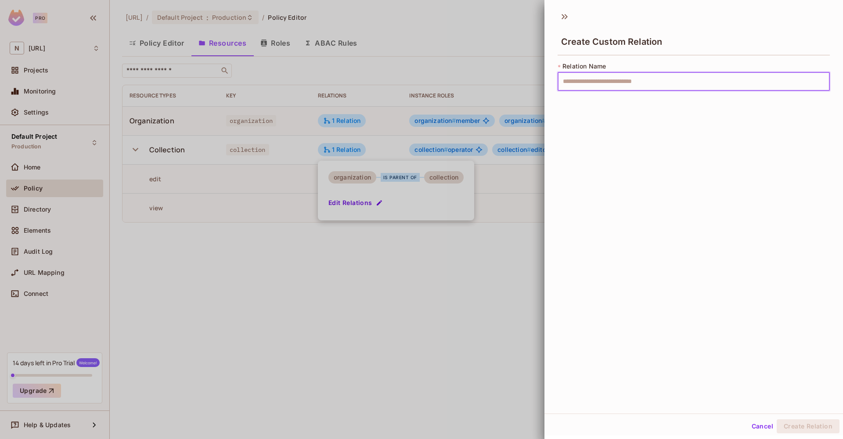
click at [627, 82] on input "text" at bounding box center [693, 81] width 272 height 18
type input "****"
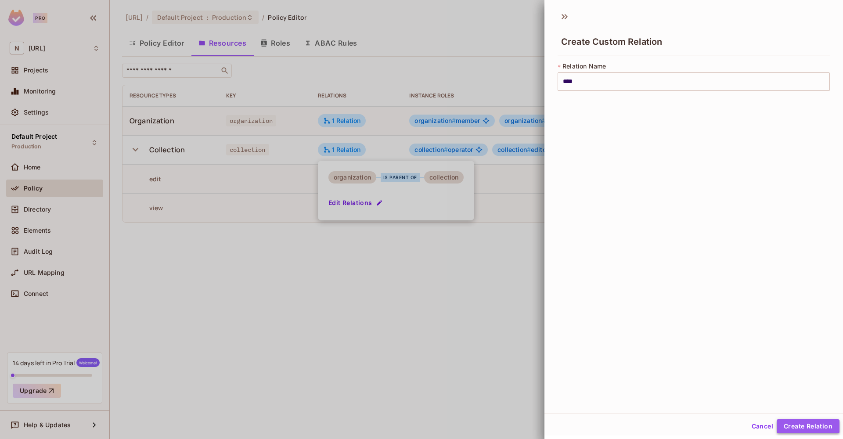
click at [794, 424] on button "Create Relation" at bounding box center [807, 426] width 63 height 14
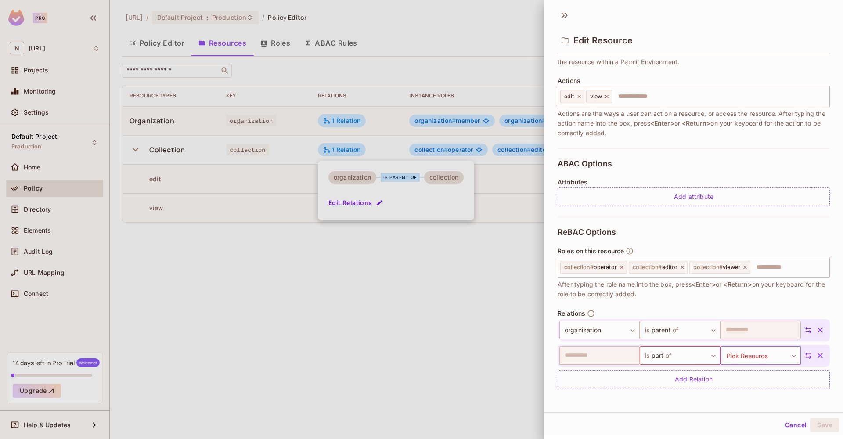
click at [770, 352] on body "**********" at bounding box center [421, 219] width 843 height 439
click at [755, 395] on li "organization" at bounding box center [756, 397] width 81 height 16
click at [820, 425] on button "Save" at bounding box center [824, 425] width 29 height 14
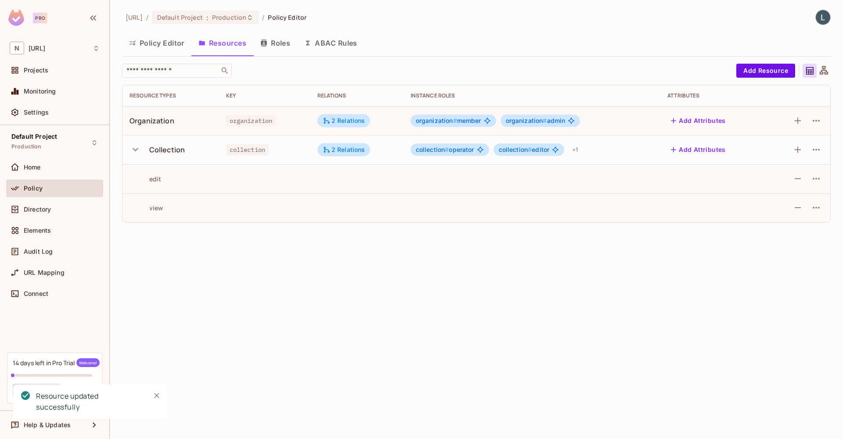
click at [172, 41] on button "Policy Editor" at bounding box center [156, 43] width 69 height 22
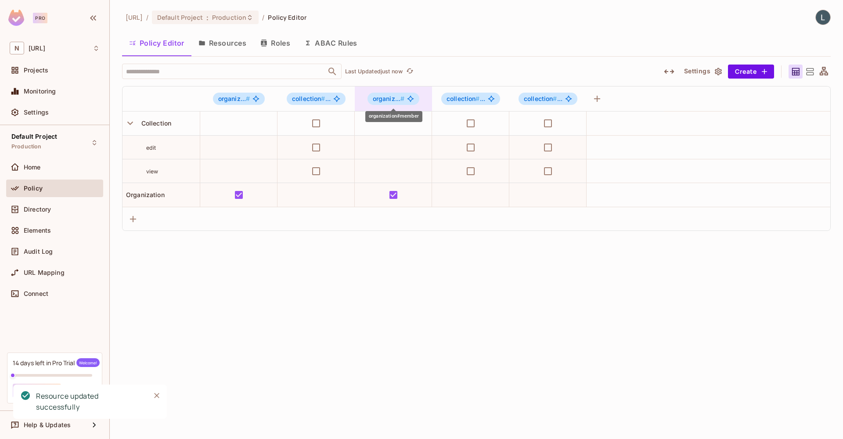
click at [389, 99] on span "organiz... #" at bounding box center [389, 98] width 32 height 7
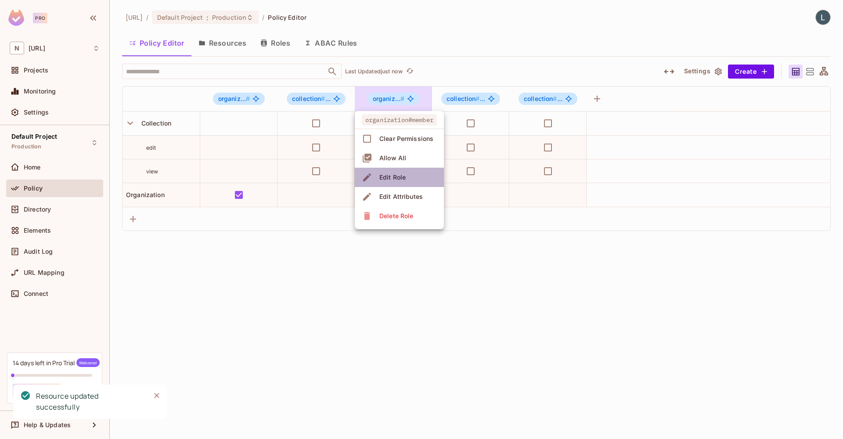
click at [405, 182] on span "Edit Role" at bounding box center [393, 177] width 32 height 14
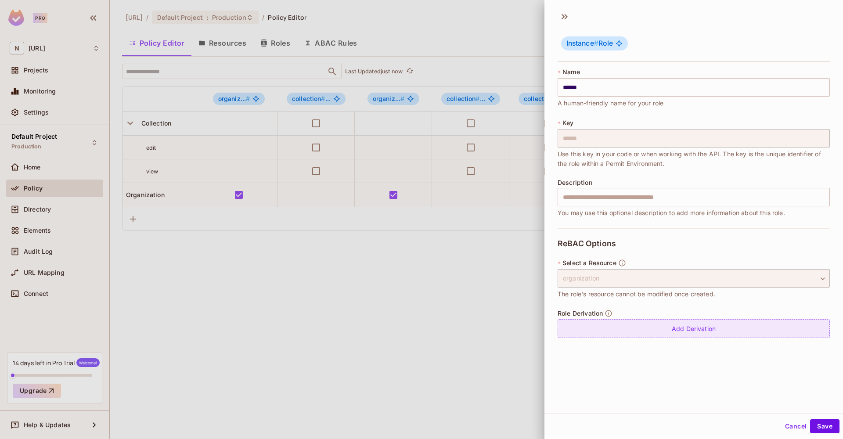
click at [628, 330] on div "Add Derivation" at bounding box center [693, 328] width 272 height 19
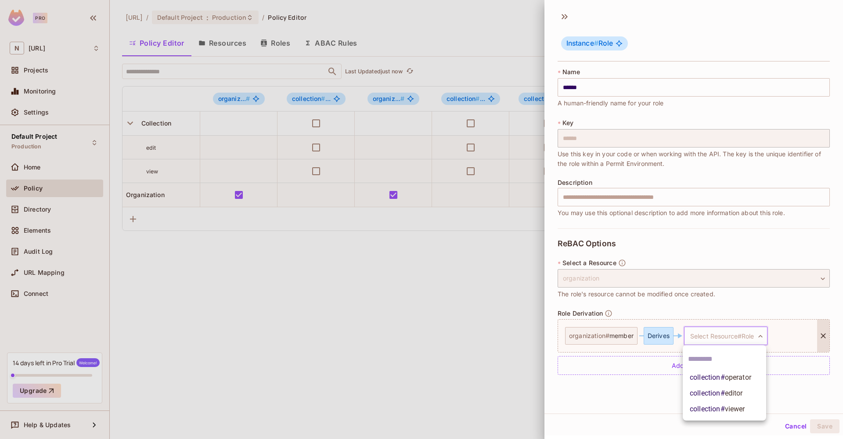
click at [708, 334] on body "**********" at bounding box center [421, 219] width 843 height 439
click at [680, 322] on div at bounding box center [421, 219] width 843 height 439
click at [649, 335] on div "Derives" at bounding box center [658, 336] width 30 height 18
click at [712, 334] on body "**********" at bounding box center [421, 219] width 843 height 439
click at [640, 310] on div at bounding box center [421, 219] width 843 height 439
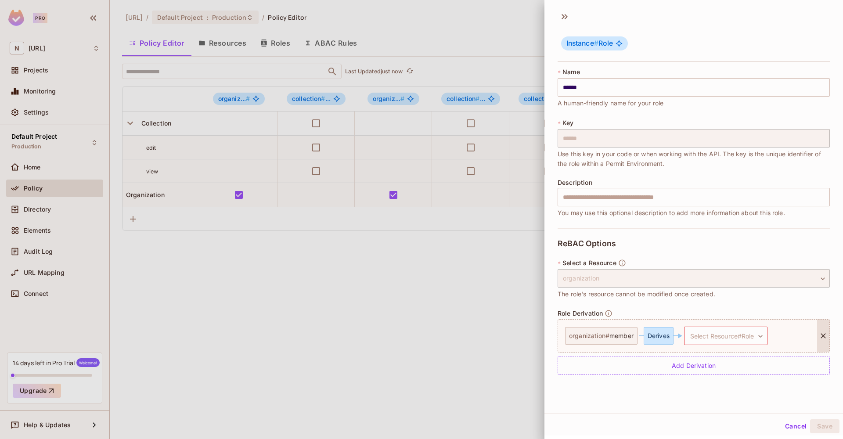
click at [396, 221] on div at bounding box center [421, 219] width 843 height 439
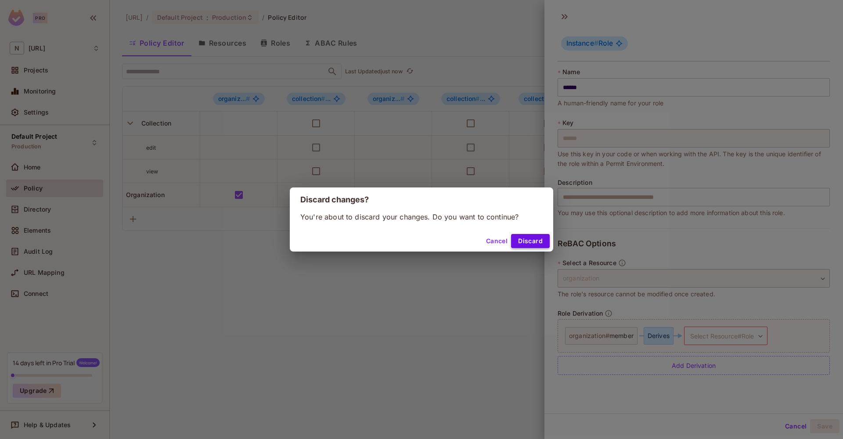
click at [529, 240] on button "Discard" at bounding box center [530, 241] width 39 height 14
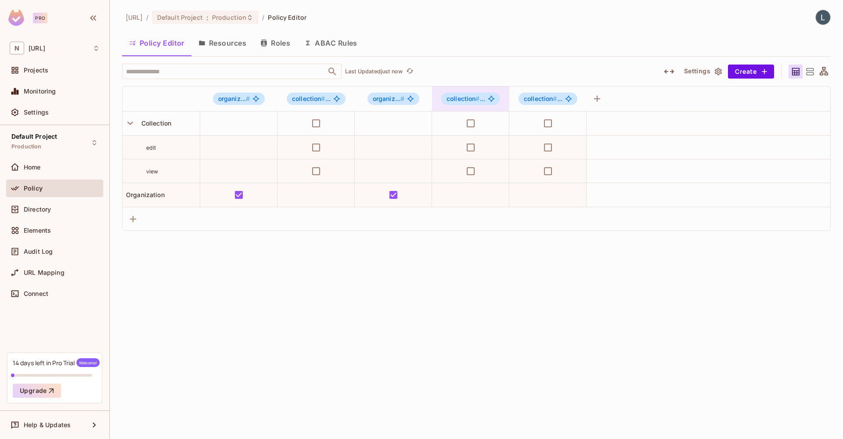
click at [477, 99] on span "#" at bounding box center [477, 98] width 4 height 7
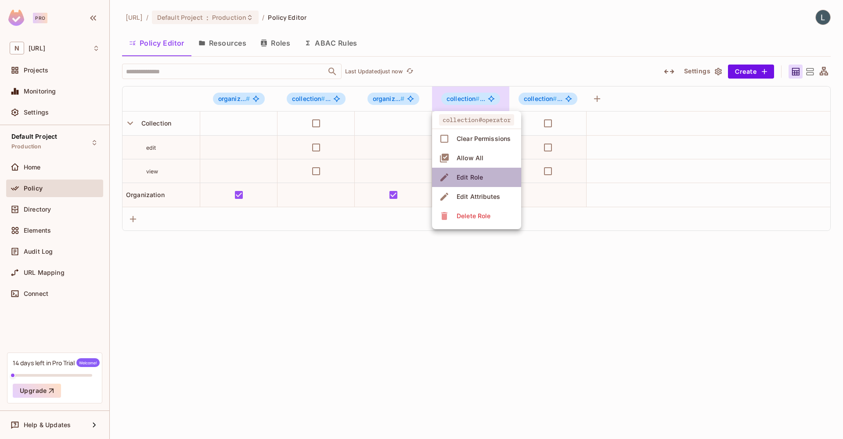
click at [481, 180] on div "Edit Role" at bounding box center [469, 177] width 26 height 9
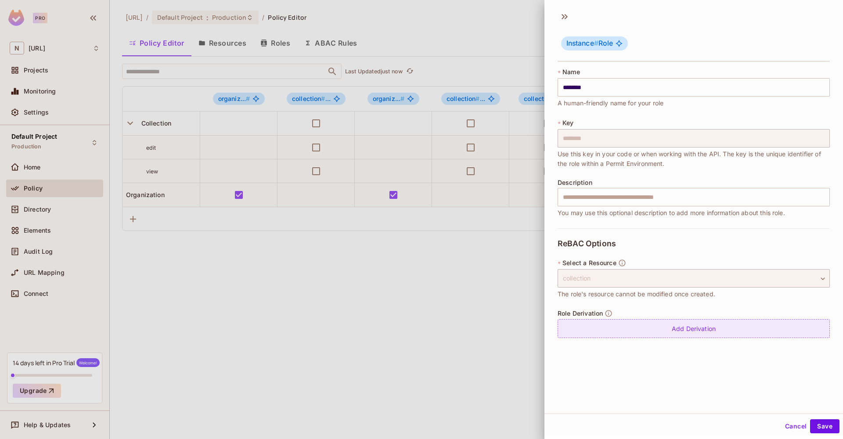
click at [633, 333] on div "Add Derivation" at bounding box center [693, 328] width 272 height 19
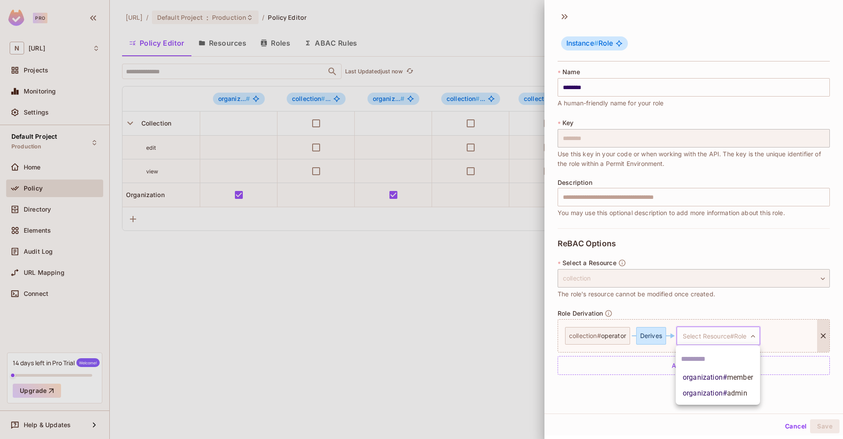
click at [719, 340] on body "**********" at bounding box center [421, 219] width 843 height 439
click at [743, 377] on span "member" at bounding box center [740, 377] width 26 height 8
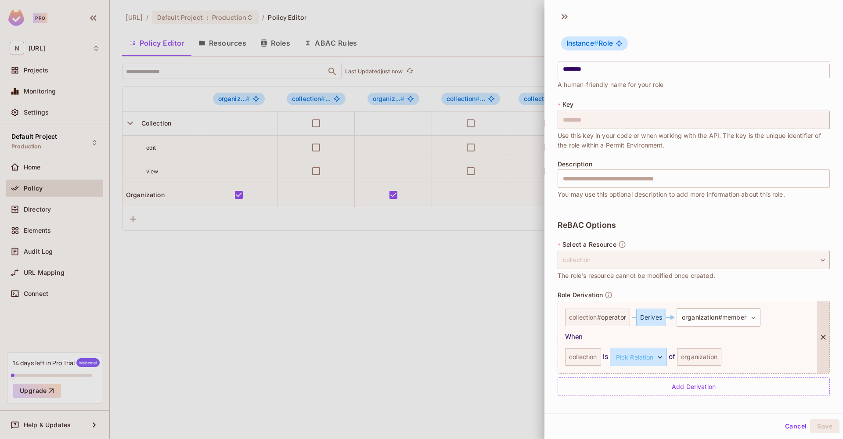
scroll to position [18, 0]
click at [656, 359] on body "**********" at bounding box center [421, 219] width 843 height 439
click at [653, 356] on div at bounding box center [421, 219] width 843 height 439
click at [648, 359] on body "**********" at bounding box center [421, 219] width 843 height 439
click at [624, 395] on li "part" at bounding box center [635, 399] width 81 height 16
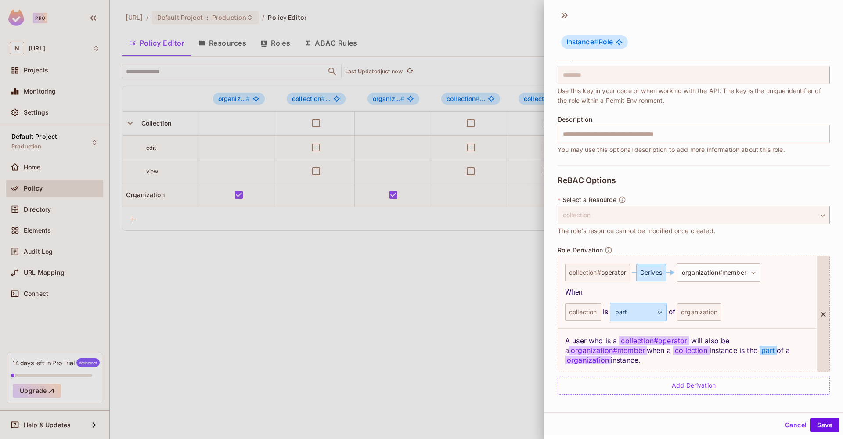
scroll to position [1, 0]
click at [458, 311] on div at bounding box center [421, 219] width 843 height 439
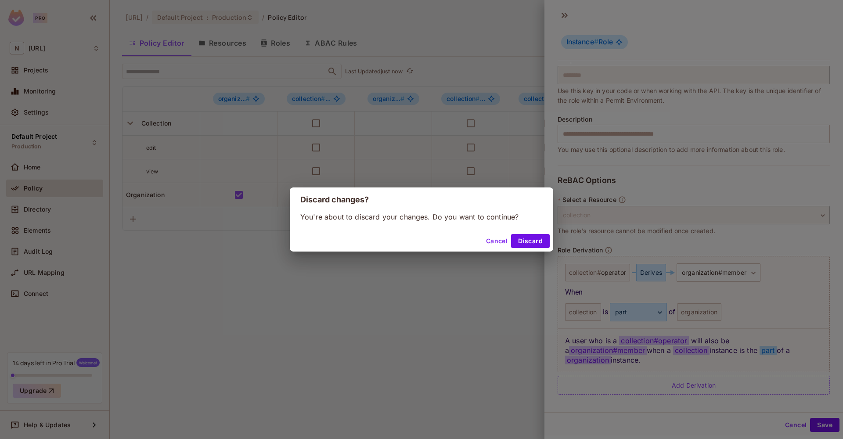
click at [496, 244] on button "Cancel" at bounding box center [496, 241] width 29 height 14
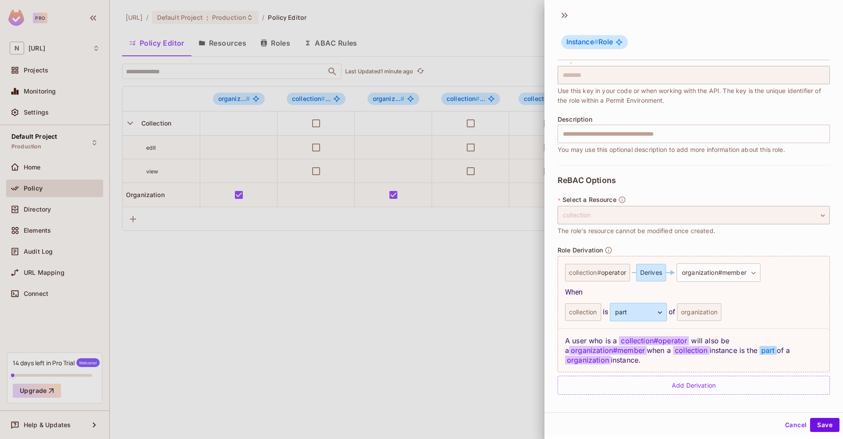
click at [501, 55] on div at bounding box center [421, 219] width 843 height 439
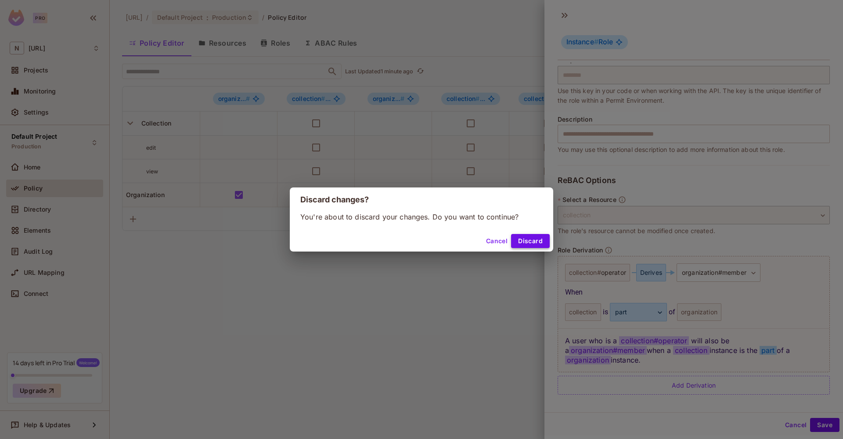
click at [526, 239] on button "Discard" at bounding box center [530, 241] width 39 height 14
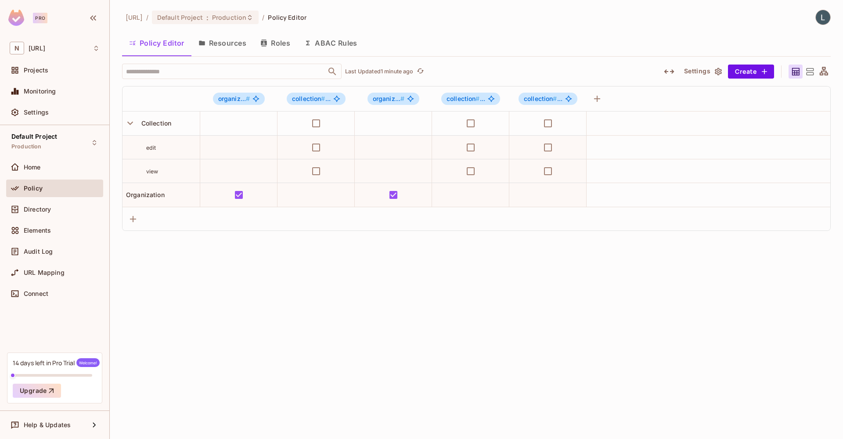
click at [214, 40] on button "Resources" at bounding box center [222, 43] width 62 height 22
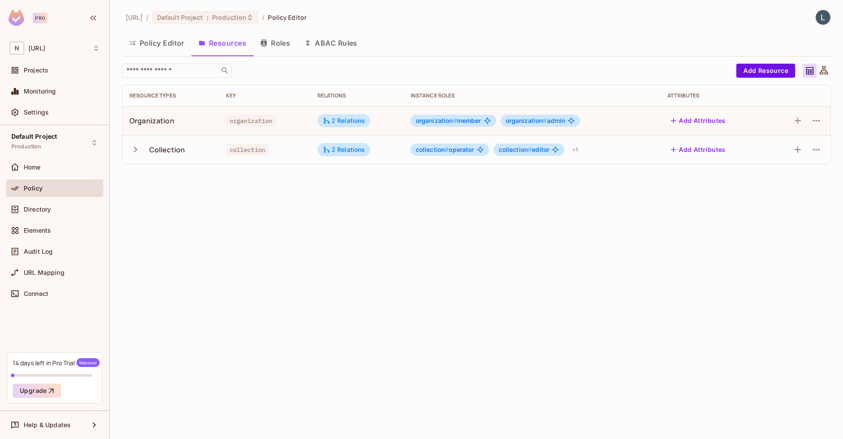
click at [187, 146] on div "Collection" at bounding box center [170, 149] width 83 height 18
click at [134, 149] on icon "button" at bounding box center [135, 150] width 12 height 12
